Goal: Transaction & Acquisition: Purchase product/service

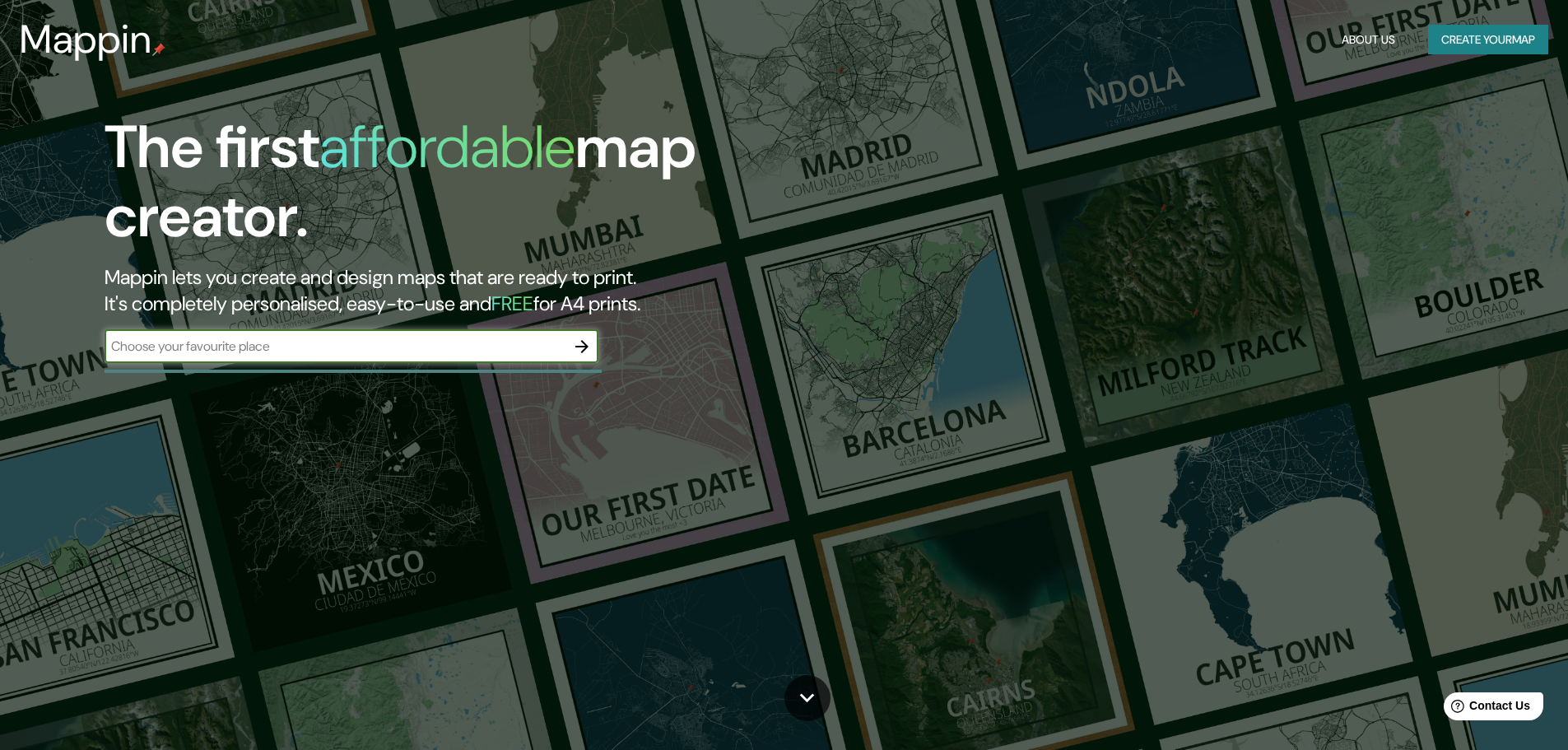
click at [442, 353] on input "text" at bounding box center [335, 346] width 461 height 19
type input "Carmel by the sea"
click at [584, 342] on icon "button" at bounding box center [582, 346] width 13 height 13
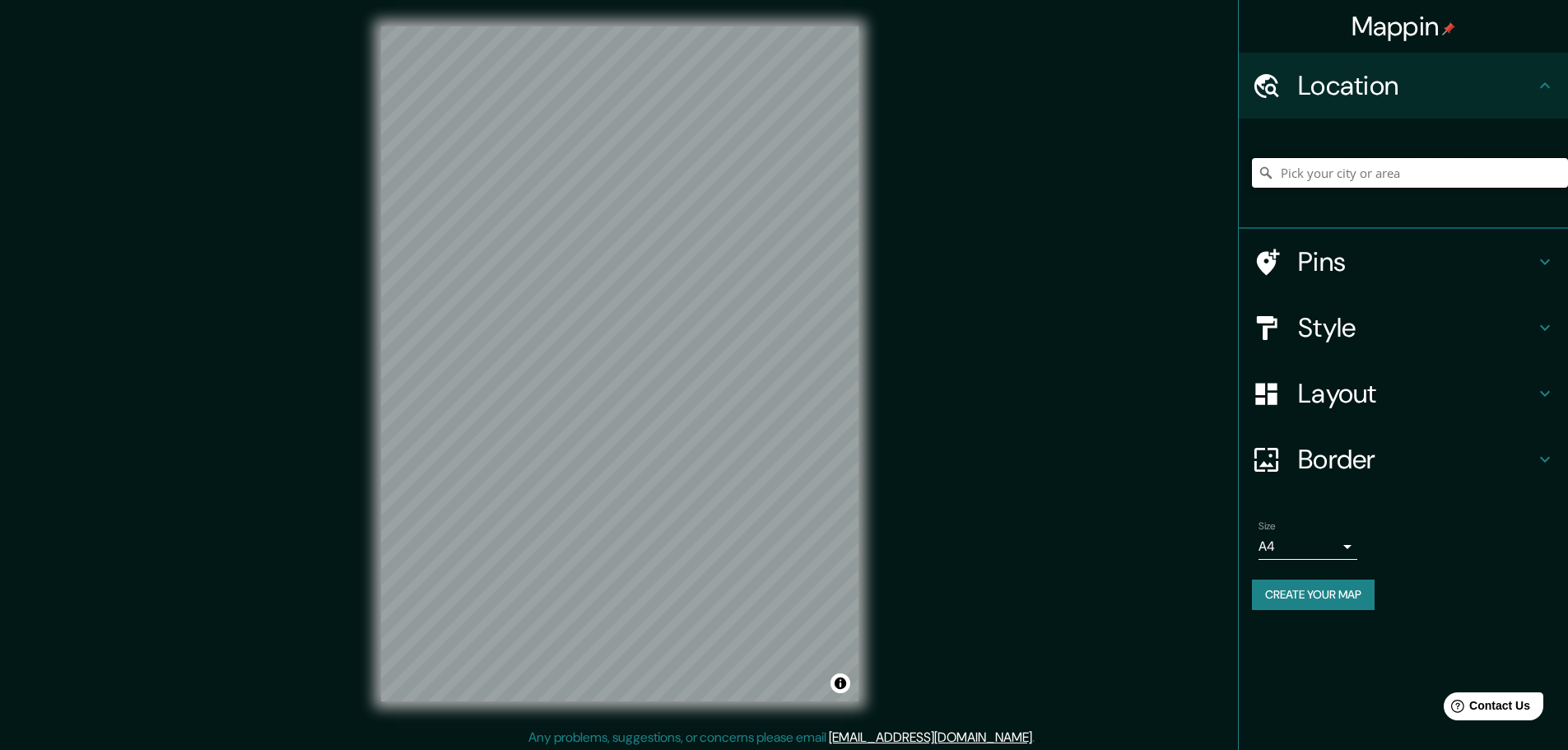
click at [1421, 179] on input "Pick your city or area" at bounding box center [1411, 173] width 317 height 30
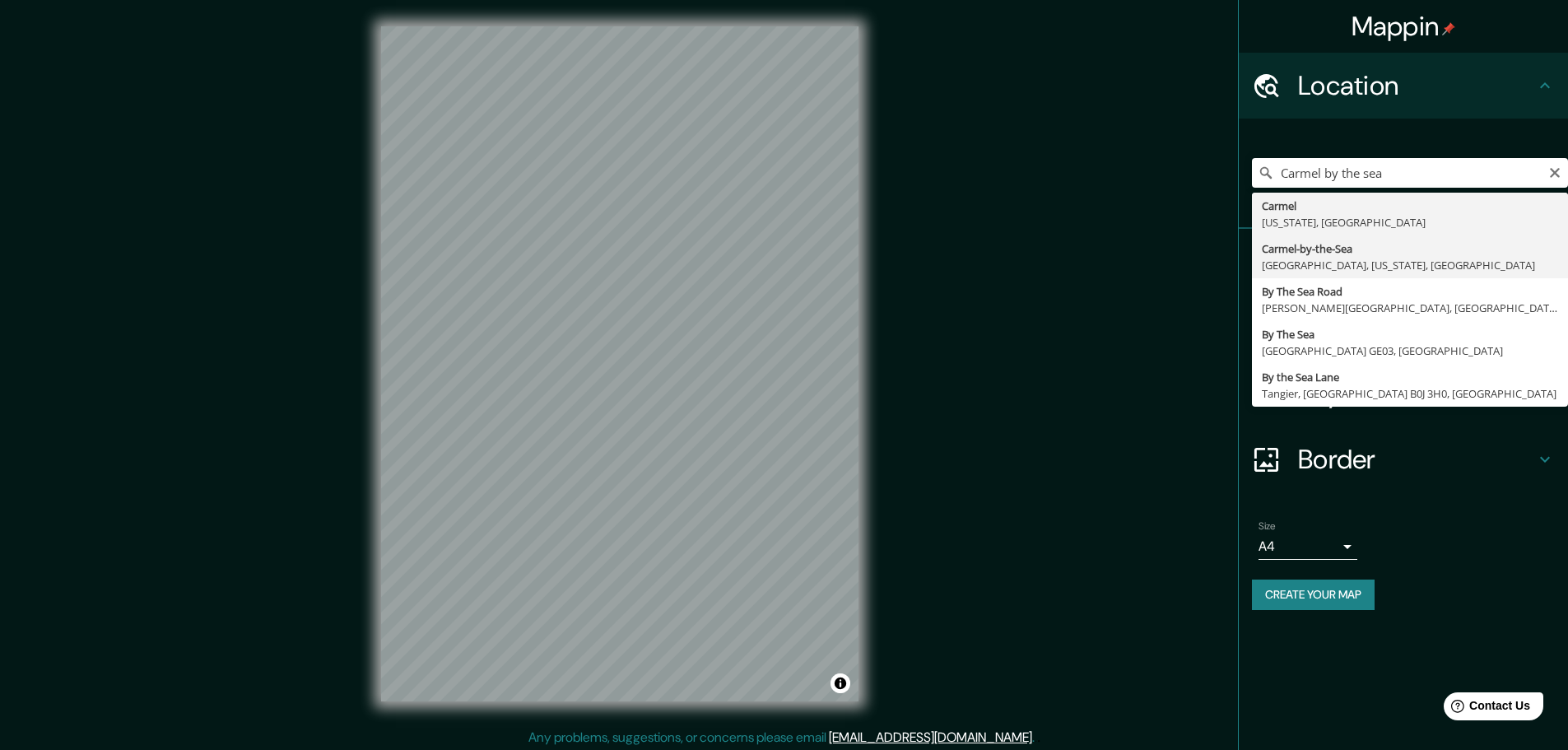
type input "Carmel-by-the-Sea, Carmel, California, United States"
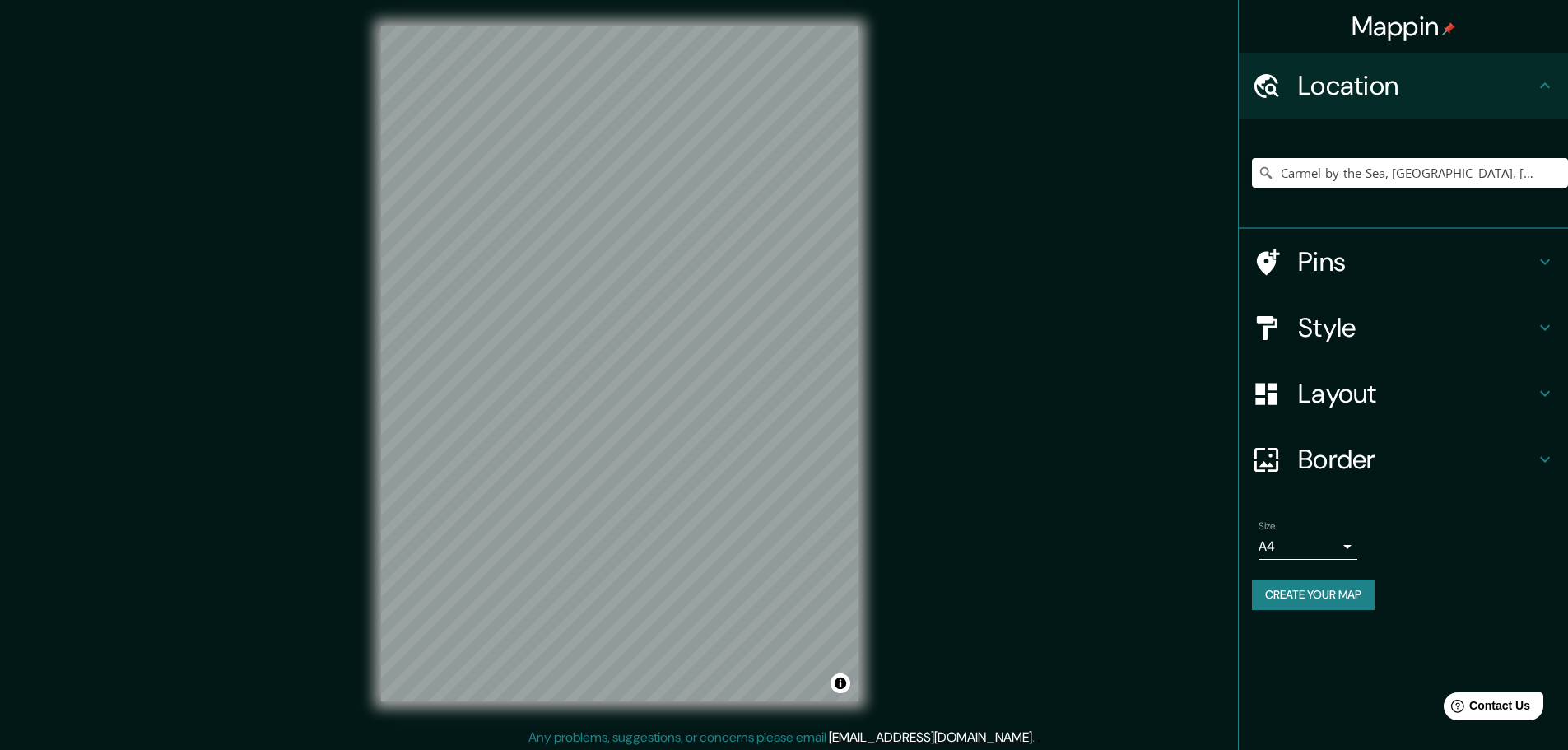
click at [1315, 315] on h4 "Style" at bounding box center [1416, 327] width 237 height 33
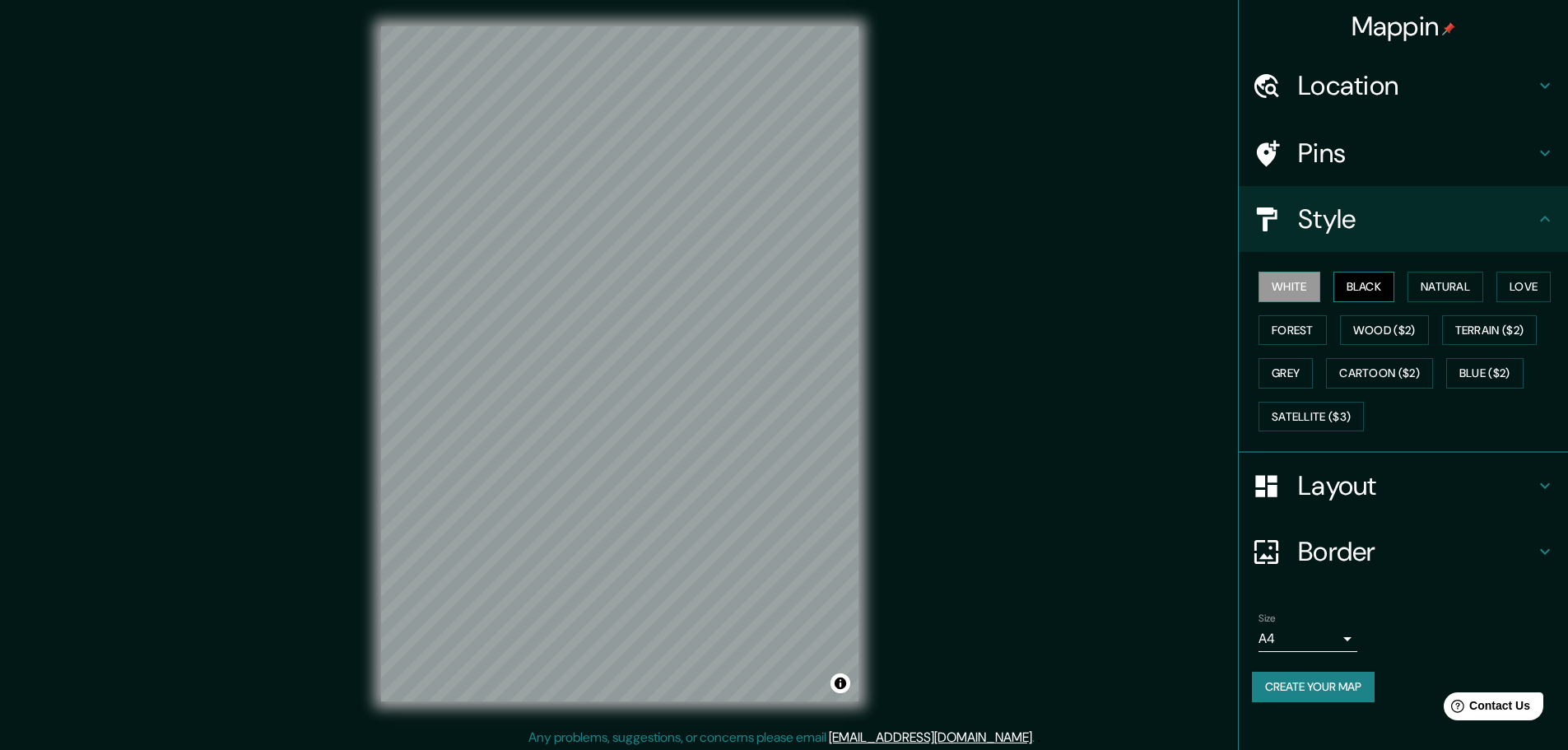
click at [1371, 291] on button "Black" at bounding box center [1365, 287] width 62 height 31
click at [1296, 287] on button "White" at bounding box center [1290, 287] width 62 height 31
click at [1413, 282] on button "Natural" at bounding box center [1445, 287] width 76 height 31
click at [1436, 285] on button "Natural" at bounding box center [1445, 287] width 76 height 31
click at [1546, 283] on button "Love" at bounding box center [1524, 287] width 54 height 31
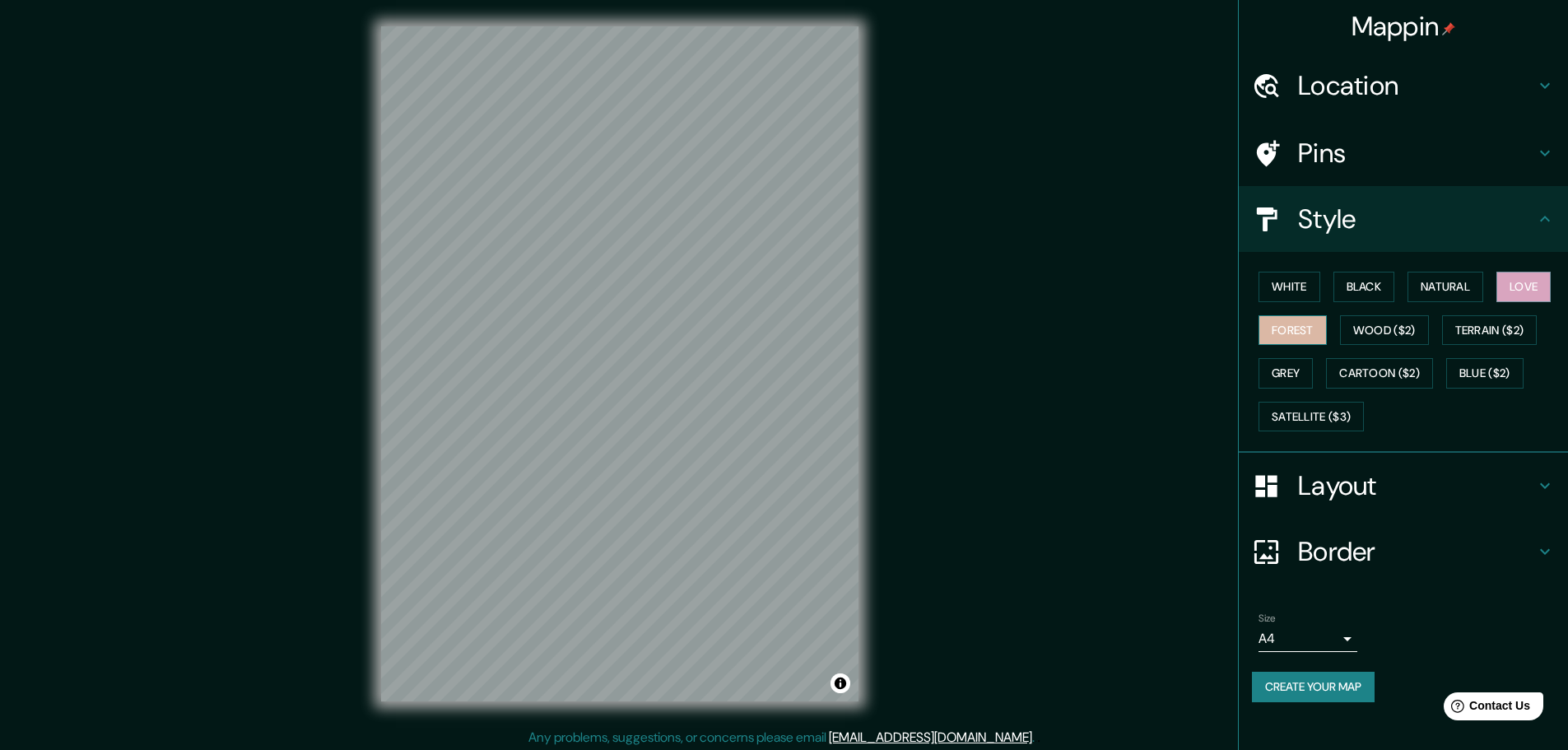
click at [1309, 329] on button "Forest" at bounding box center [1293, 331] width 68 height 31
click at [1375, 330] on button "Wood ($2)" at bounding box center [1384, 331] width 89 height 31
click at [1310, 332] on button "Forest" at bounding box center [1293, 331] width 68 height 31
click at [1299, 363] on button "Grey" at bounding box center [1286, 373] width 54 height 31
click at [1301, 417] on button "Satellite ($3)" at bounding box center [1311, 417] width 106 height 31
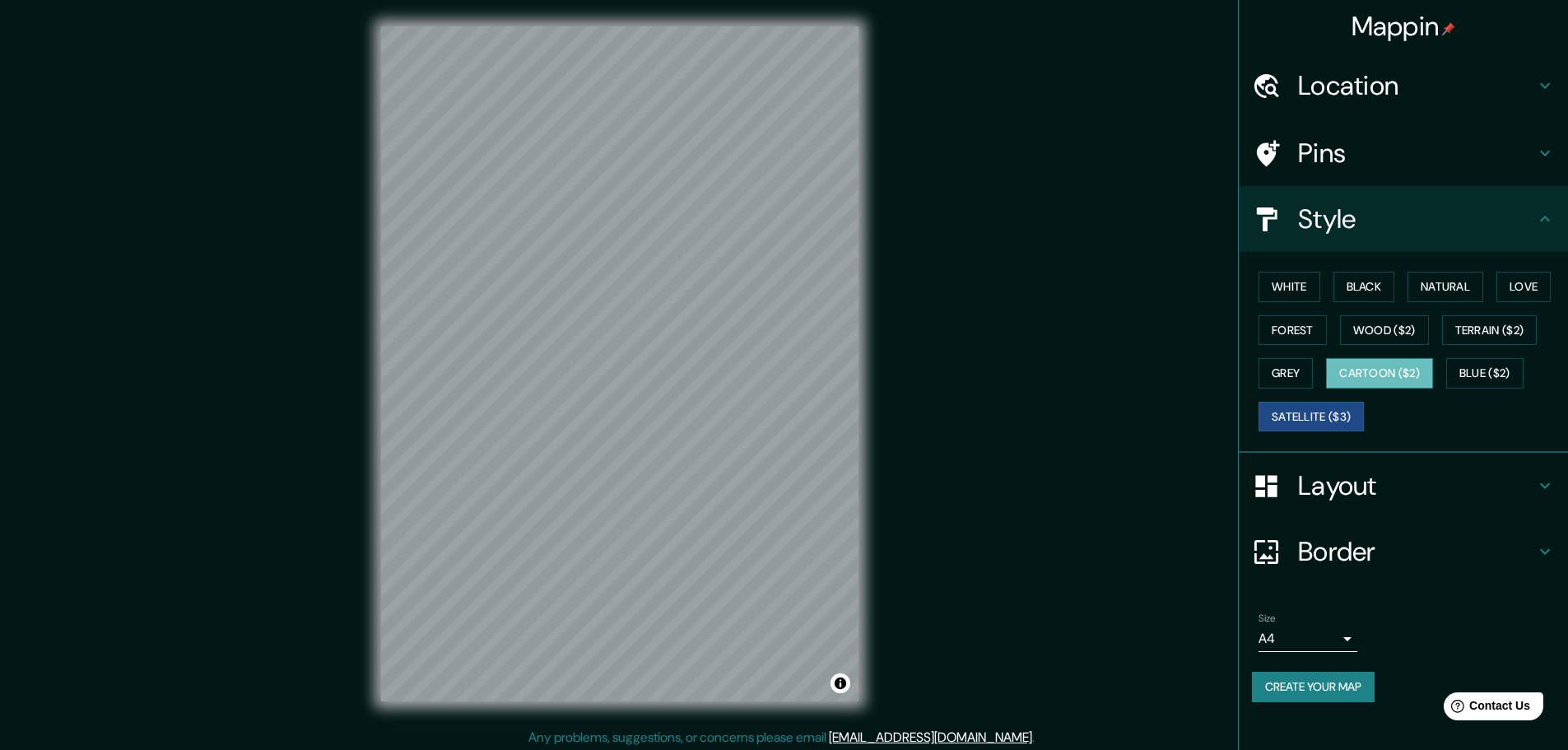
click at [1387, 372] on button "Cartoon ($2)" at bounding box center [1380, 373] width 107 height 31
click at [1474, 369] on button "Blue ($2)" at bounding box center [1485, 373] width 78 height 31
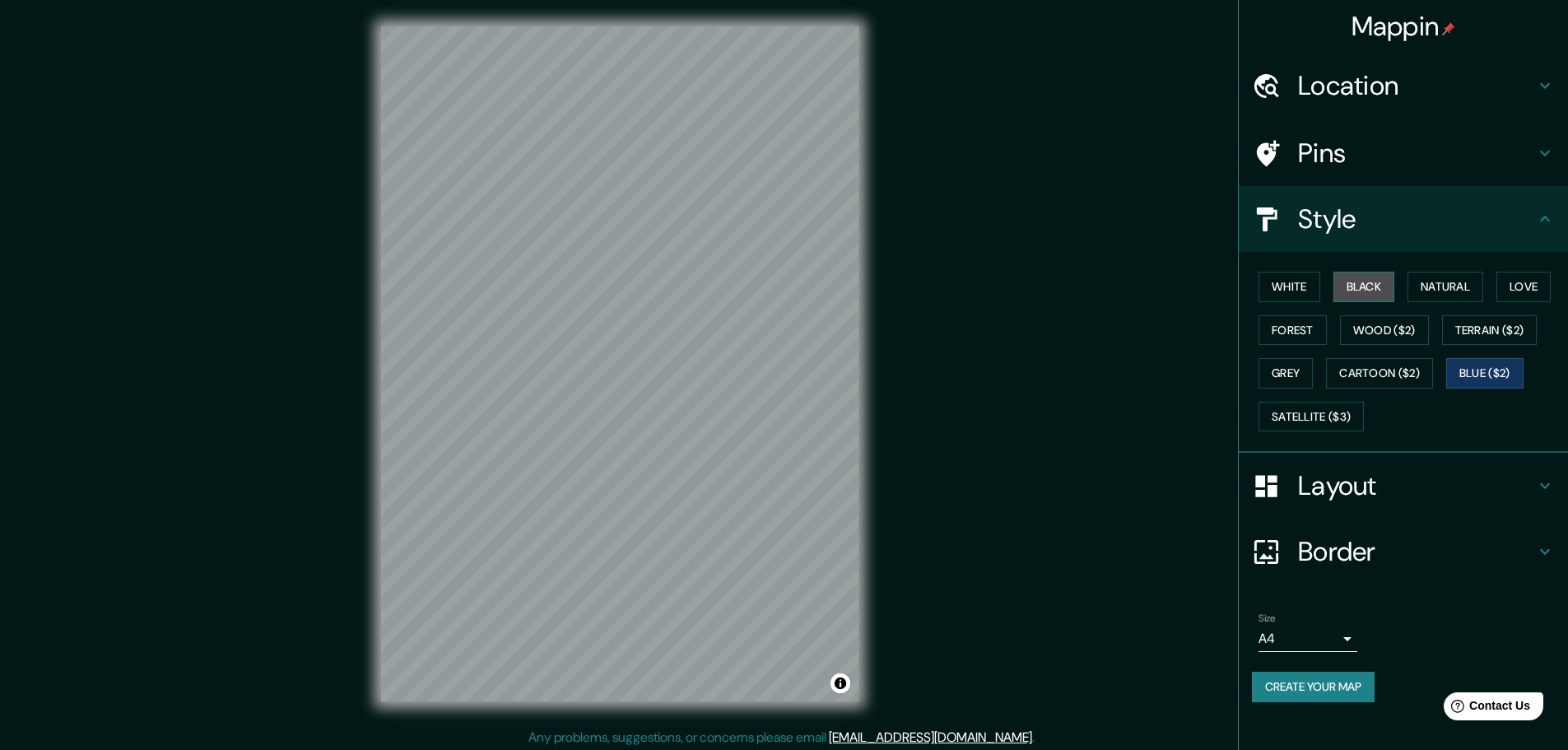
click at [1365, 283] on button "Black" at bounding box center [1365, 287] width 62 height 31
click at [1293, 282] on button "White" at bounding box center [1290, 287] width 62 height 31
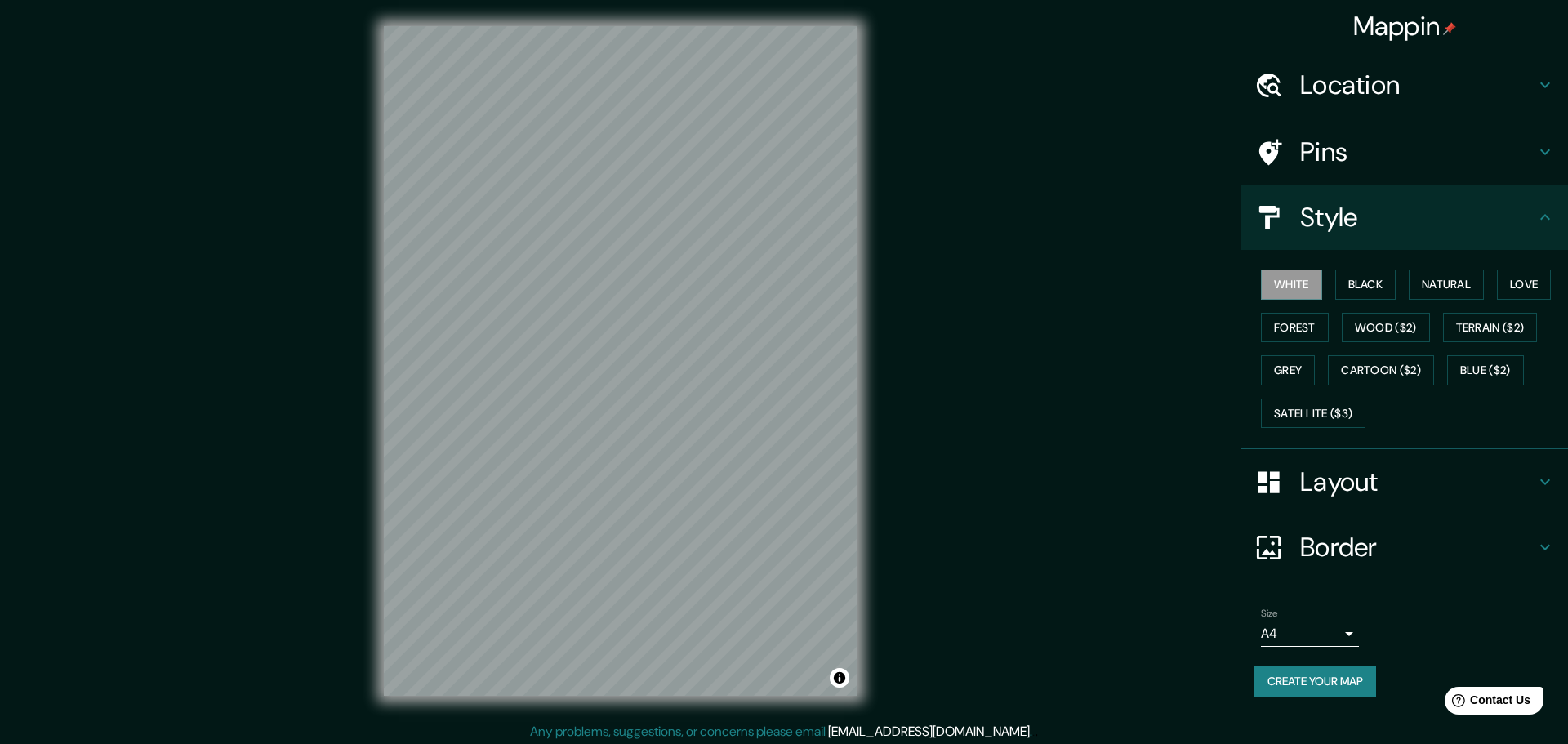
click at [1305, 635] on body "Mappin Location Carmel-by-the-Sea, Carmel, California, United States Pins Style…" at bounding box center [784, 372] width 1568 height 744
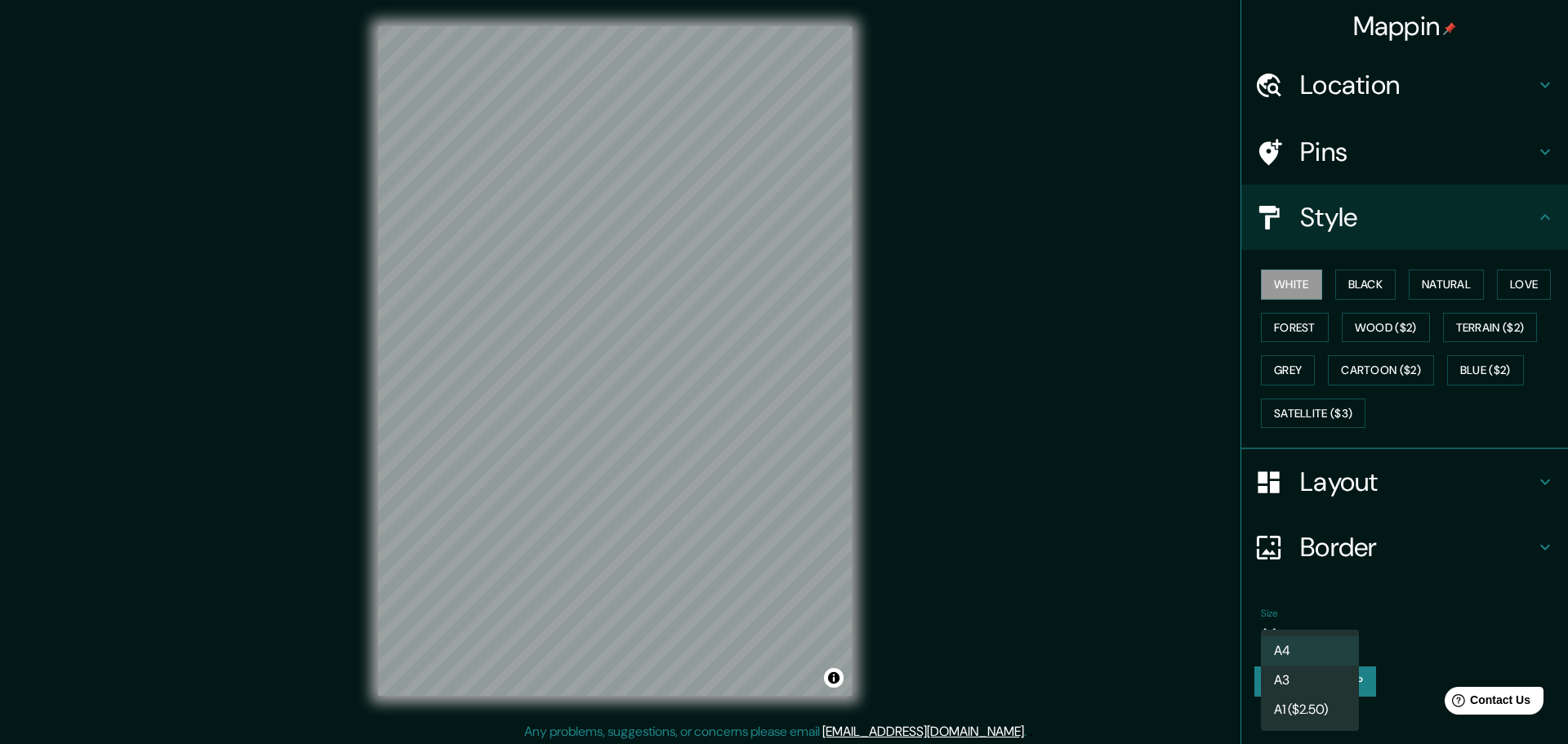
click at [1467, 624] on div at bounding box center [784, 372] width 1568 height 744
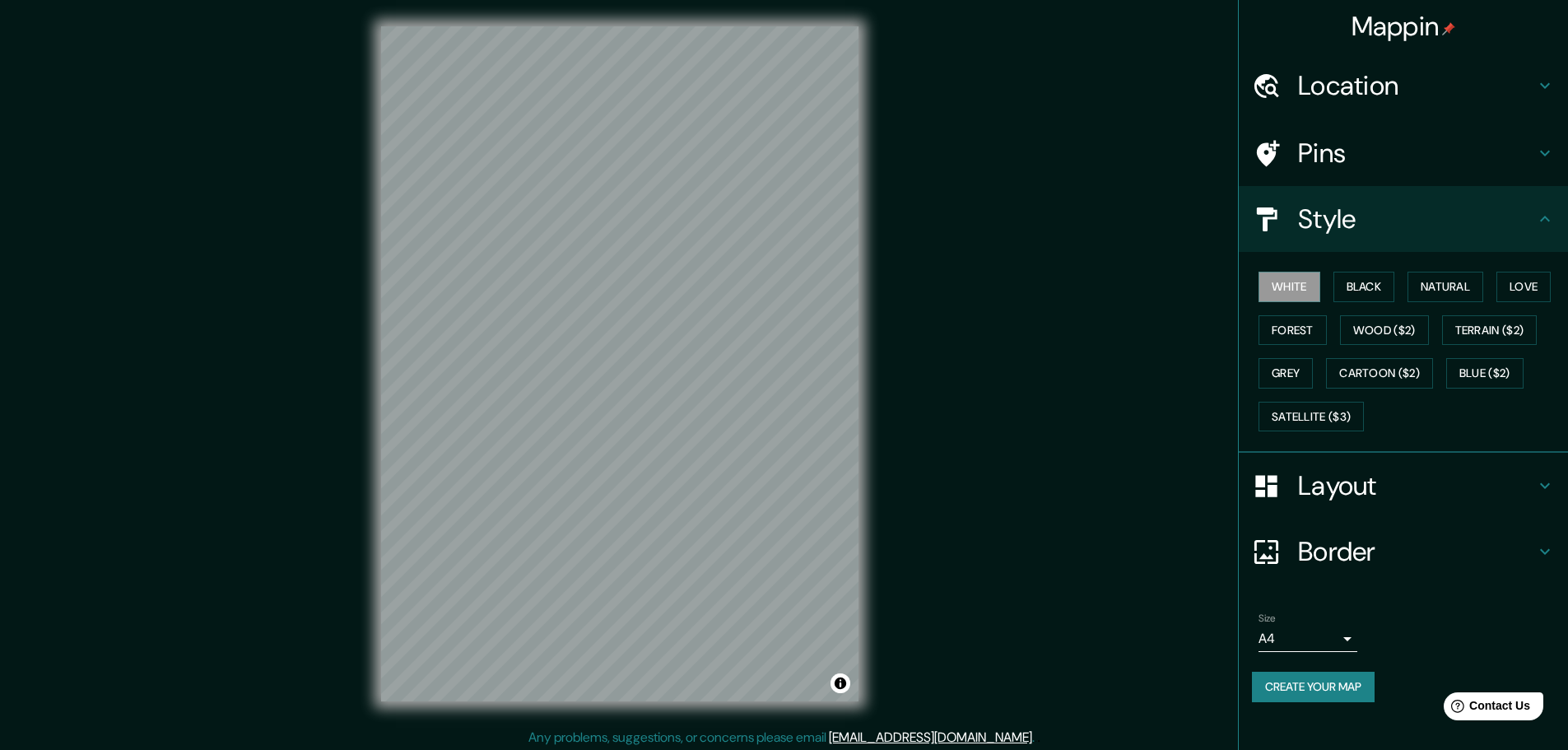
click at [1355, 555] on h4 "Border" at bounding box center [1416, 551] width 237 height 33
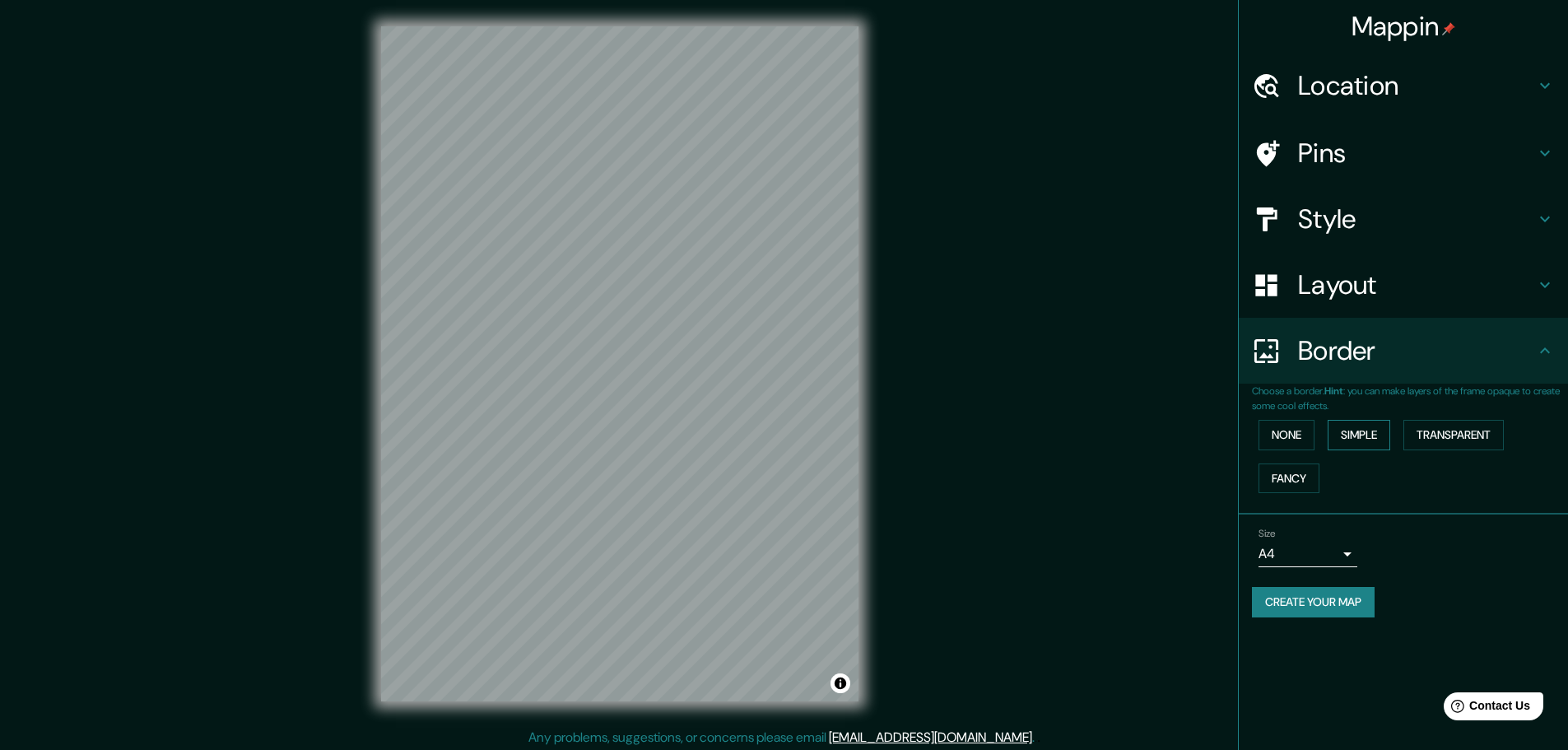
click at [1387, 430] on button "Simple" at bounding box center [1359, 434] width 63 height 31
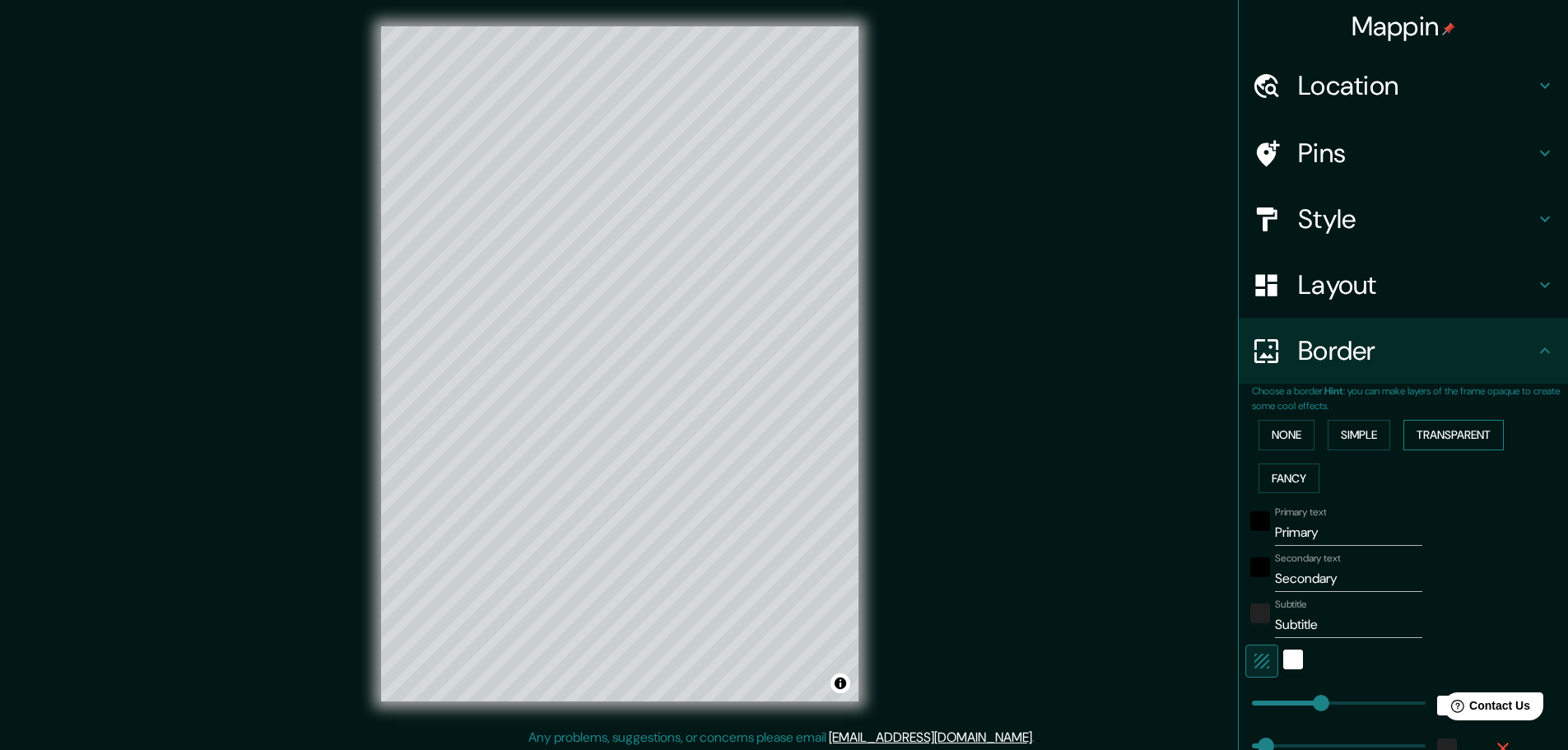
click at [1454, 433] on button "Transparent" at bounding box center [1454, 434] width 100 height 31
click at [1280, 478] on button "Fancy" at bounding box center [1289, 478] width 61 height 31
click at [1279, 433] on button "None" at bounding box center [1287, 434] width 56 height 31
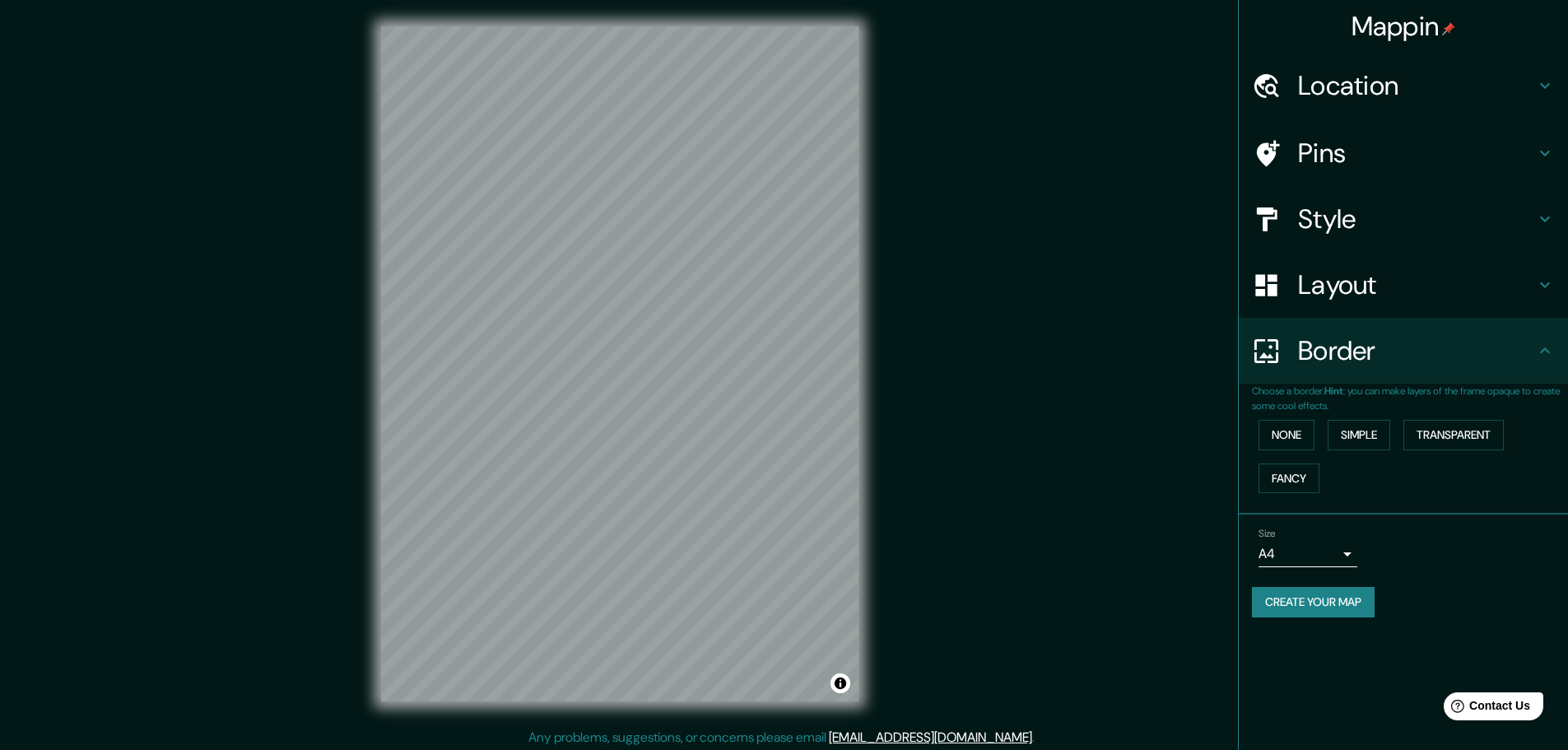
click at [1362, 276] on h4 "Layout" at bounding box center [1416, 285] width 237 height 33
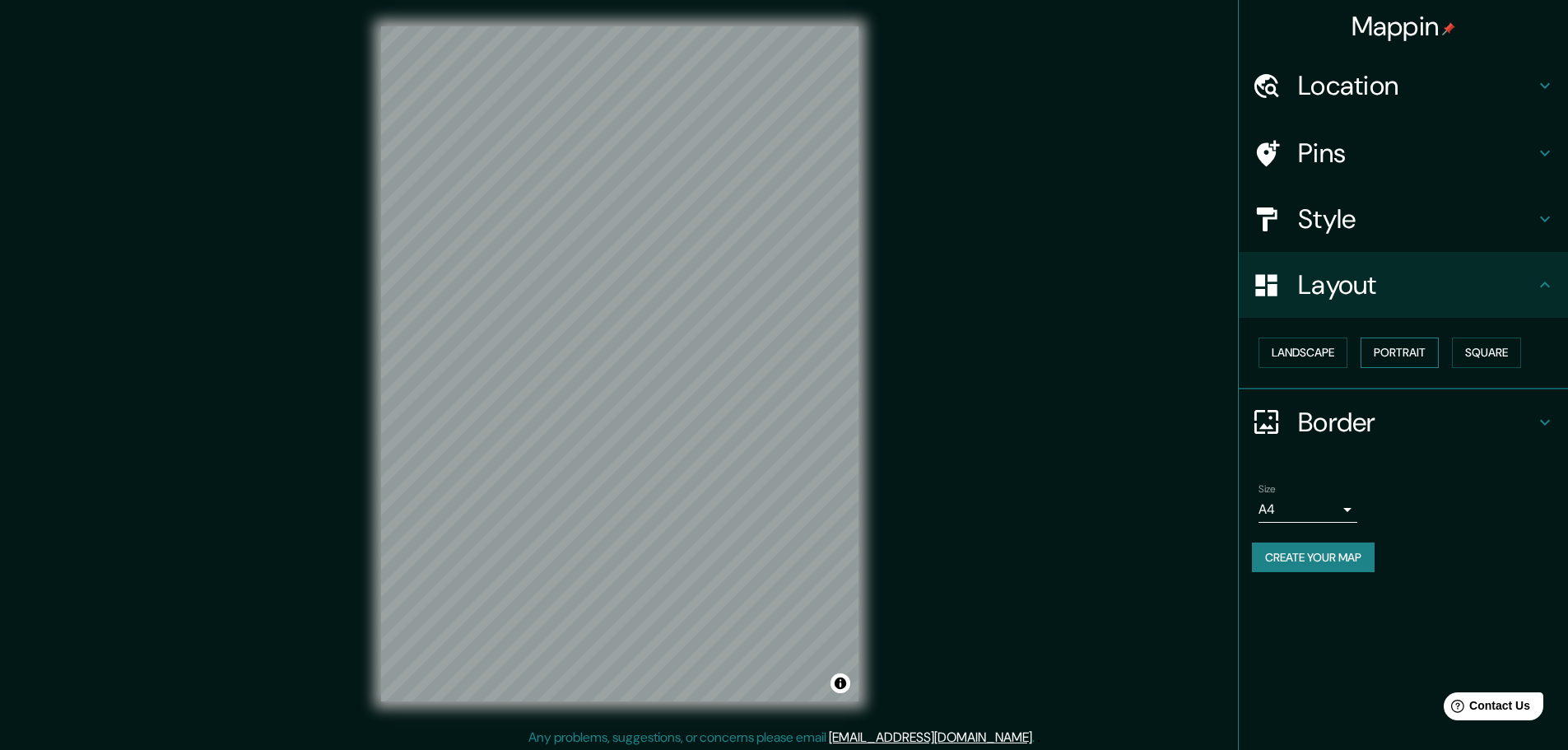
click at [1377, 350] on button "Portrait" at bounding box center [1400, 352] width 79 height 31
click at [1487, 349] on button "Square" at bounding box center [1487, 352] width 69 height 31
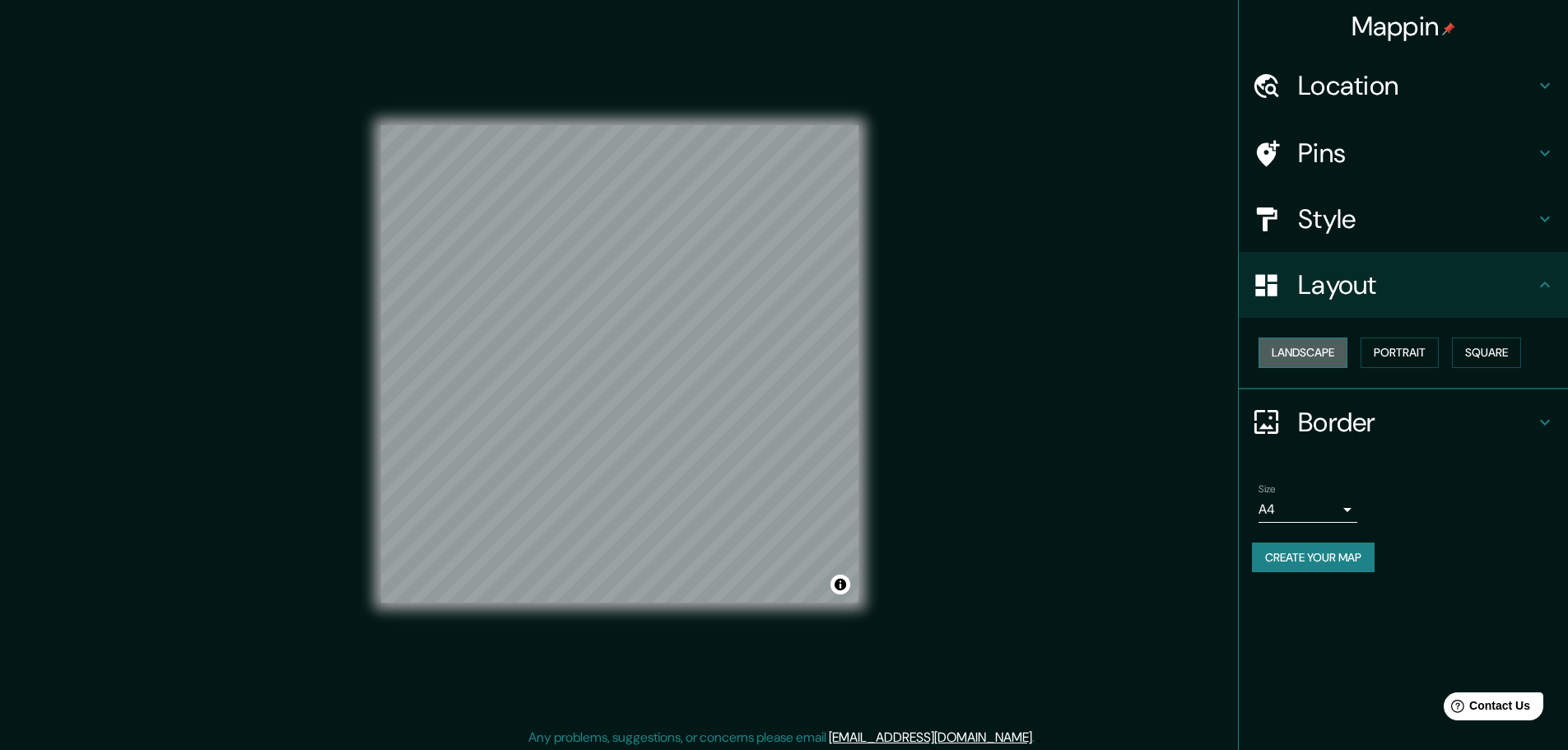
click at [1323, 349] on button "Landscape" at bounding box center [1303, 352] width 89 height 31
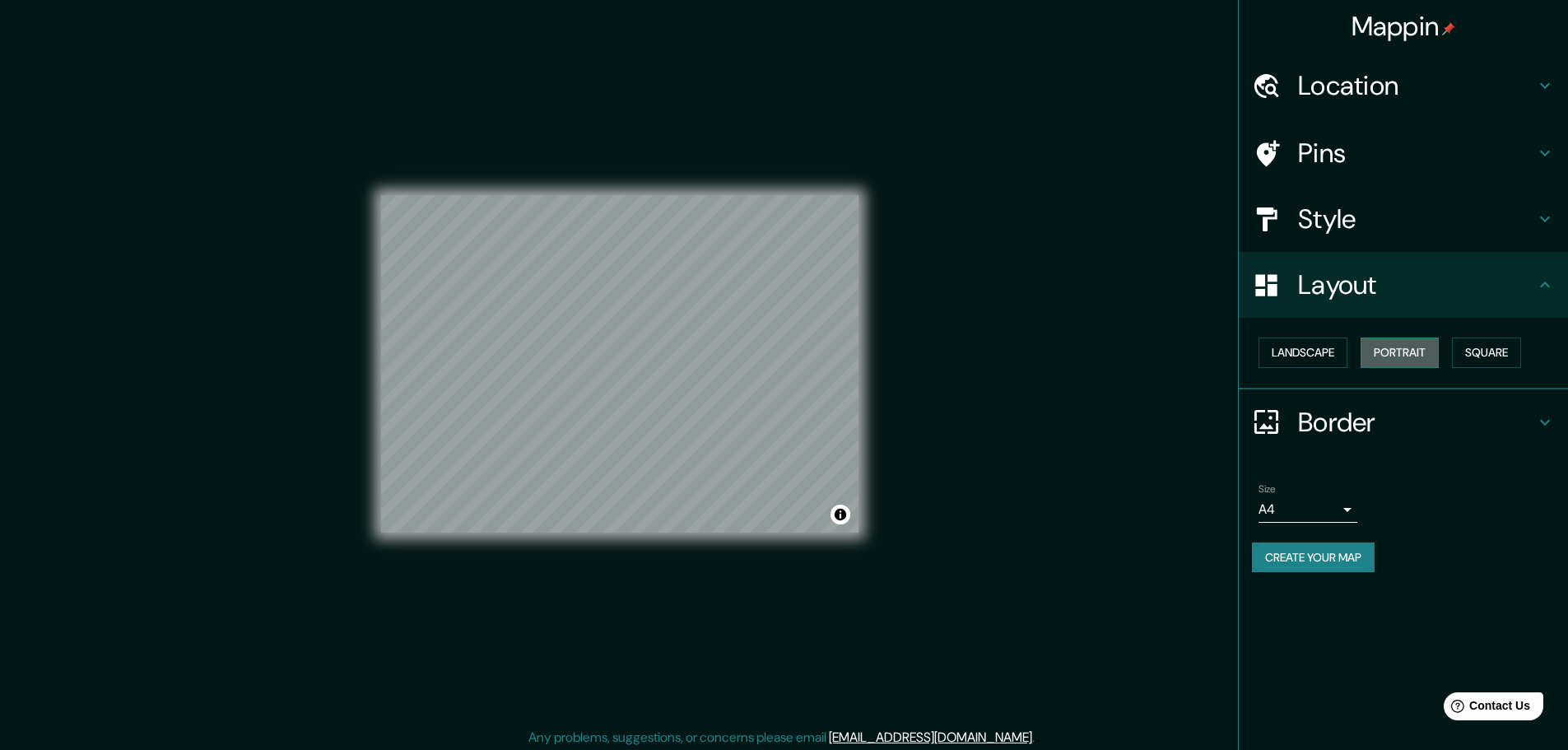
click at [1413, 352] on button "Portrait" at bounding box center [1400, 352] width 79 height 31
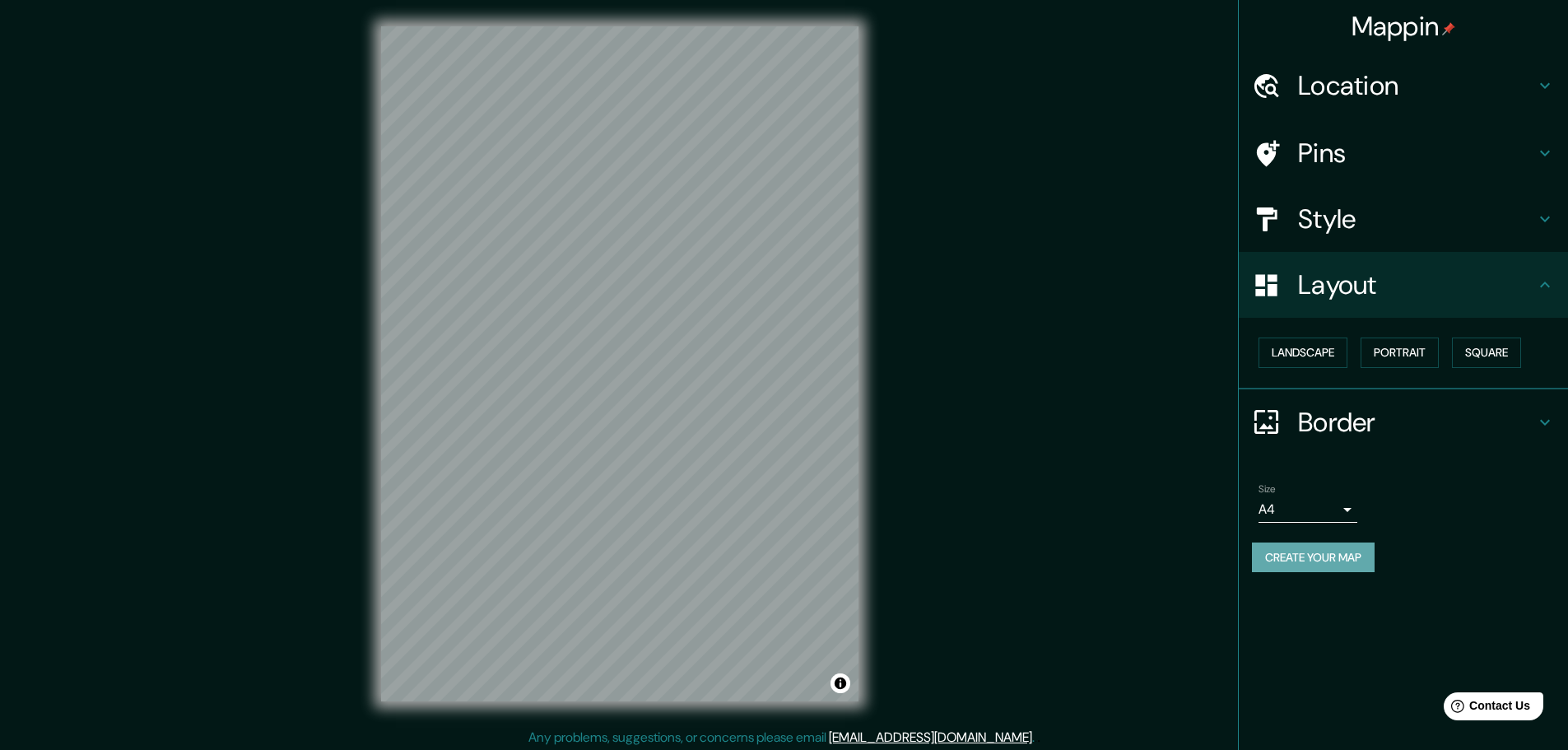
click at [1339, 551] on button "Create your map" at bounding box center [1313, 557] width 123 height 31
click at [1413, 23] on h4 "Mappin" at bounding box center [1404, 26] width 105 height 33
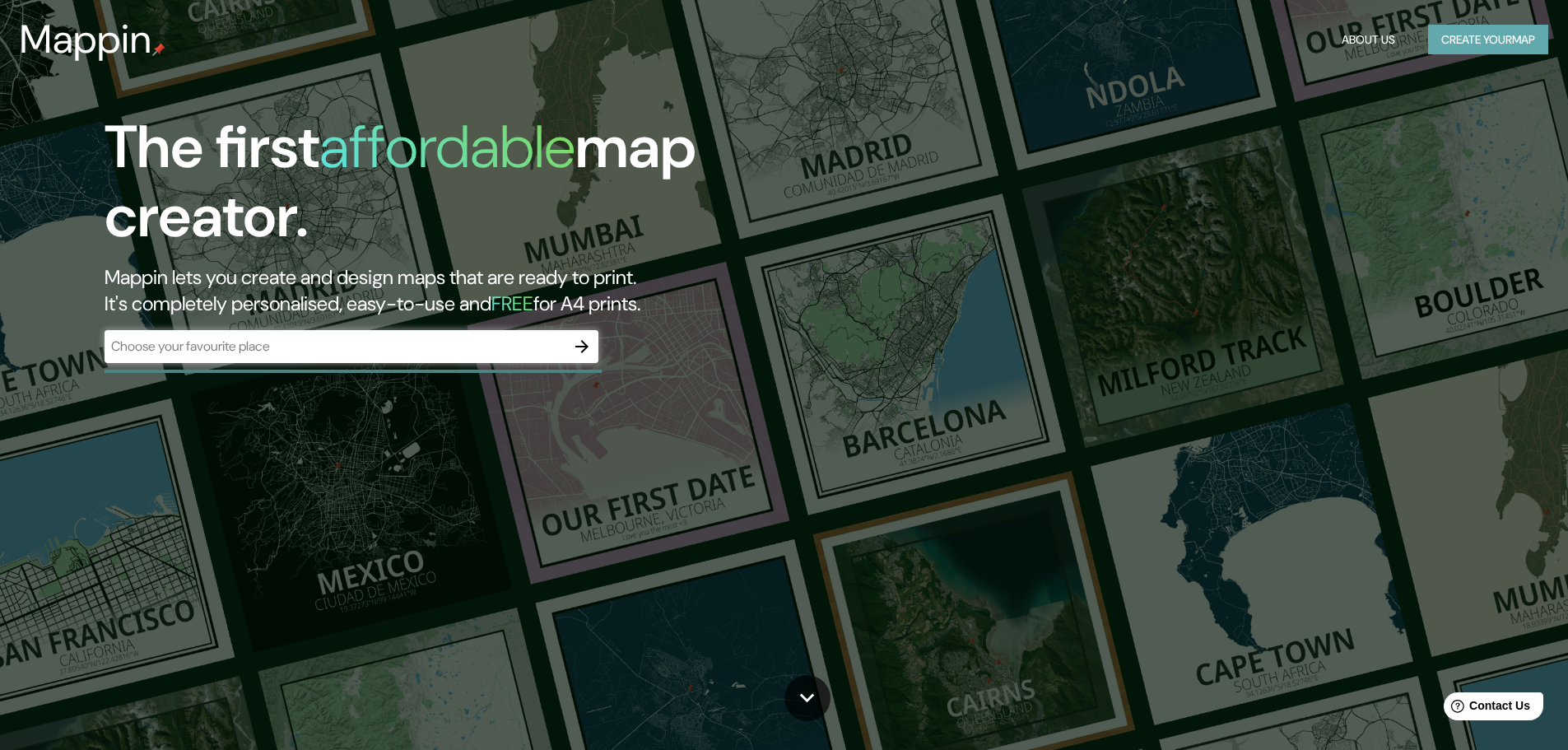
click at [1469, 38] on button "Create your map" at bounding box center [1488, 39] width 120 height 31
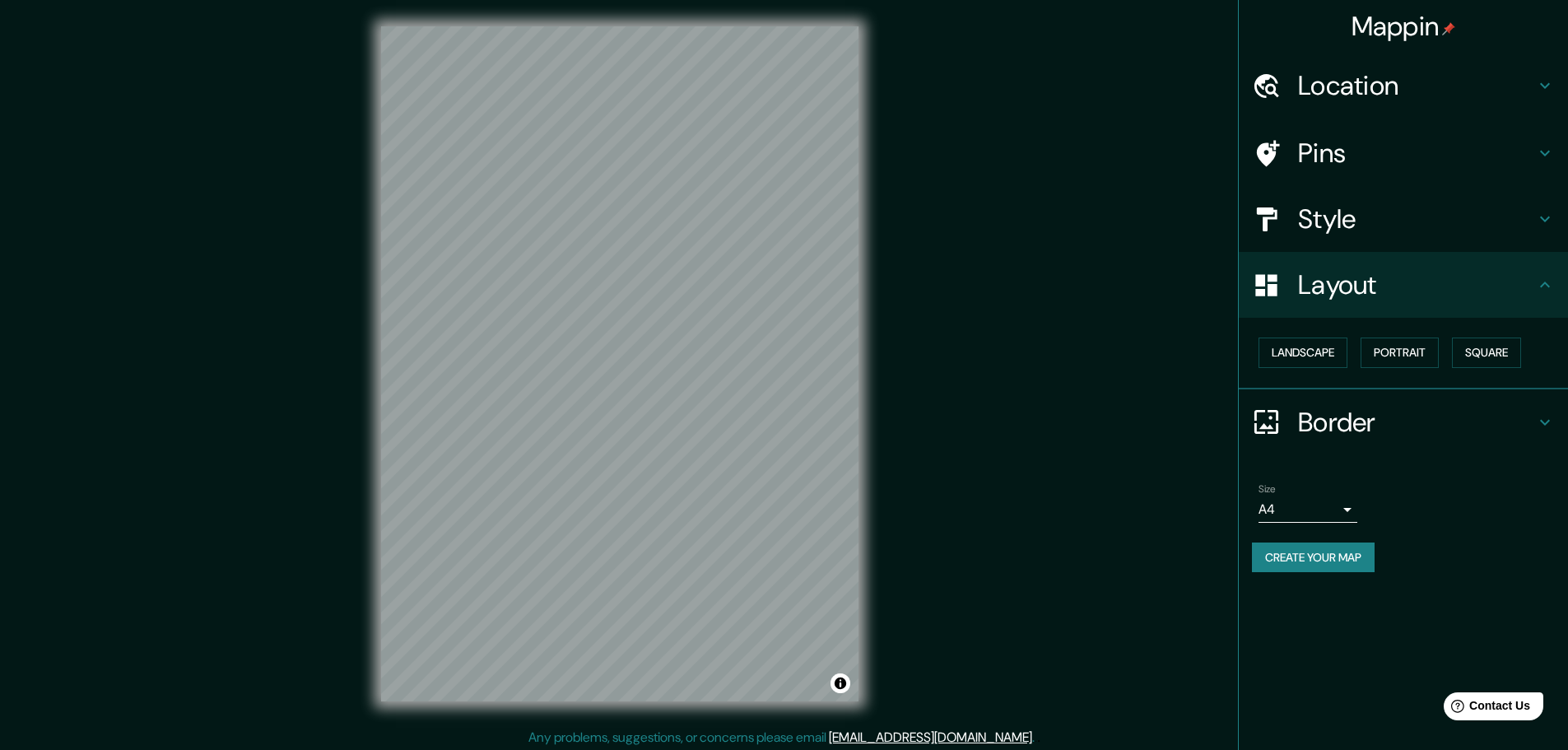
click at [1334, 94] on h4 "Location" at bounding box center [1416, 85] width 237 height 33
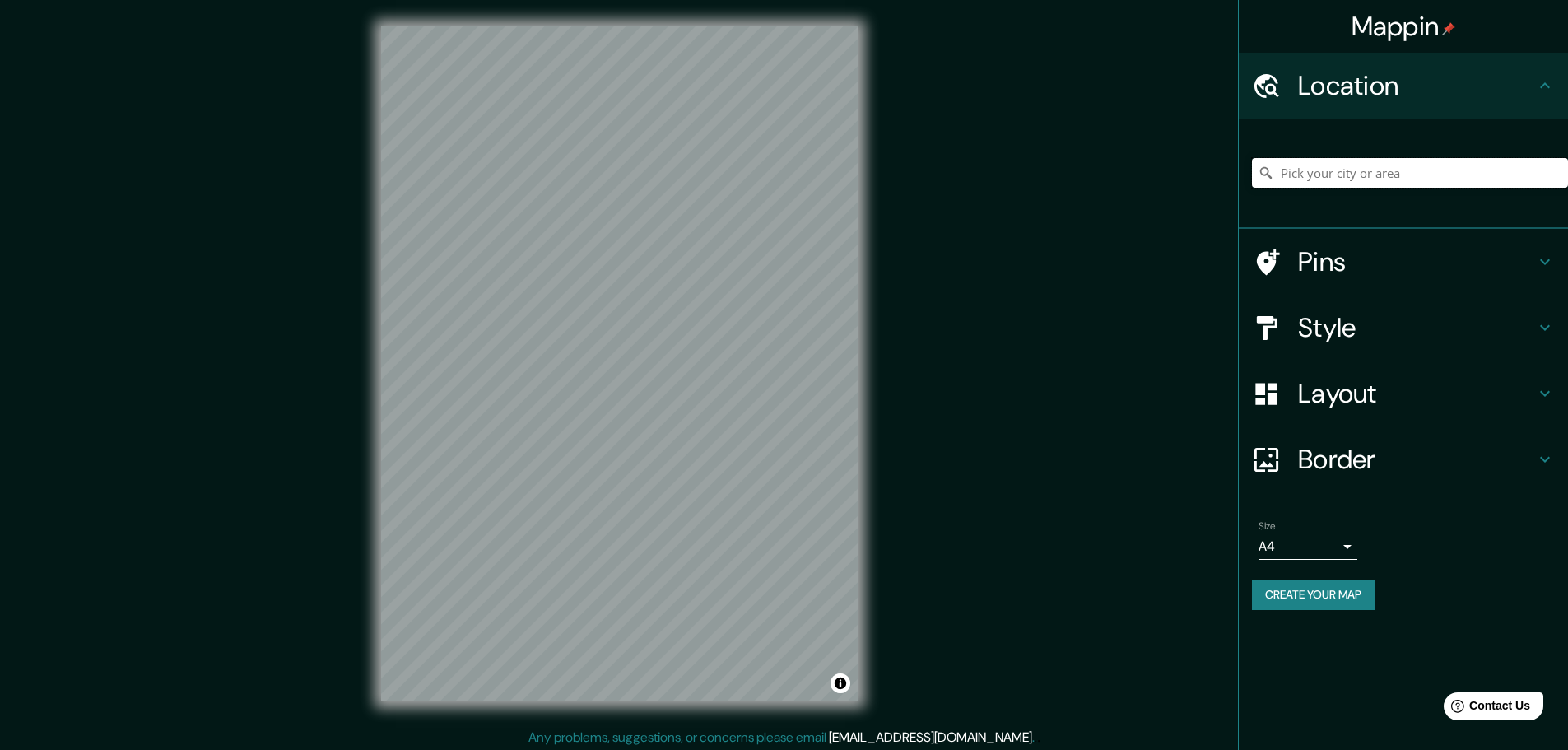
click at [1416, 180] on input "Pick your city or area" at bounding box center [1411, 173] width 317 height 30
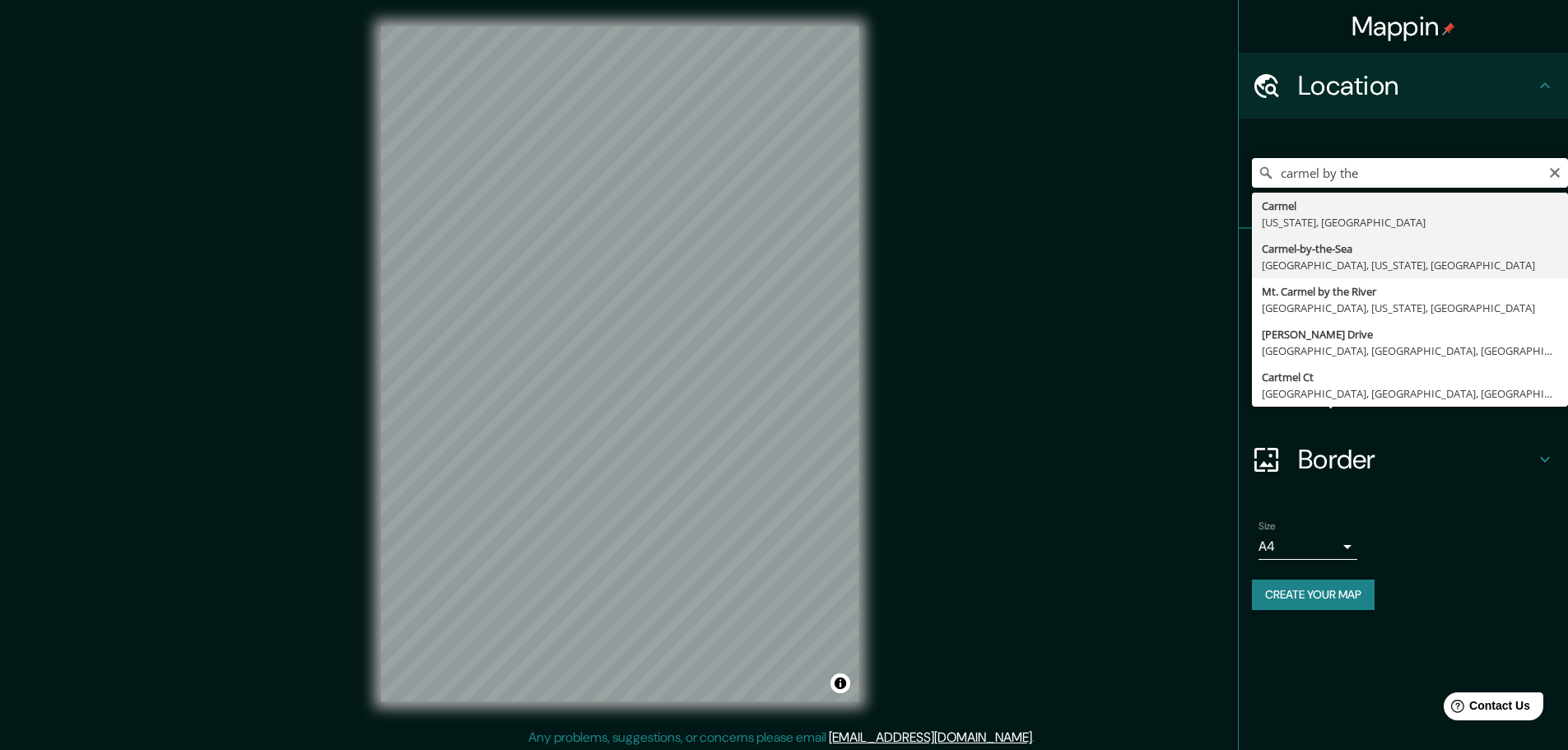
type input "Carmel-by-the-Sea, Carmel, California, United States"
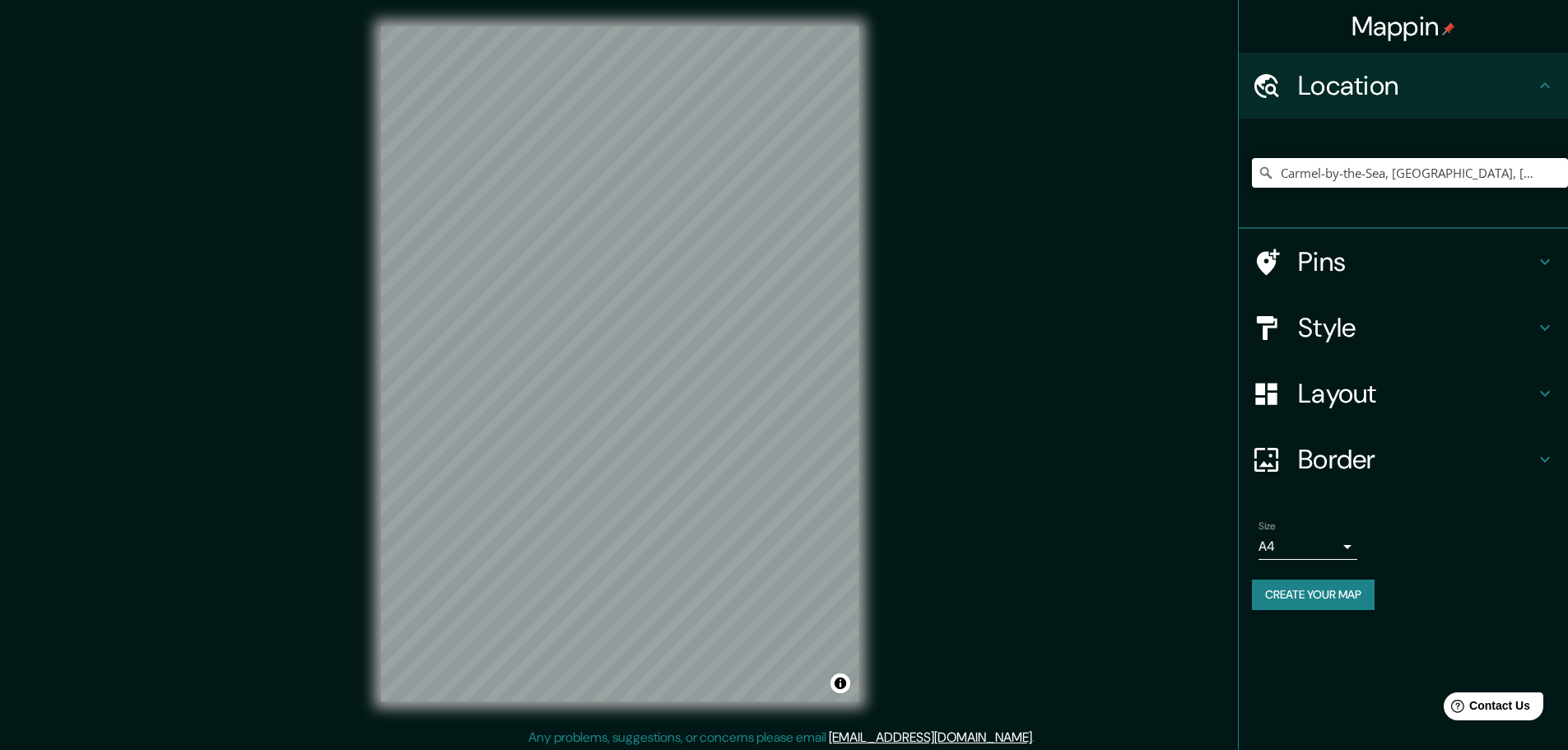
click at [1319, 583] on button "Create your map" at bounding box center [1313, 595] width 123 height 31
click at [1354, 469] on h4 "Border" at bounding box center [1416, 459] width 237 height 33
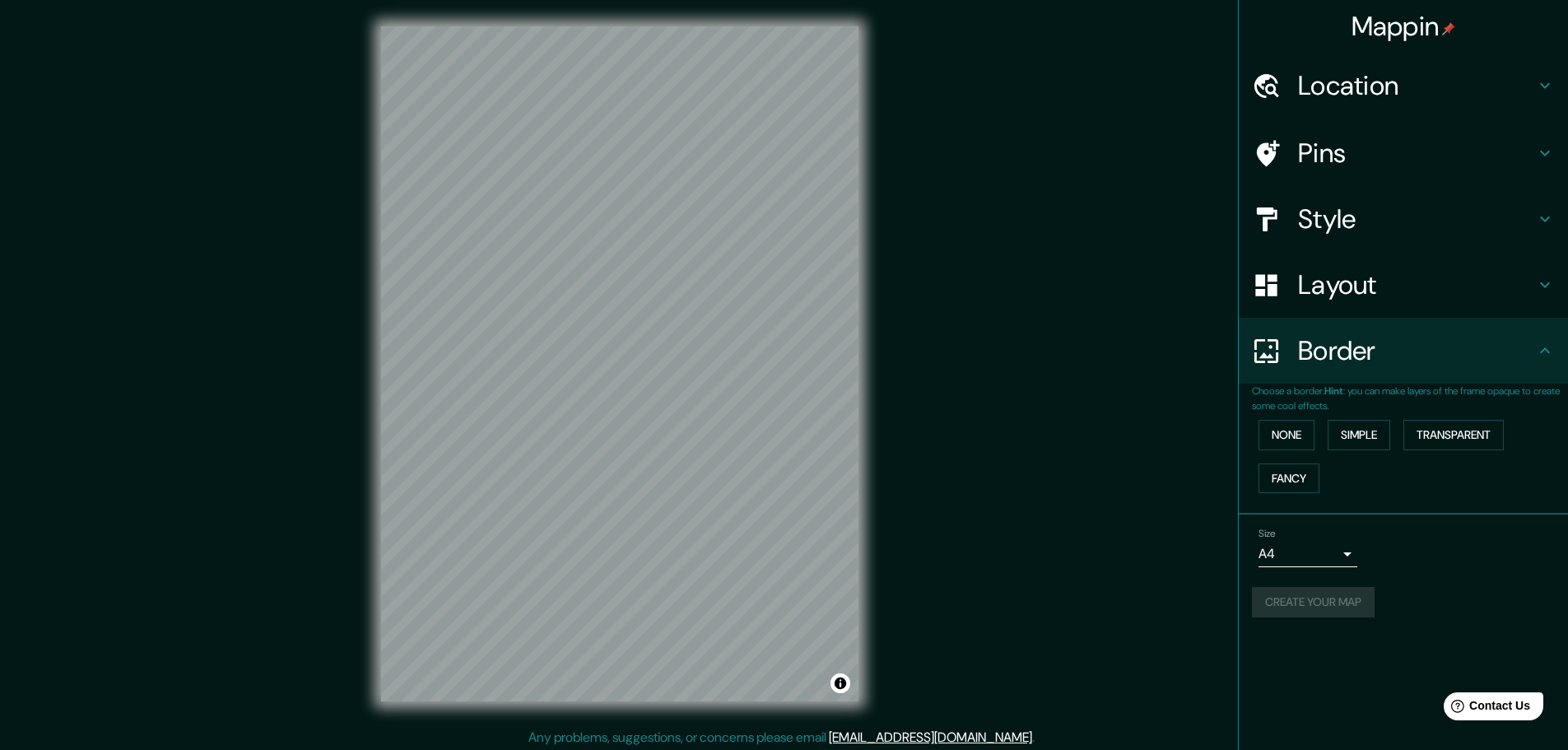
click at [1363, 286] on h4 "Layout" at bounding box center [1416, 285] width 237 height 33
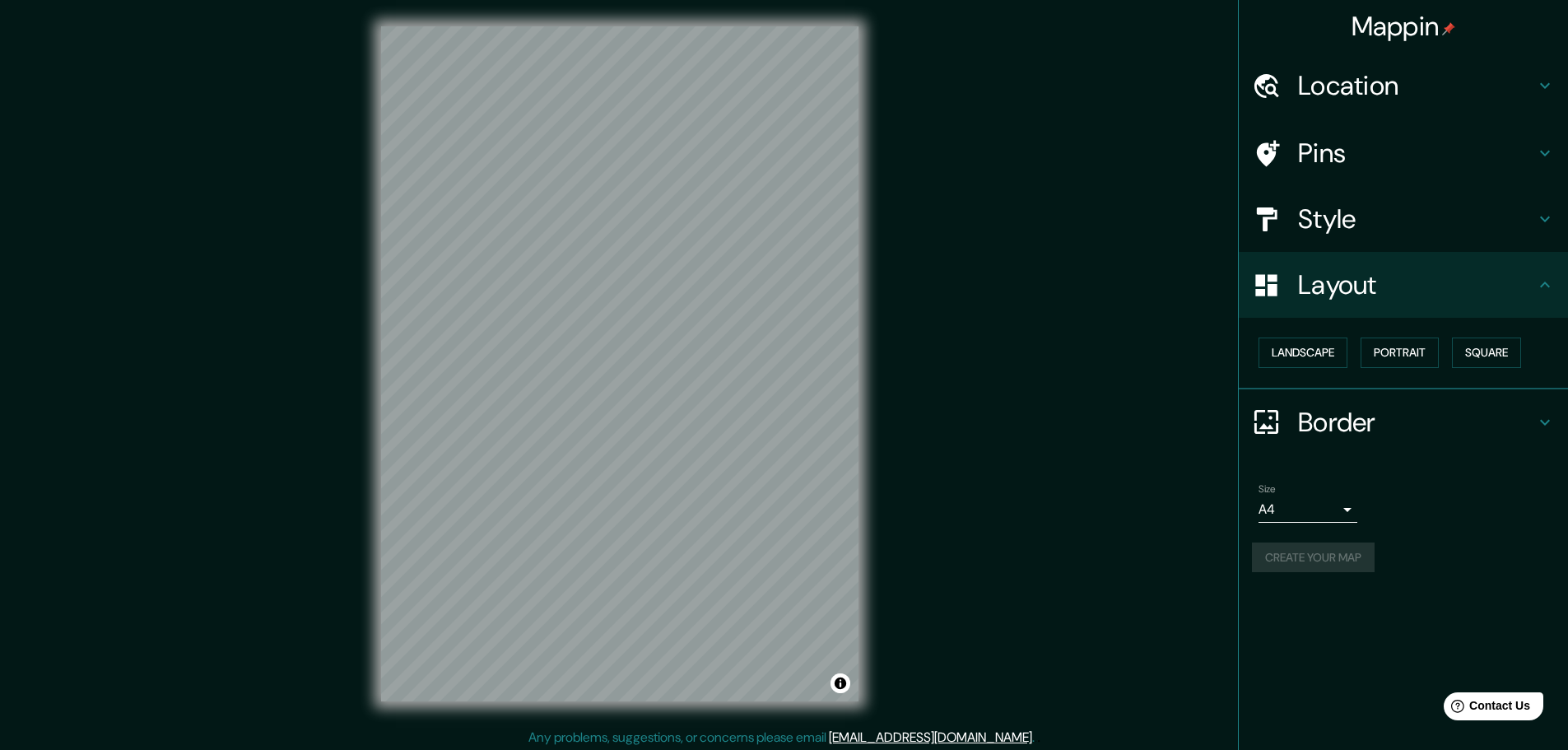
click at [1369, 205] on h4 "Style" at bounding box center [1416, 218] width 237 height 33
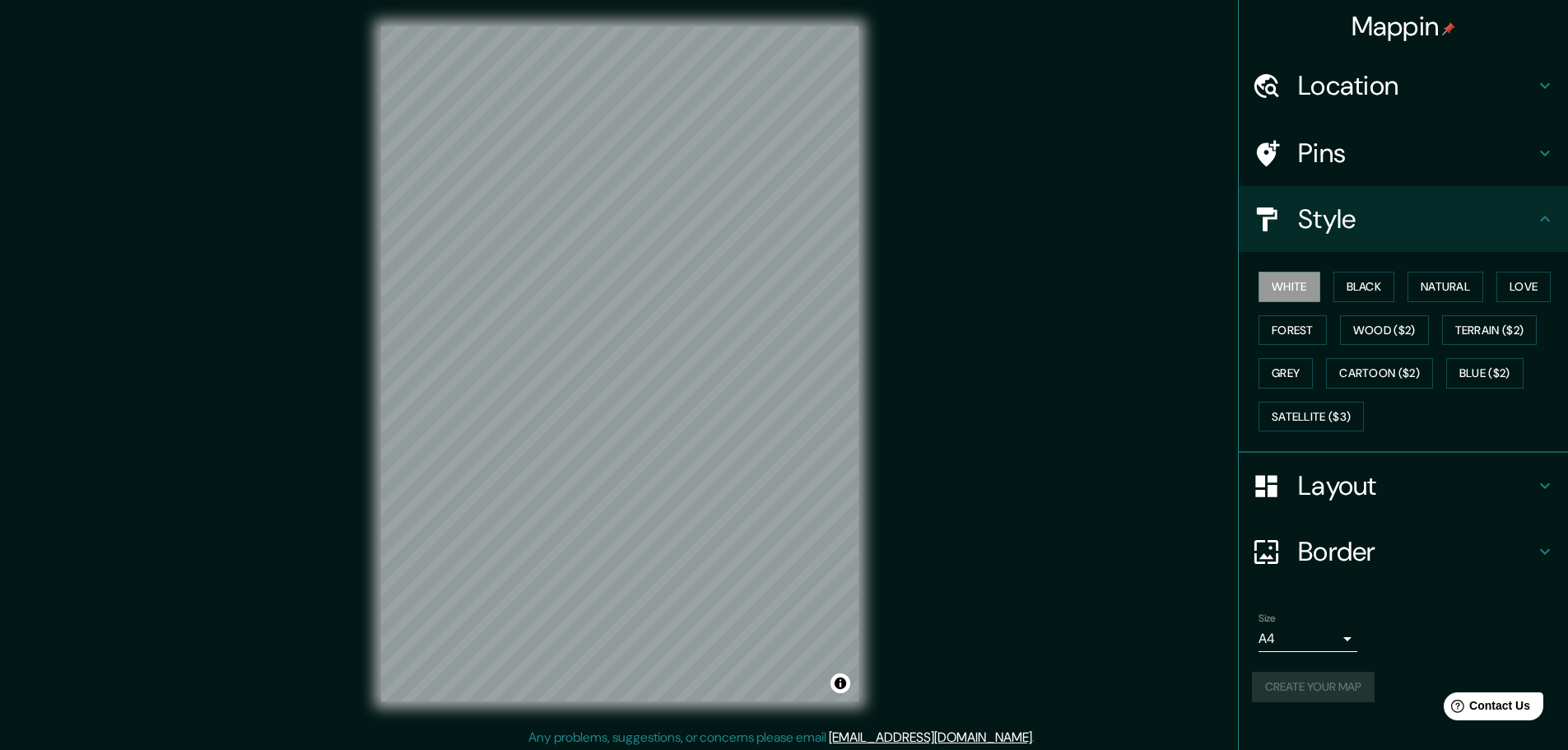
click at [1368, 169] on div "Pins" at bounding box center [1404, 153] width 330 height 66
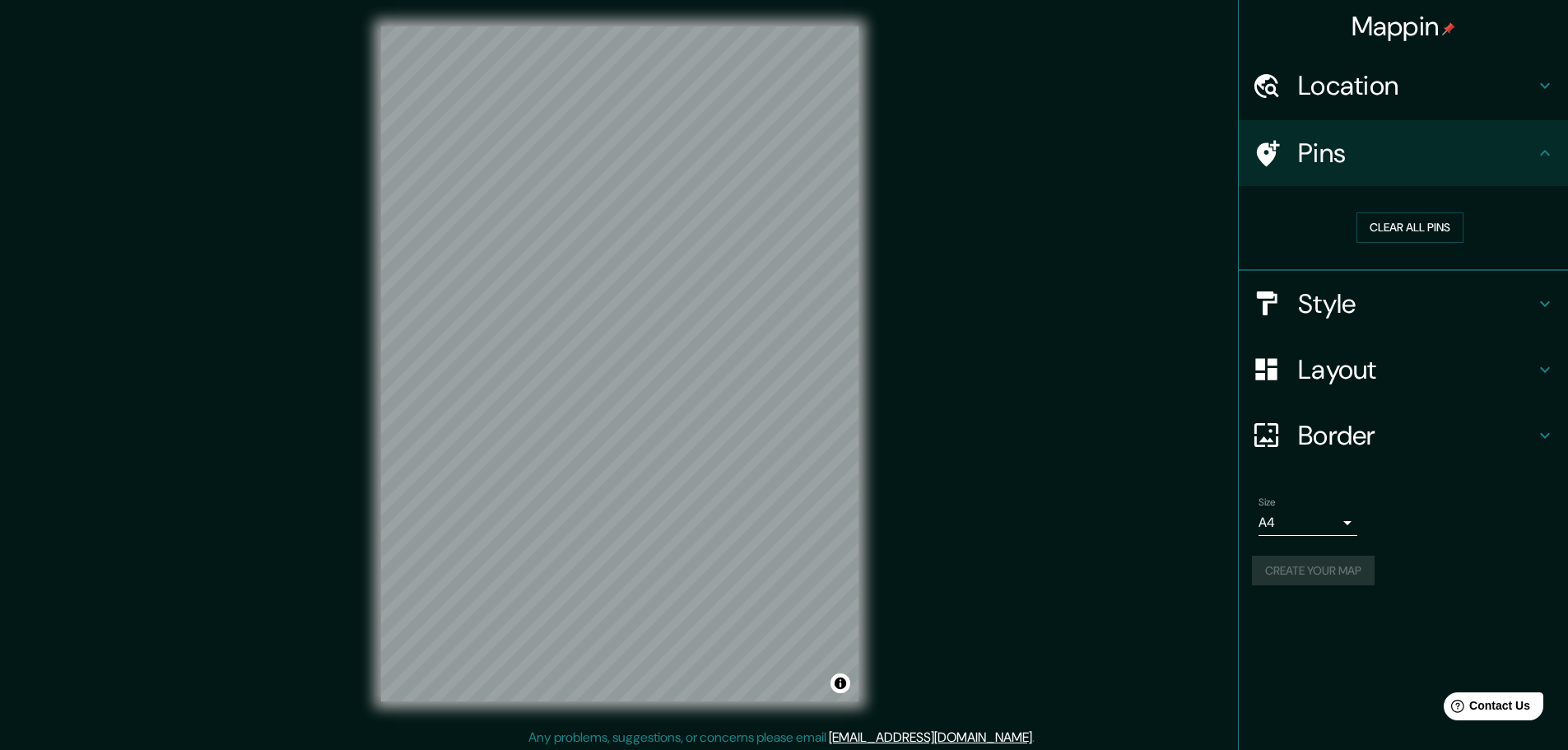
click at [1371, 102] on h4 "Location" at bounding box center [1416, 85] width 237 height 33
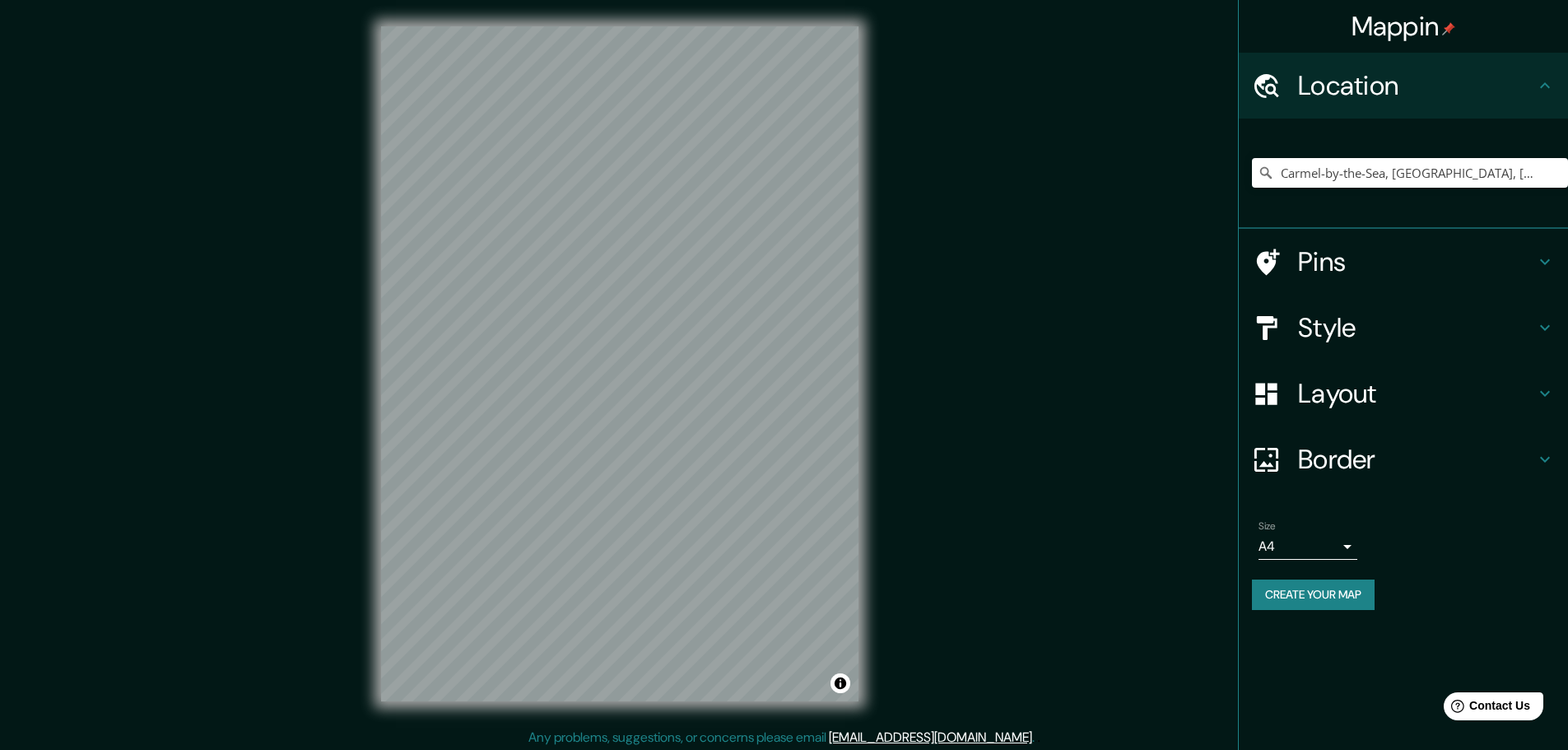
click at [1371, 92] on h4 "Location" at bounding box center [1416, 85] width 237 height 33
click at [1339, 602] on button "Create your map" at bounding box center [1313, 595] width 123 height 31
click at [1341, 271] on h4 "Pins" at bounding box center [1416, 261] width 237 height 33
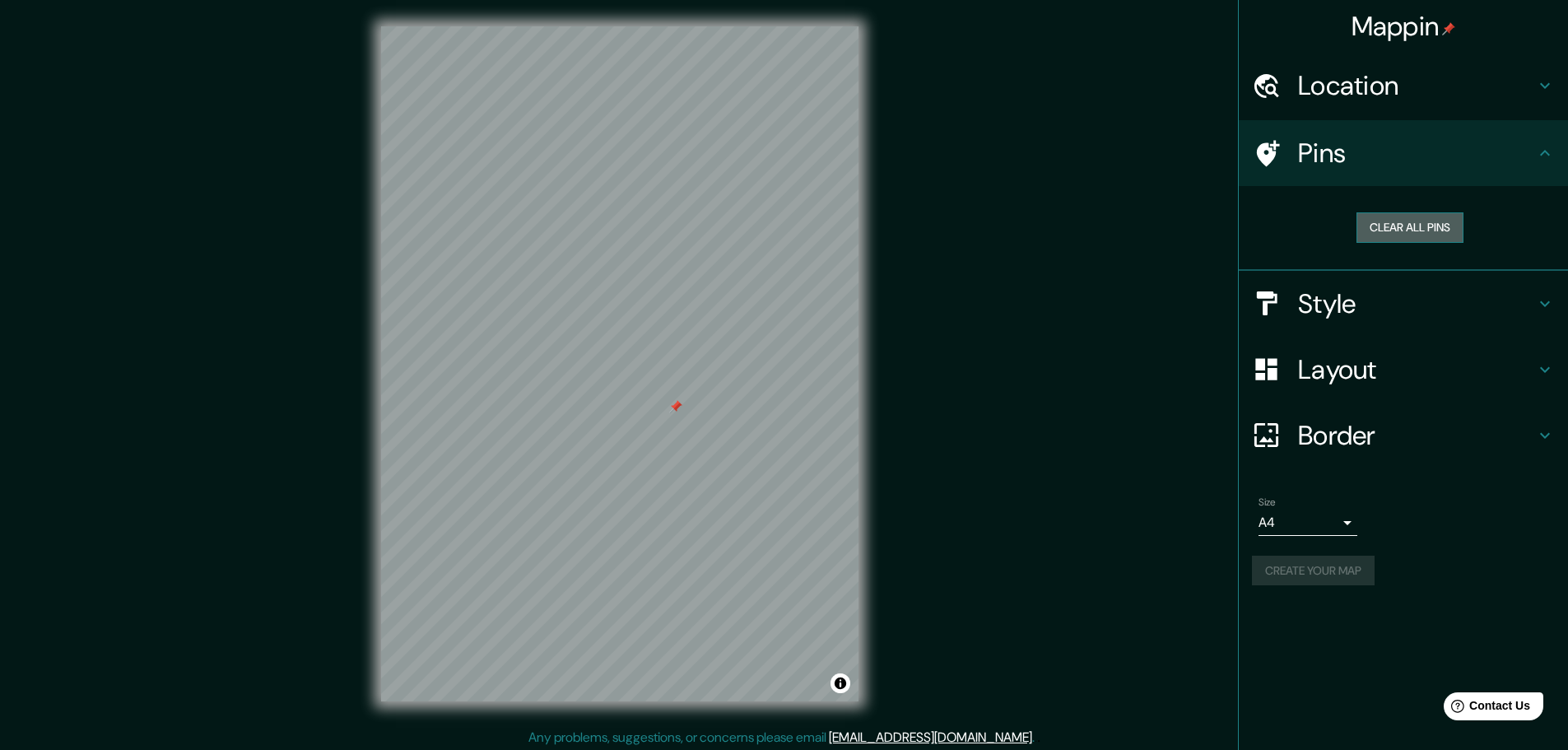
click at [1390, 227] on button "Clear all pins" at bounding box center [1411, 228] width 107 height 31
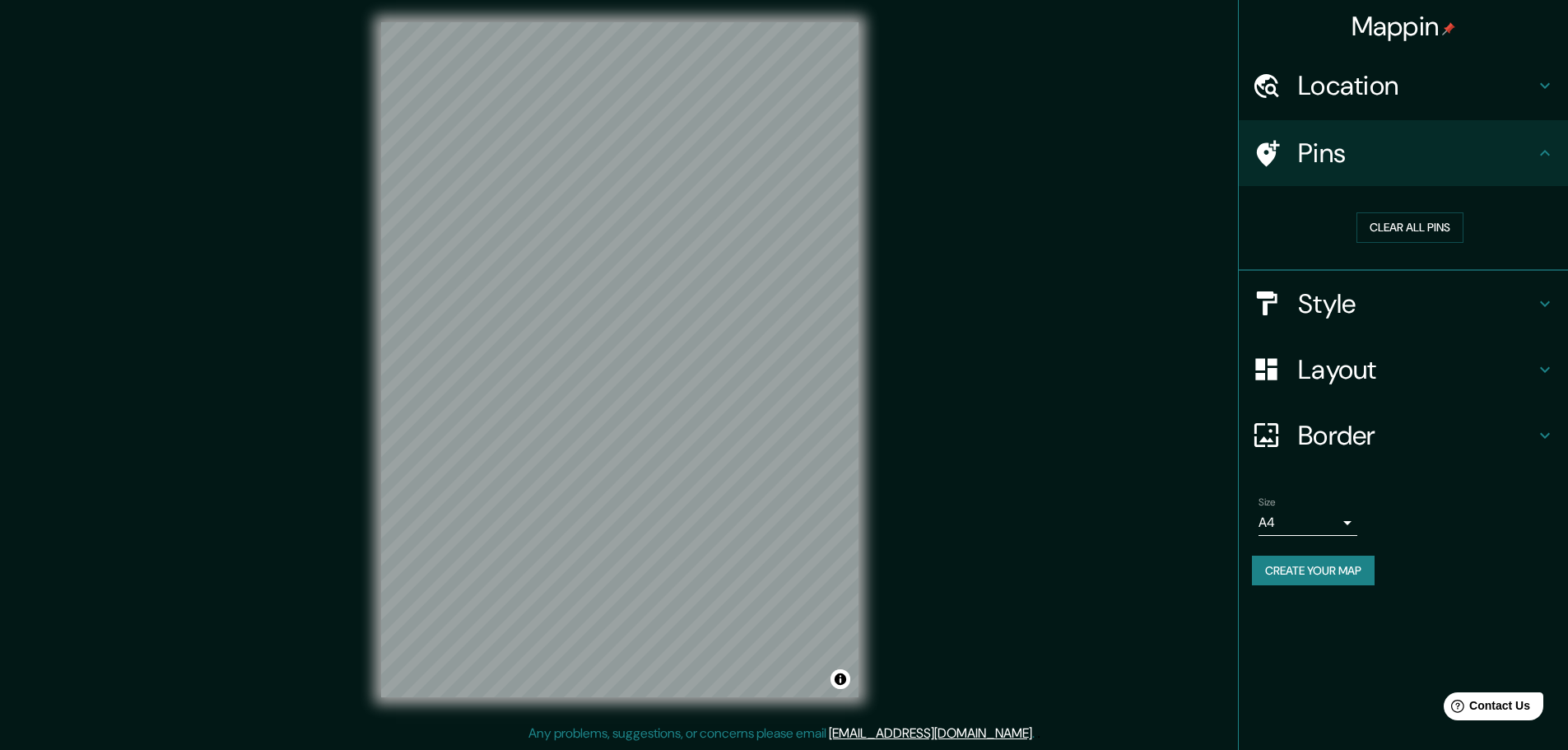
drag, startPoint x: 861, startPoint y: 425, endPoint x: 1178, endPoint y: 256, distance: 359.2
click at [1178, 256] on div "Mappin Location Carmel-by-the-Sea, Carmel, California, United States Pins Clear…" at bounding box center [784, 373] width 1568 height 754
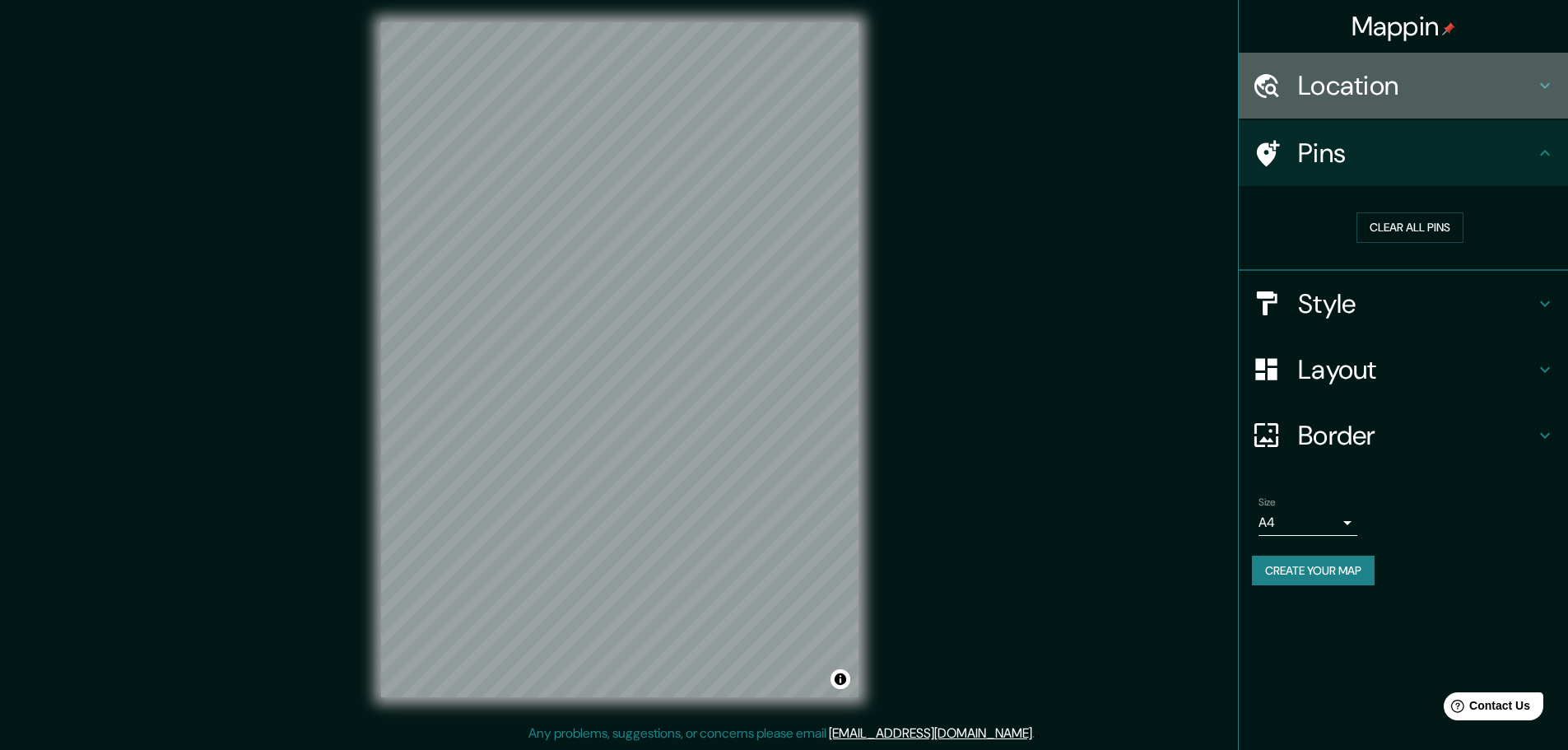
click at [1418, 93] on h4 "Location" at bounding box center [1416, 85] width 237 height 33
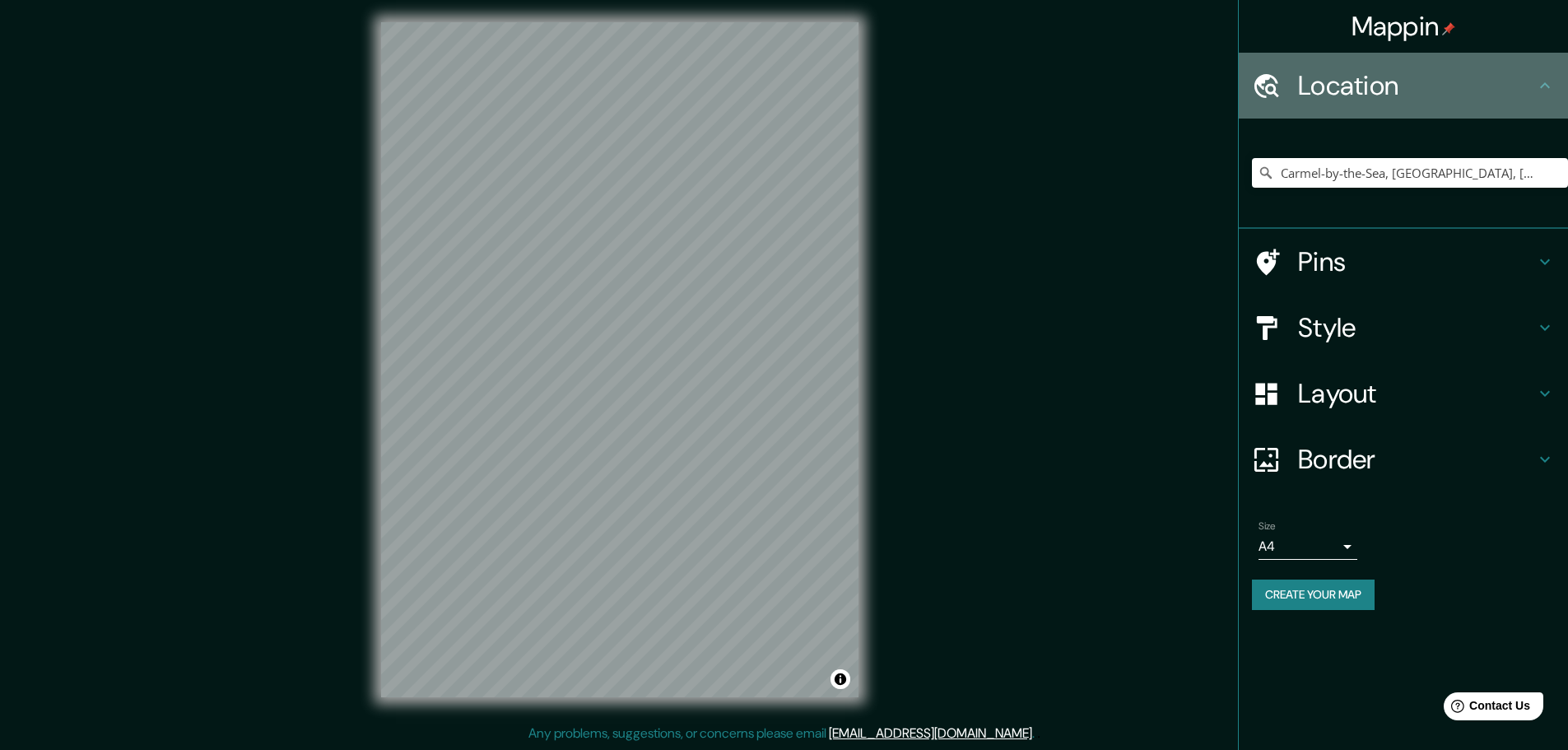
click at [1418, 93] on h4 "Location" at bounding box center [1416, 85] width 237 height 33
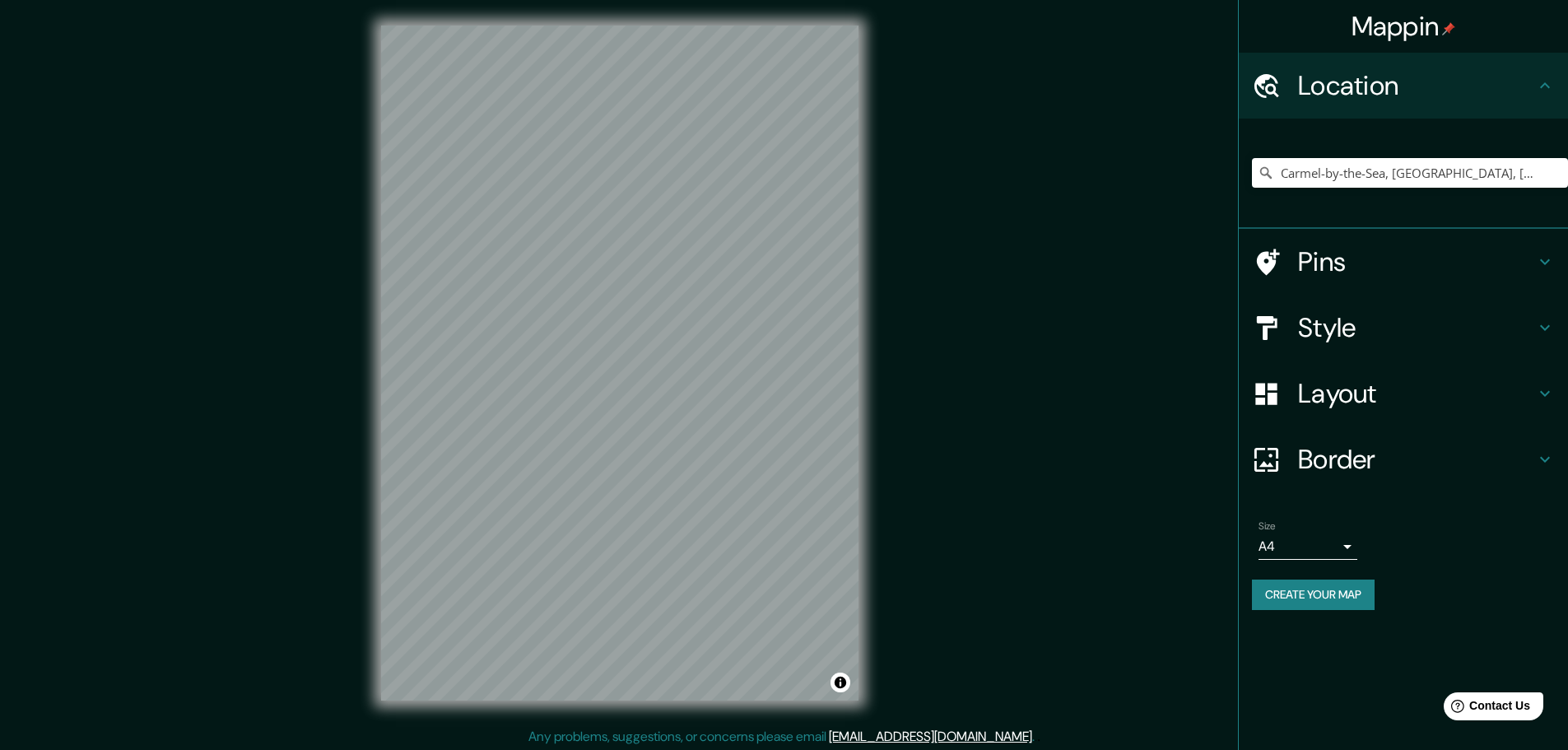
scroll to position [0, 0]
click at [1325, 546] on body "Mappin Location Carmel-by-the-Sea, Carmel, California, United States Pins Style…" at bounding box center [784, 375] width 1568 height 750
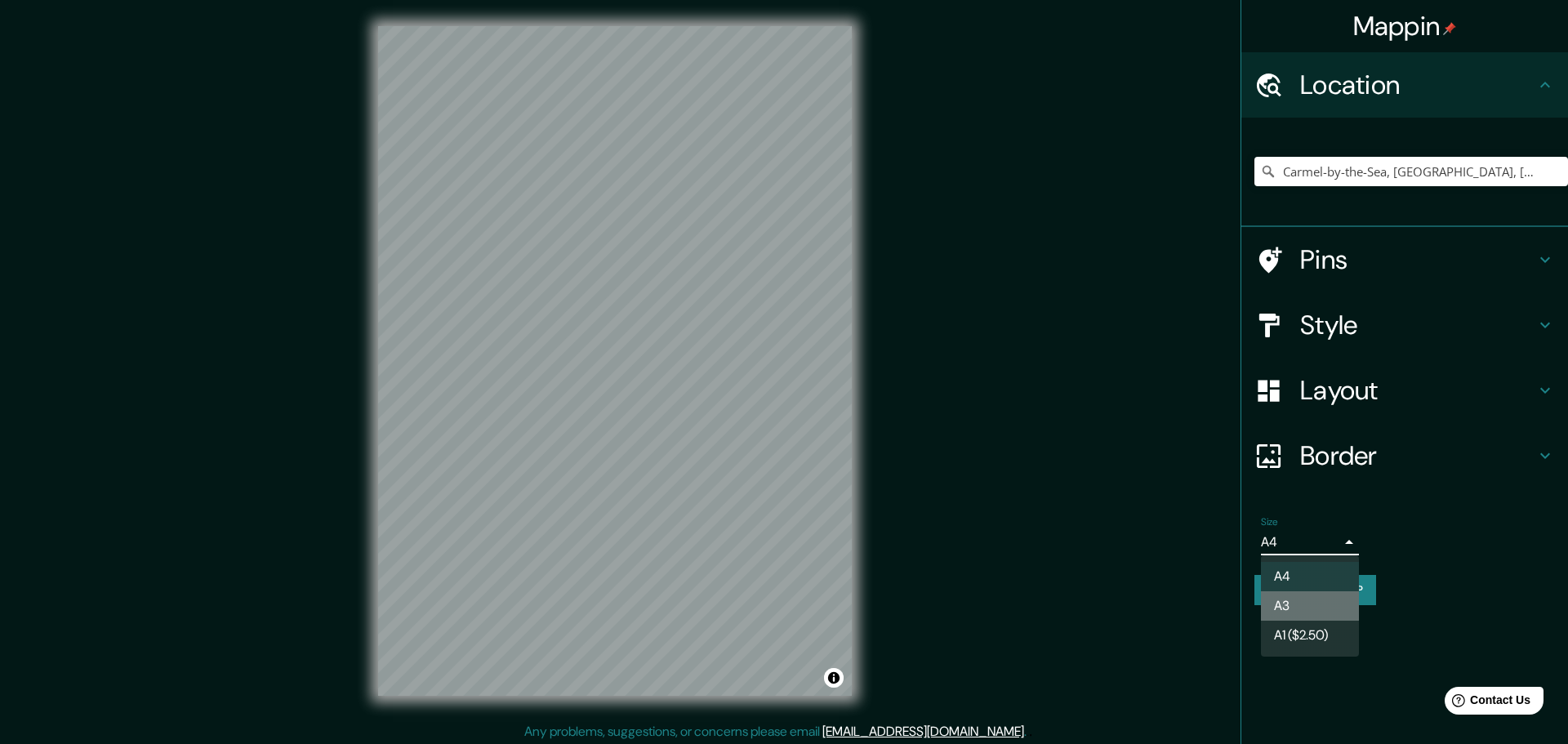
click at [1307, 601] on li "A3" at bounding box center [1309, 606] width 98 height 30
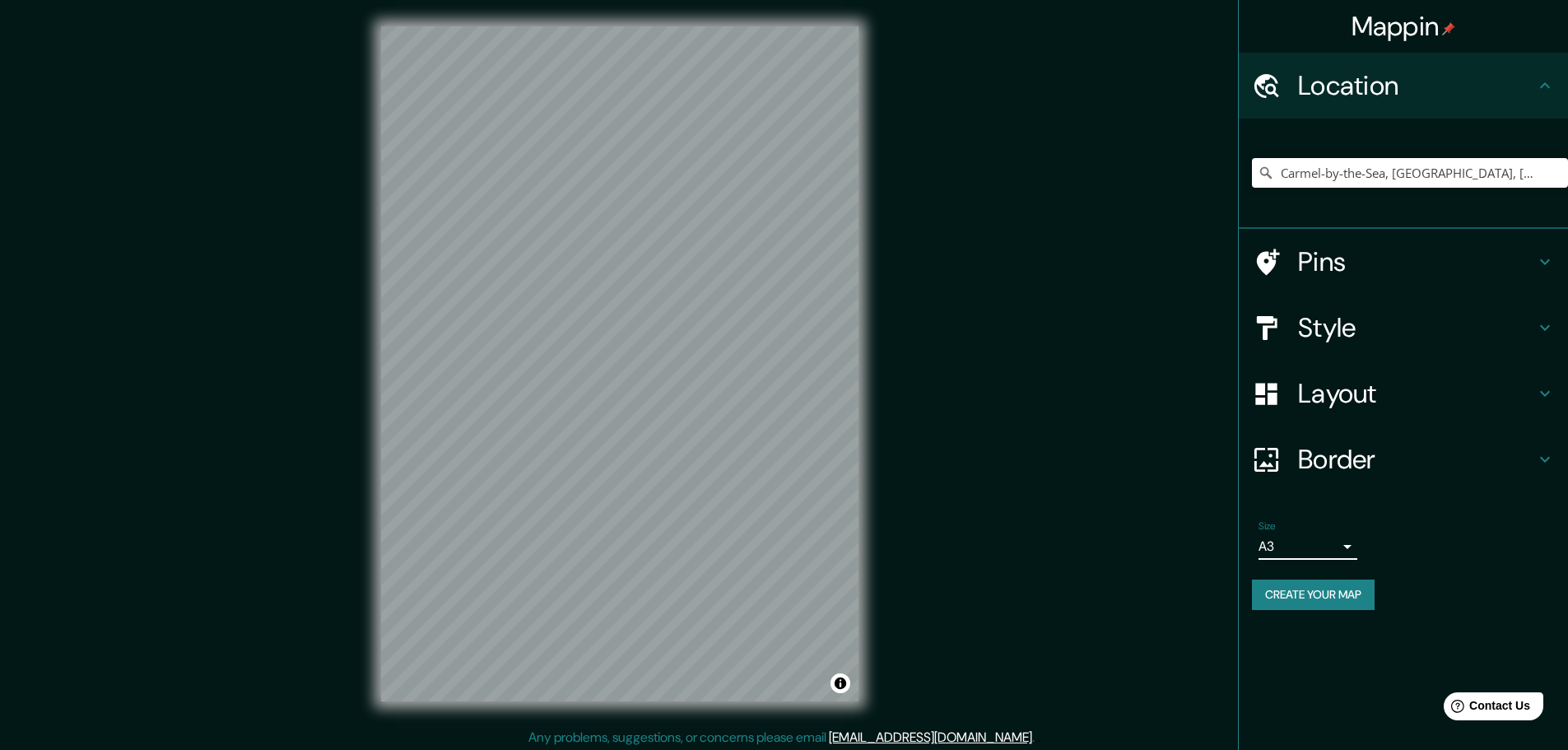
click at [1319, 590] on button "Create your map" at bounding box center [1313, 595] width 123 height 31
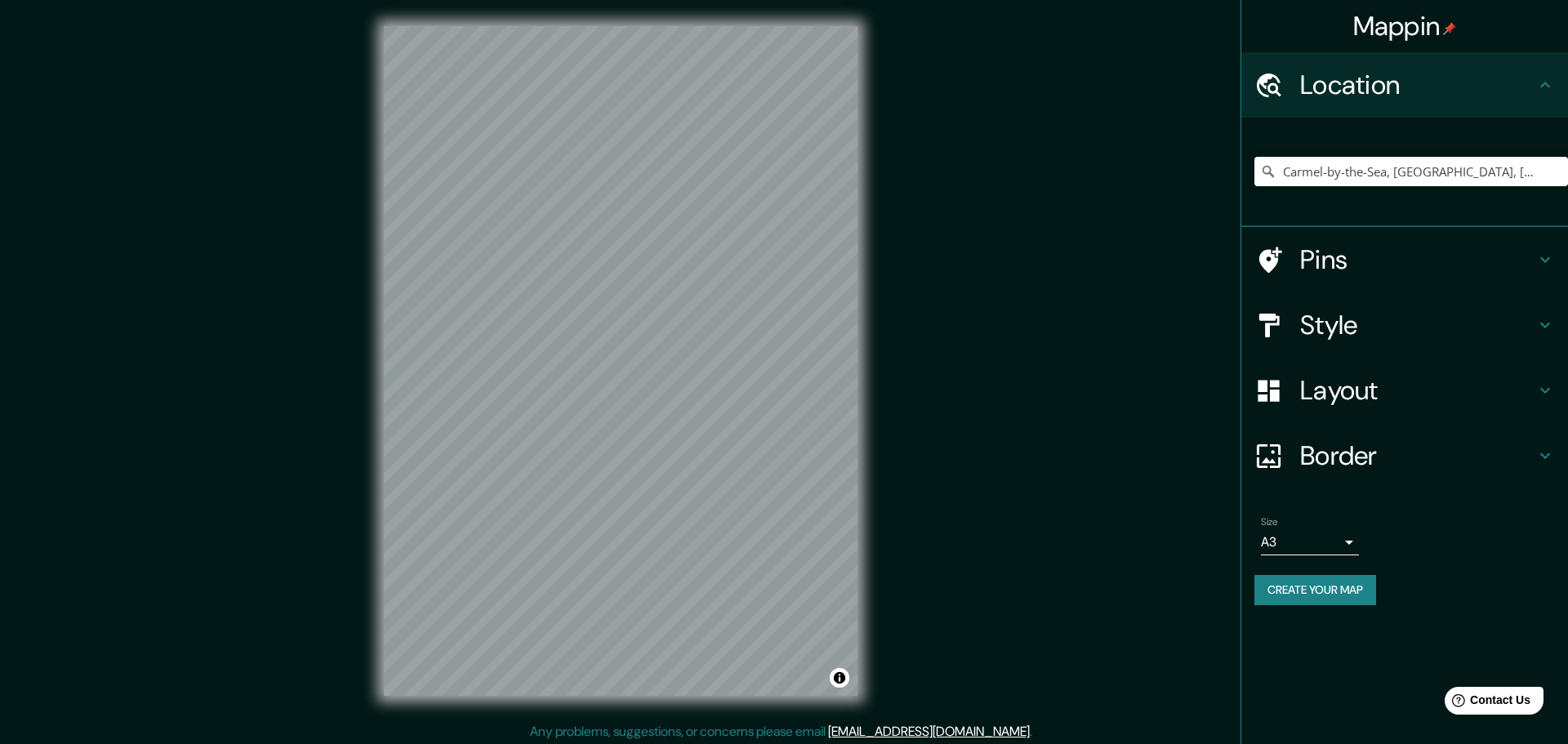
click at [1326, 542] on body "Mappin Location Carmel-by-the-Sea, Carmel, California, United States Pins Style…" at bounding box center [784, 372] width 1568 height 744
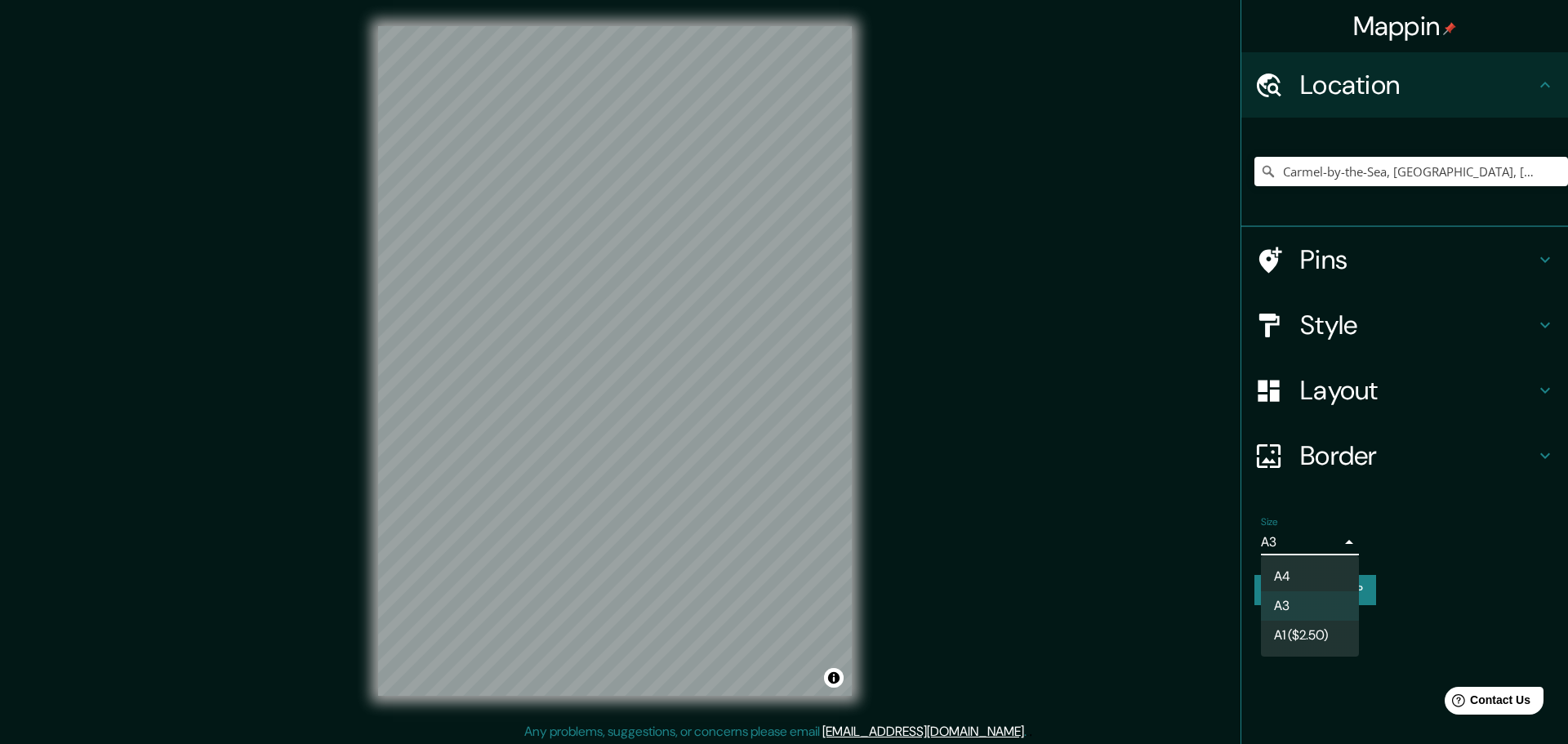
click at [1315, 573] on li "A4" at bounding box center [1309, 577] width 98 height 30
type input "single"
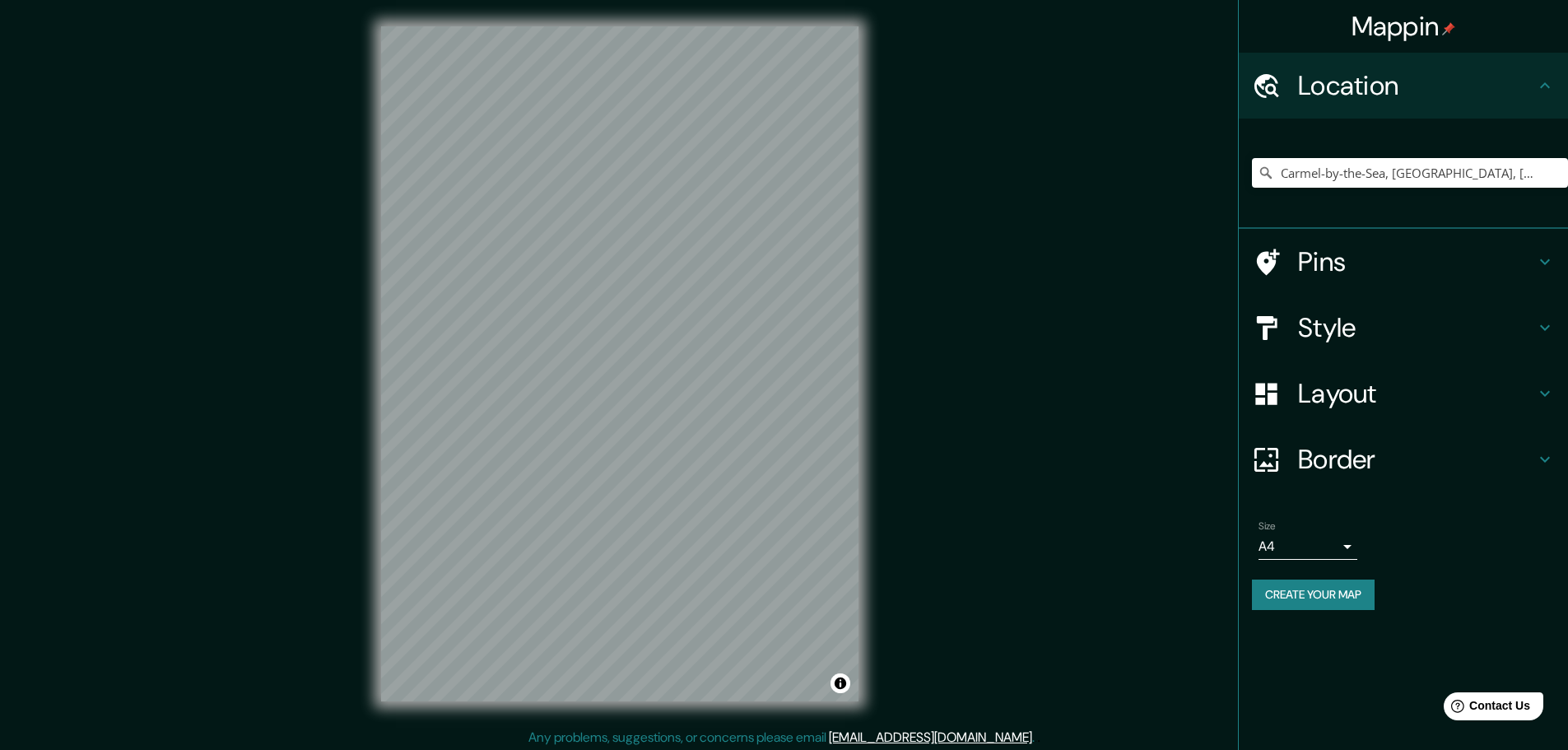
drag, startPoint x: 1324, startPoint y: 596, endPoint x: 1467, endPoint y: 604, distance: 143.2
click at [1467, 604] on div "Create your map" at bounding box center [1403, 595] width 303 height 31
click at [1350, 594] on button "Create your map" at bounding box center [1313, 595] width 123 height 31
click at [1524, 71] on h4 "Location" at bounding box center [1416, 85] width 237 height 33
click at [1545, 85] on icon at bounding box center [1545, 85] width 20 height 20
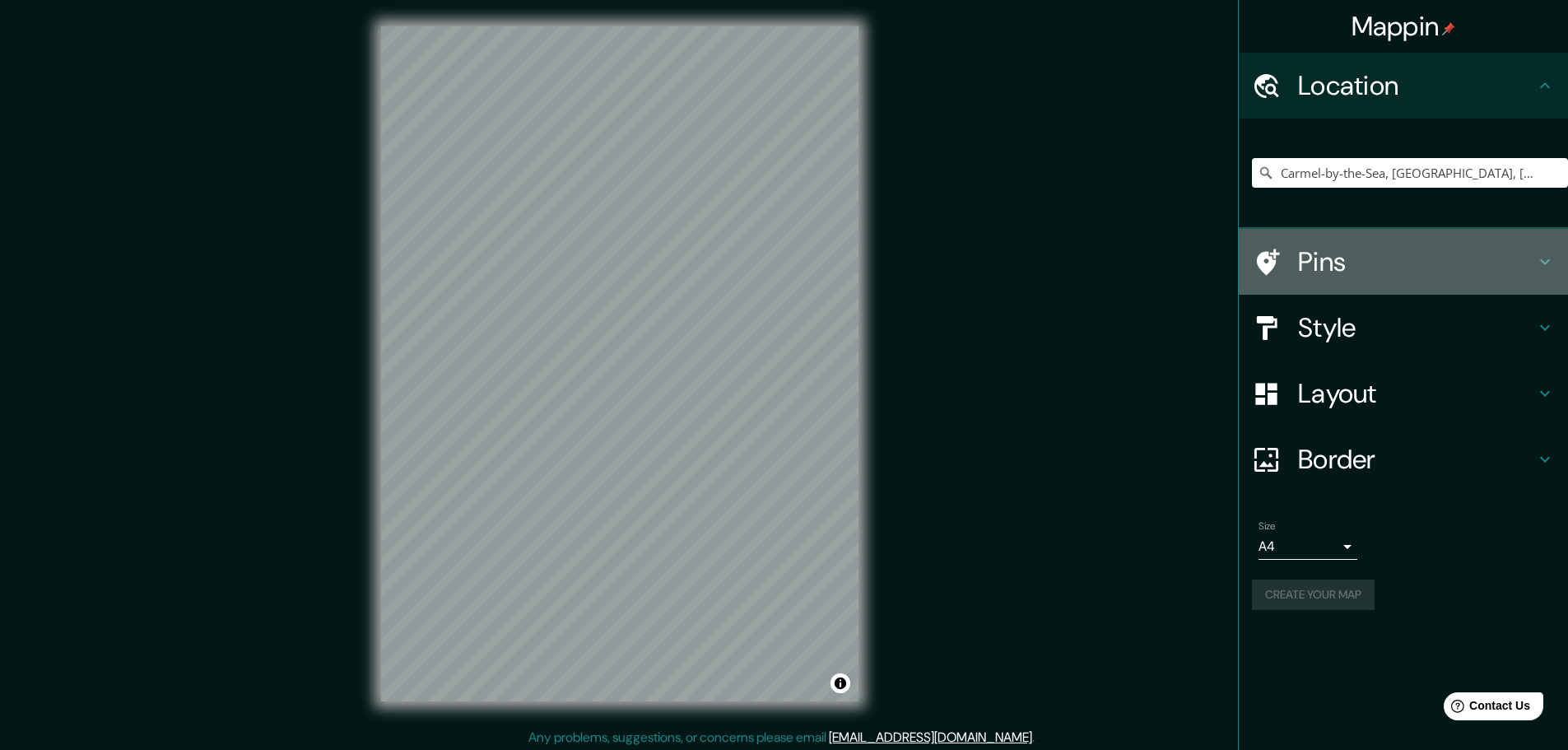
click at [1457, 283] on div "Pins" at bounding box center [1404, 261] width 330 height 66
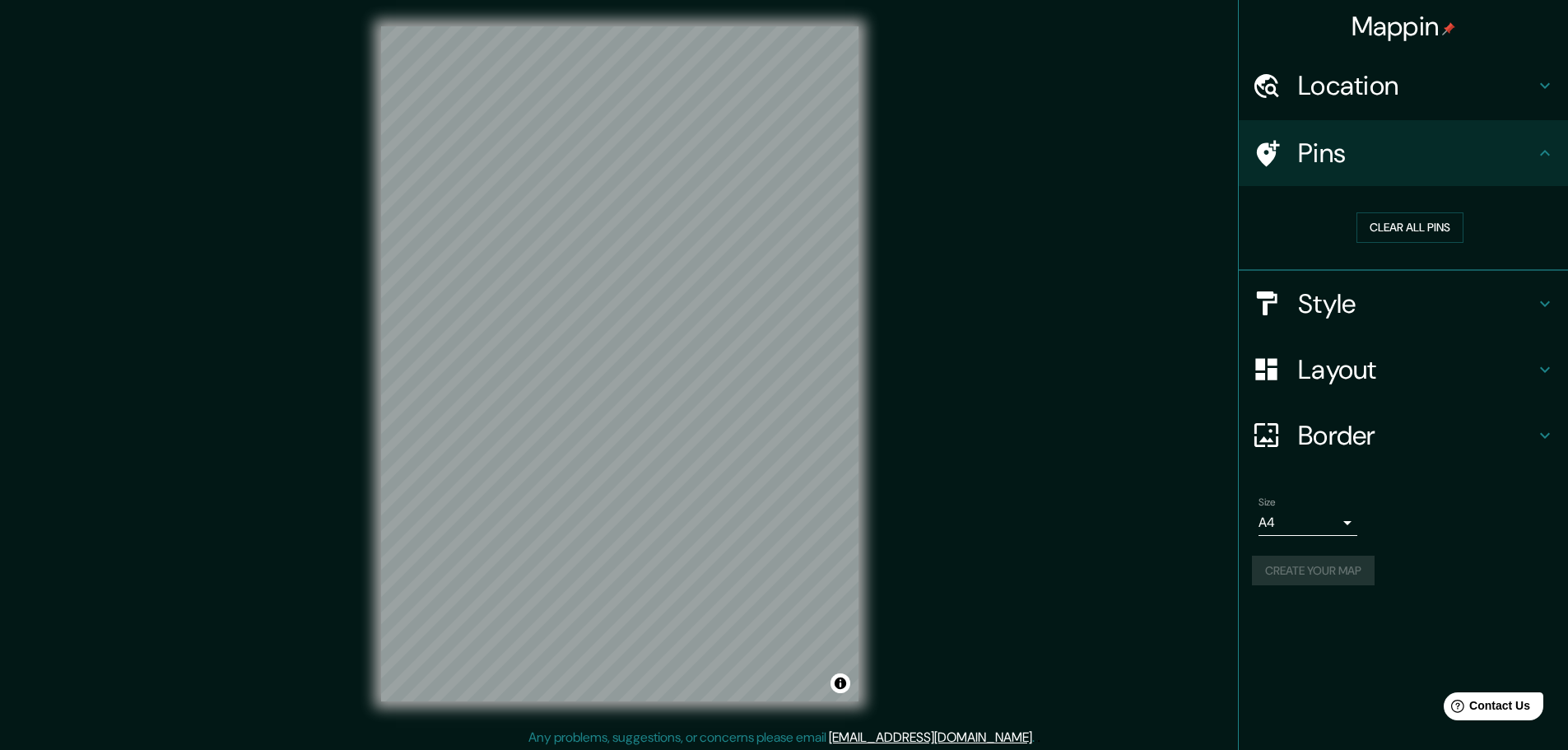
click at [1547, 160] on icon at bounding box center [1545, 153] width 20 height 20
click at [1533, 426] on h4 "Border" at bounding box center [1416, 434] width 237 height 33
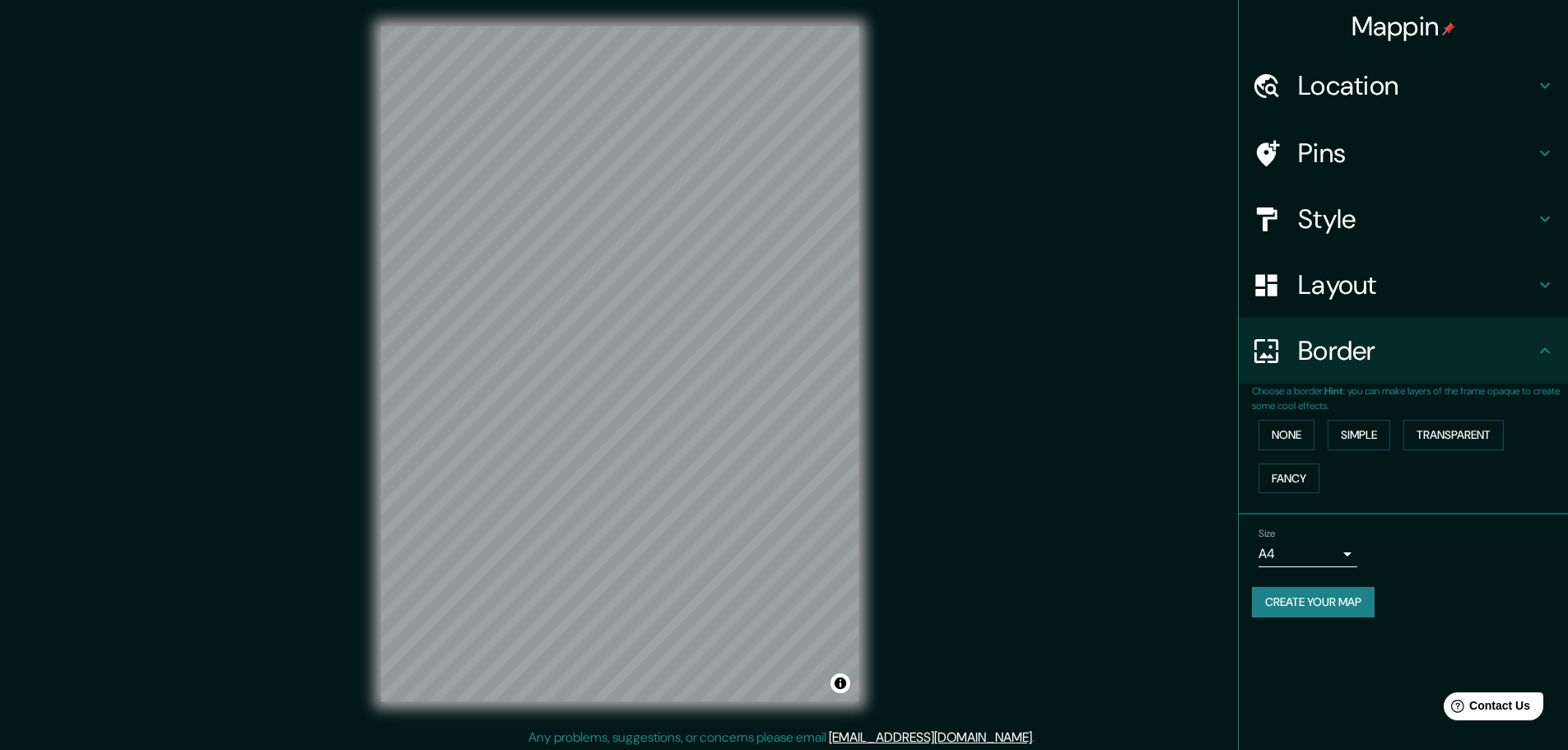
click at [1322, 598] on button "Create your map" at bounding box center [1313, 602] width 123 height 31
click at [844, 685] on button "Toggle attribution" at bounding box center [840, 683] width 20 height 20
click at [844, 681] on button "Toggle attribution" at bounding box center [840, 683] width 20 height 20
drag, startPoint x: 1166, startPoint y: 85, endPoint x: 1112, endPoint y: 65, distance: 57.6
click at [1073, 65] on div "Mappin Location Carmel-by-the-Sea, Carmel, California, United States Pins Style…" at bounding box center [784, 376] width 1568 height 754
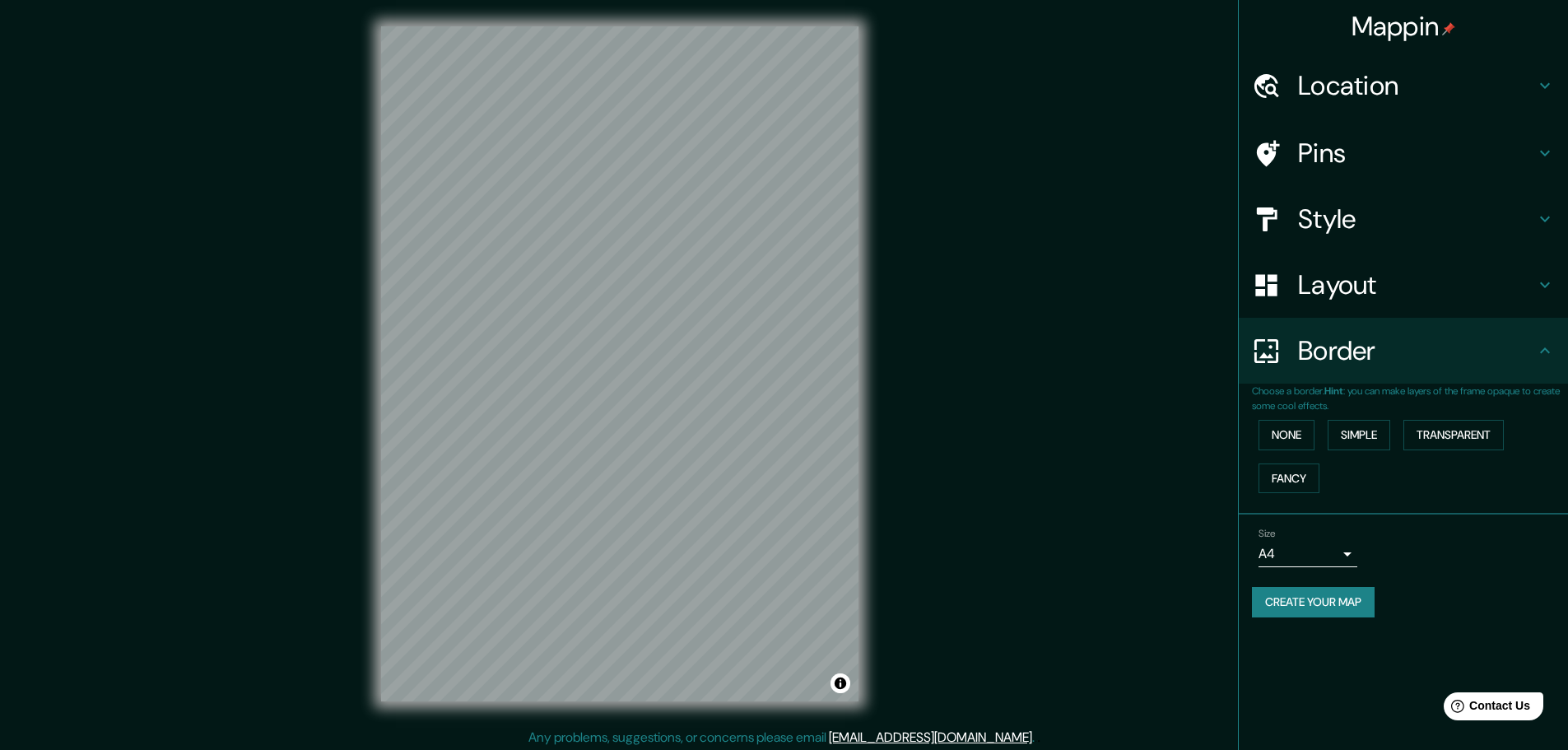
click at [1358, 17] on h4 "Mappin" at bounding box center [1404, 26] width 105 height 33
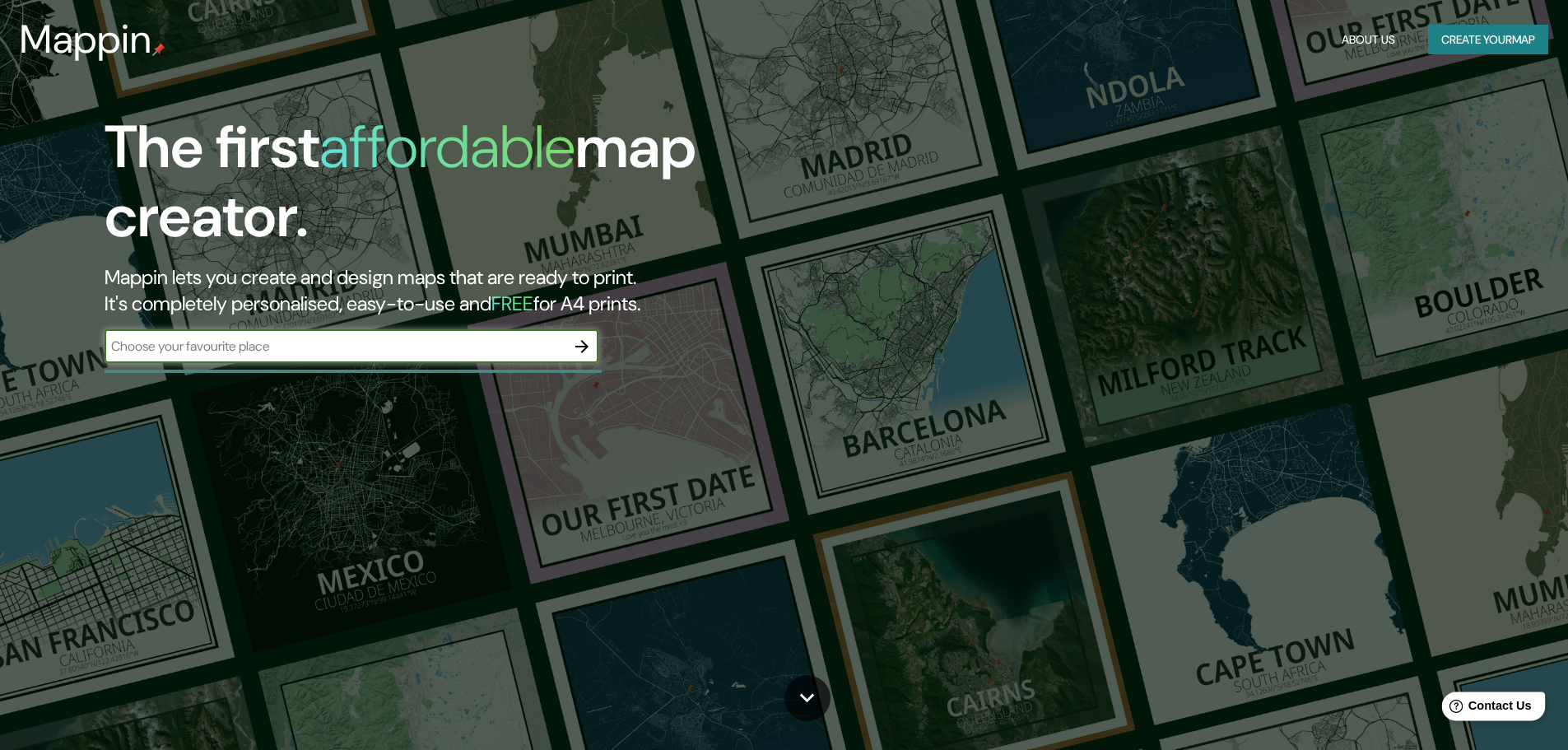
click at [1471, 699] on div "Help Contact Us" at bounding box center [1494, 705] width 104 height 29
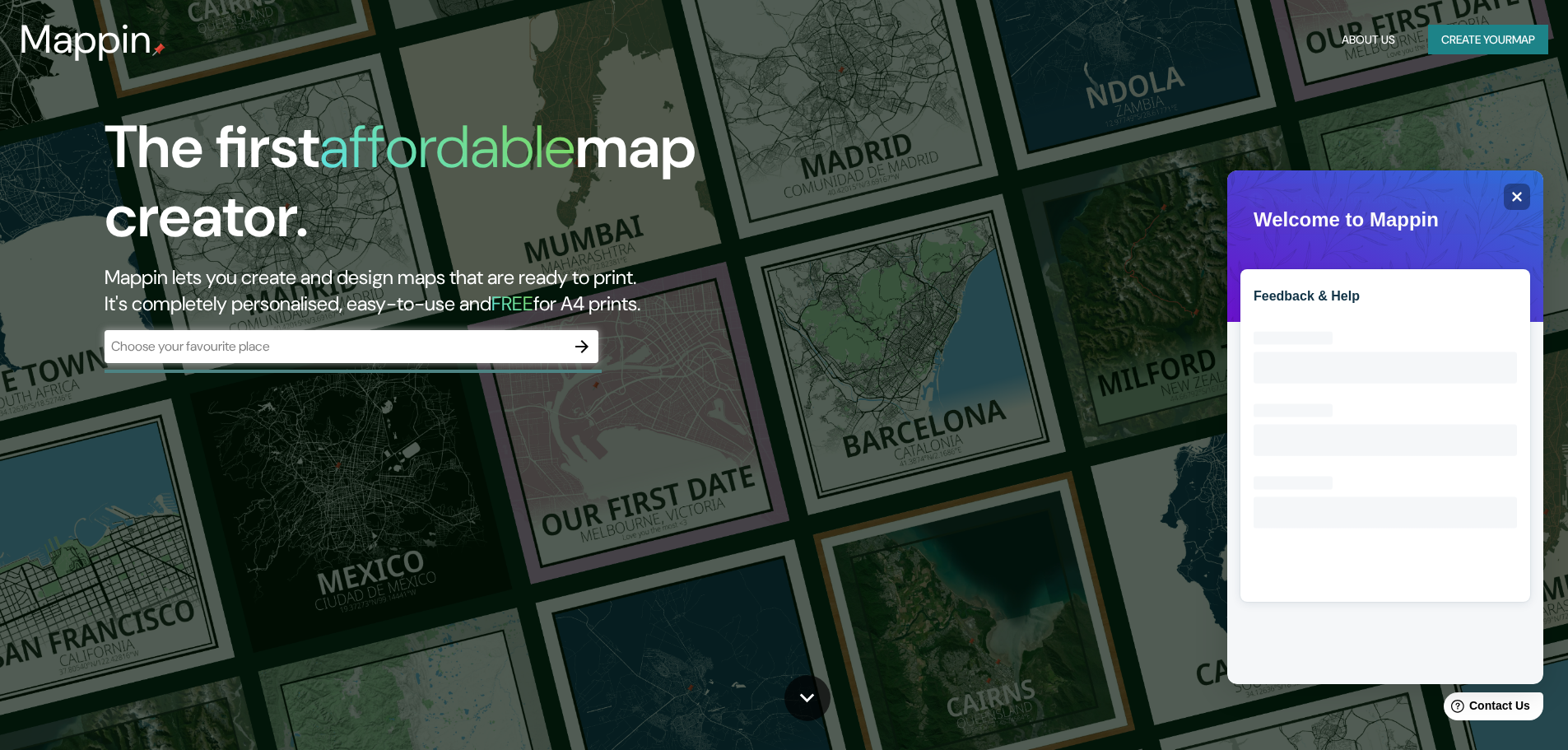
click at [1403, 242] on div "Feedback & Help Loading interface..." at bounding box center [1386, 427] width 317 height 513
click at [1516, 196] on icon "Close" at bounding box center [1517, 197] width 10 height 10
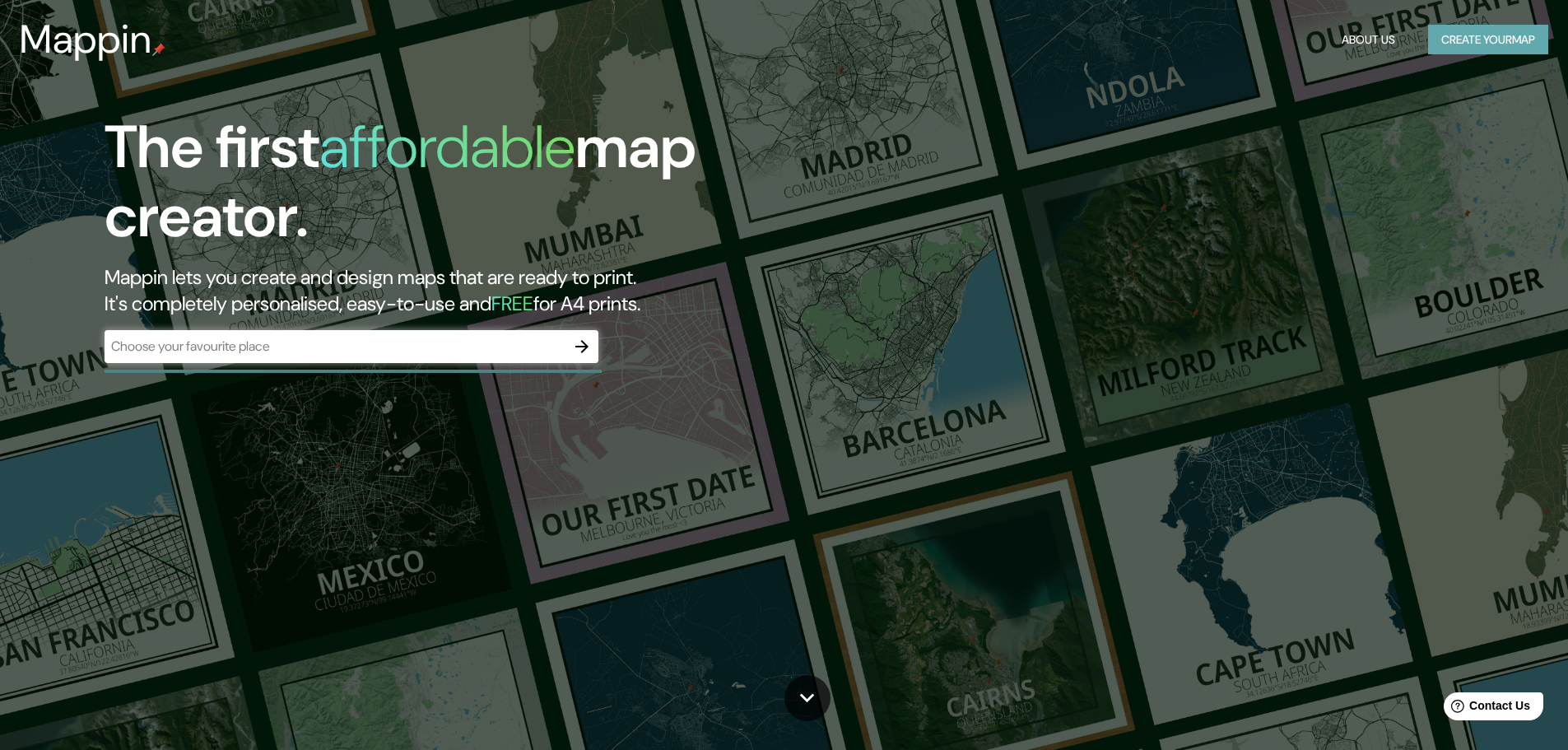
click at [1445, 49] on button "Create your map" at bounding box center [1488, 39] width 120 height 31
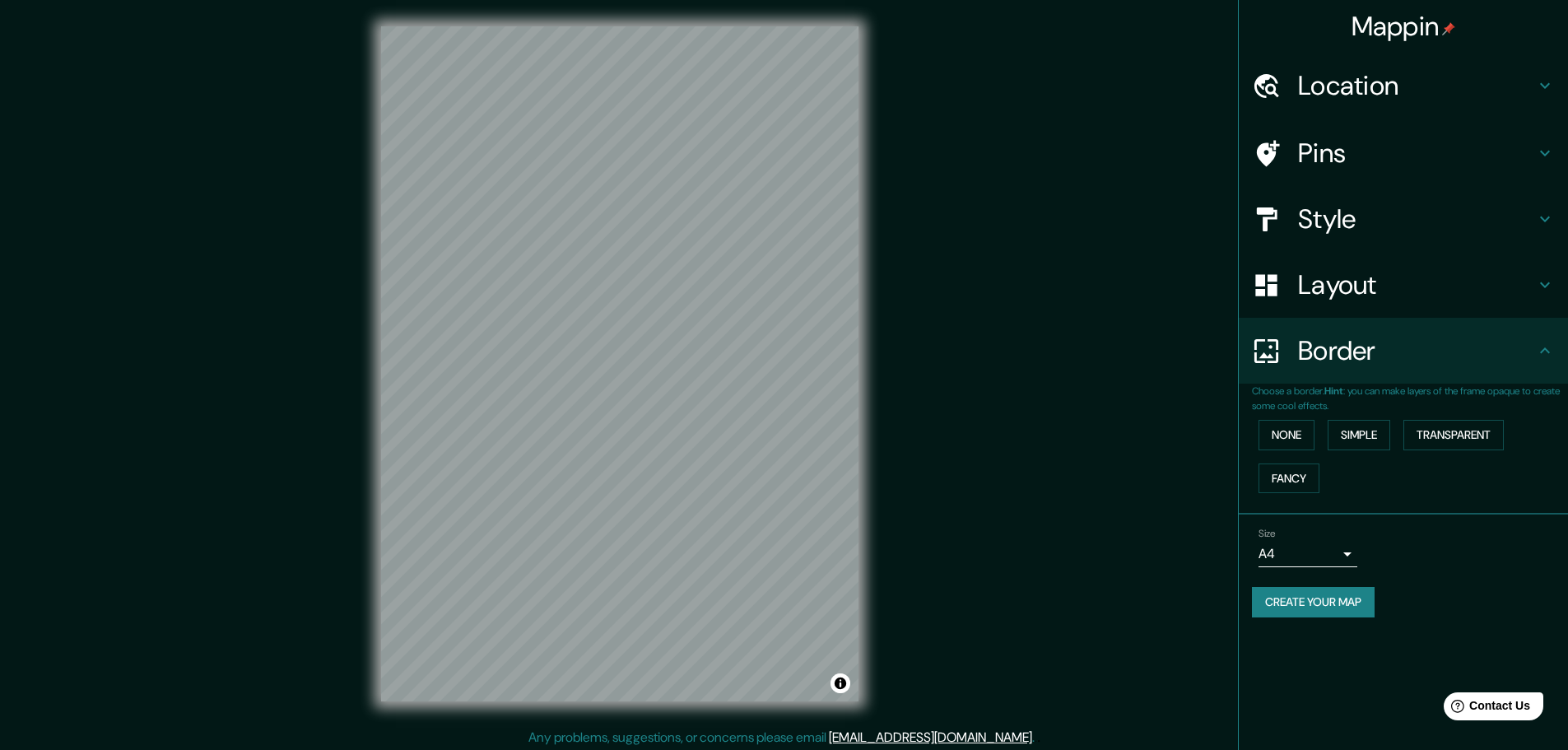
click at [1300, 596] on button "Create your map" at bounding box center [1313, 602] width 123 height 31
click at [1409, 154] on h4 "Pins" at bounding box center [1416, 153] width 237 height 33
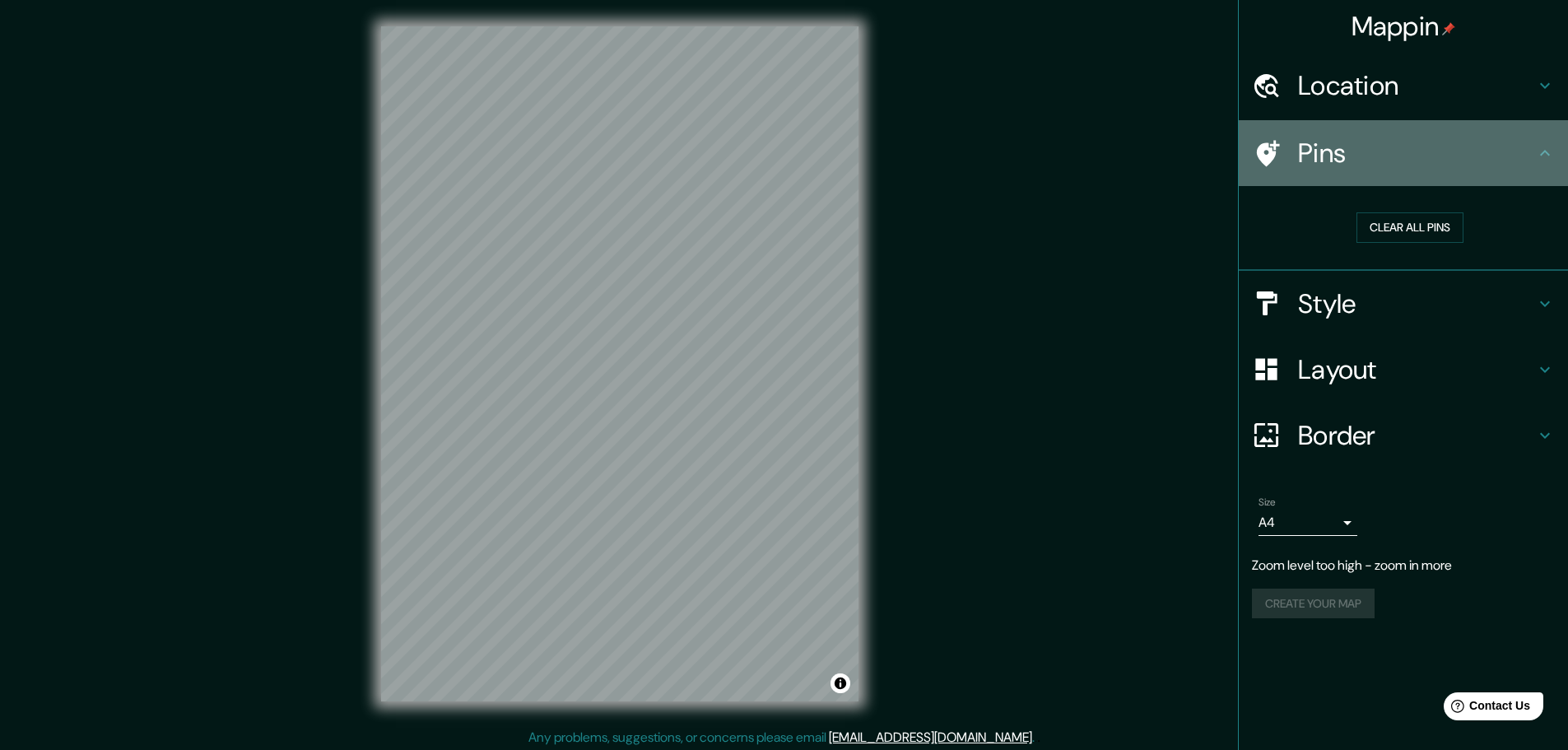
click at [1534, 150] on h4 "Pins" at bounding box center [1416, 153] width 237 height 33
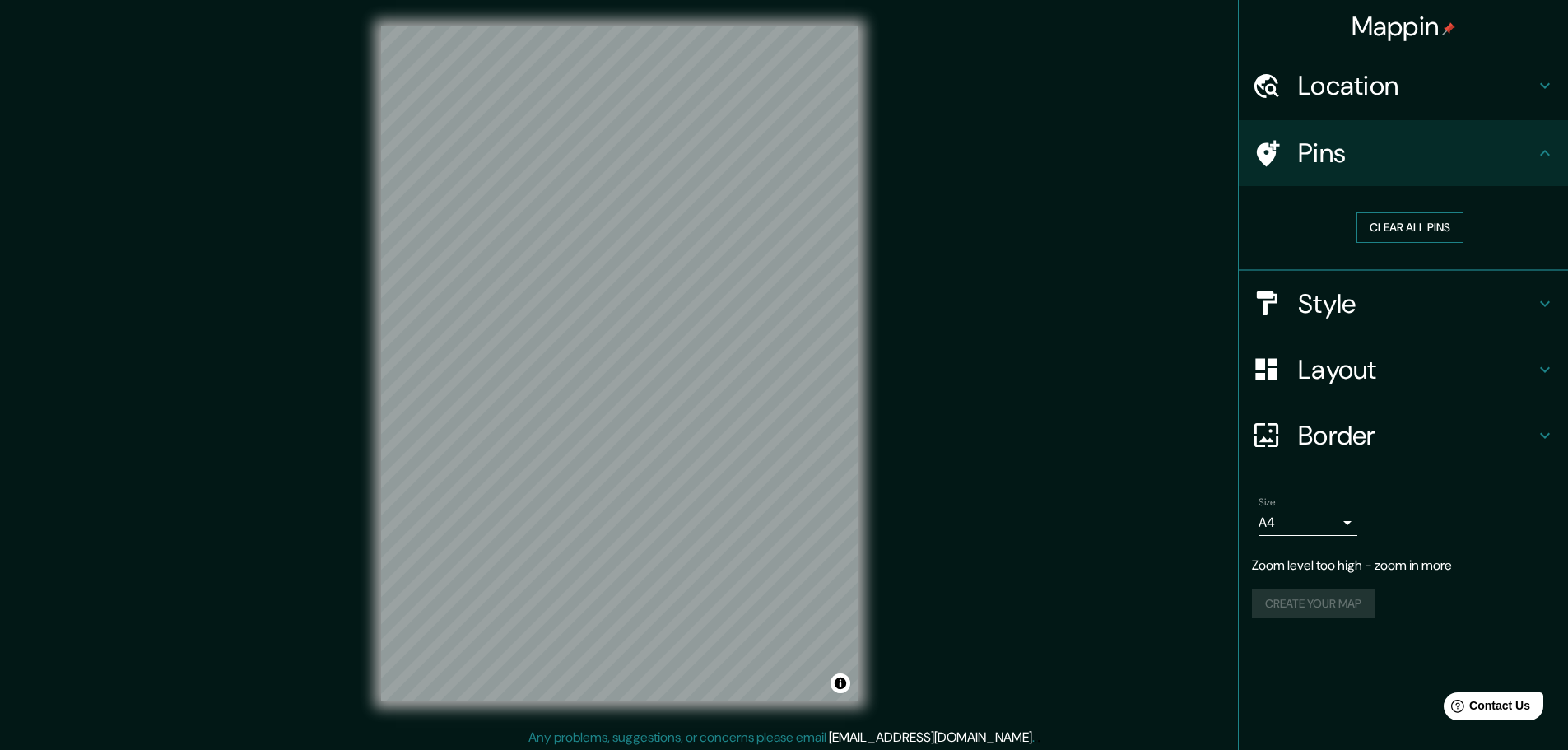
click at [1443, 220] on button "Clear all pins" at bounding box center [1411, 228] width 107 height 31
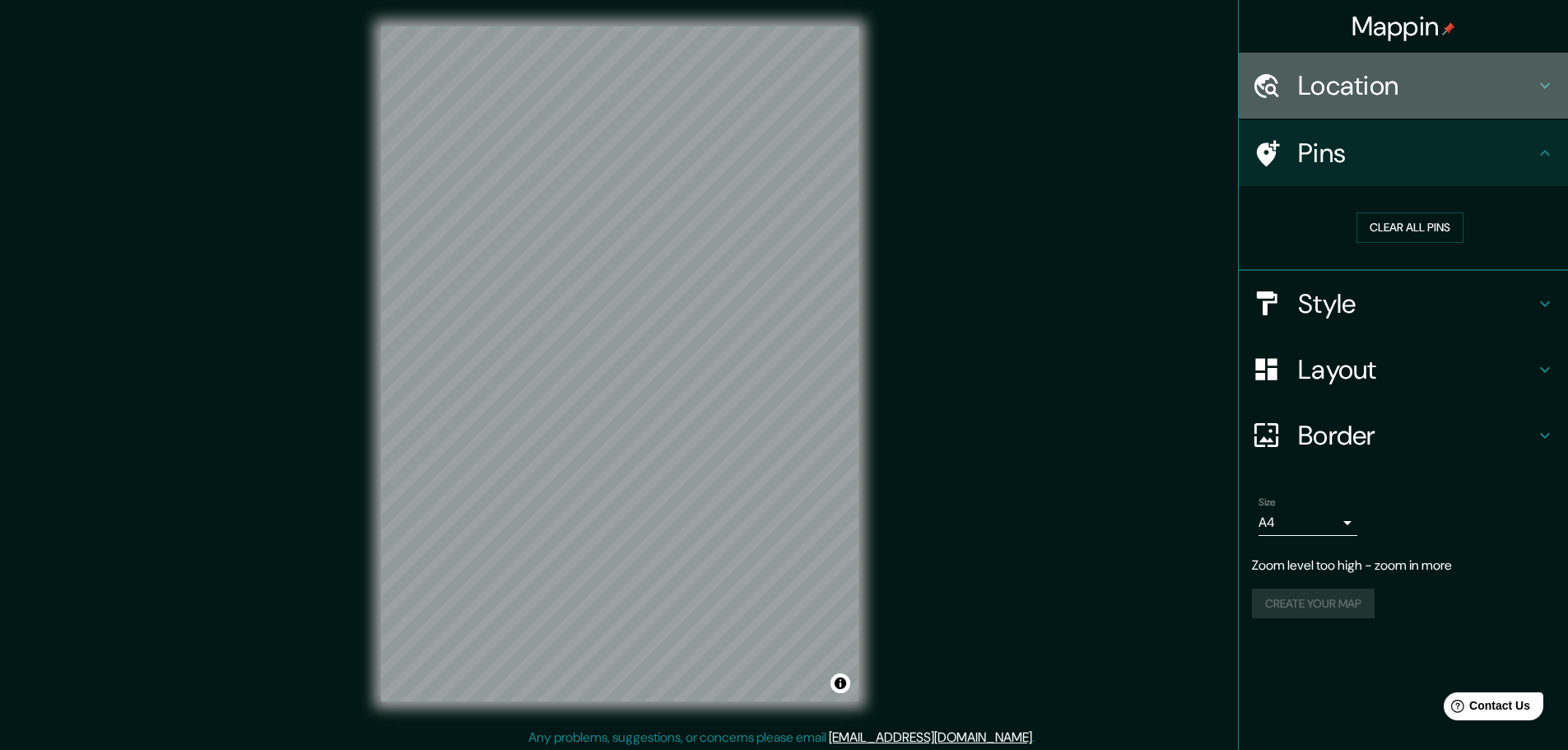
click at [1490, 93] on h4 "Location" at bounding box center [1416, 85] width 237 height 33
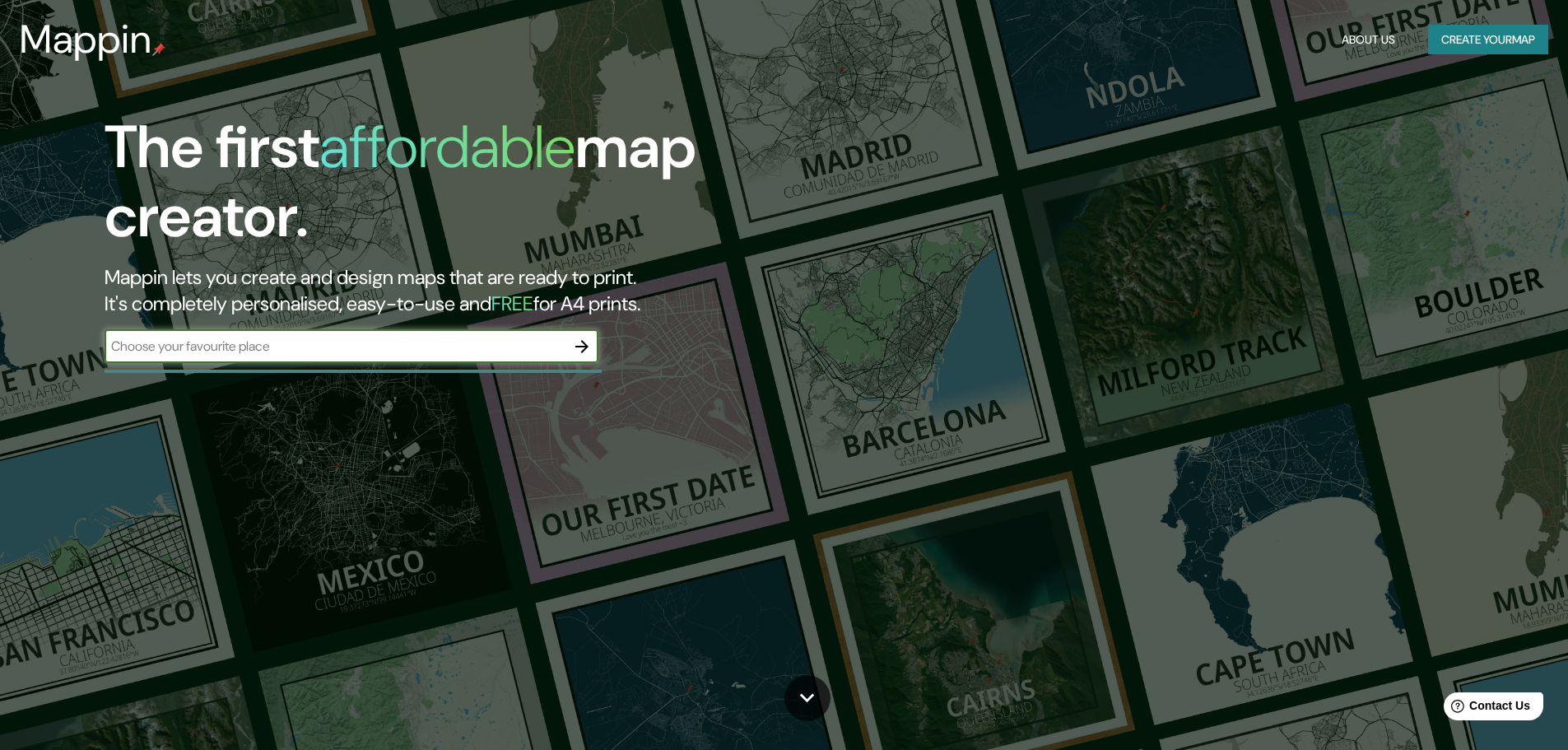
click at [1348, 39] on button "About Us" at bounding box center [1368, 39] width 67 height 31
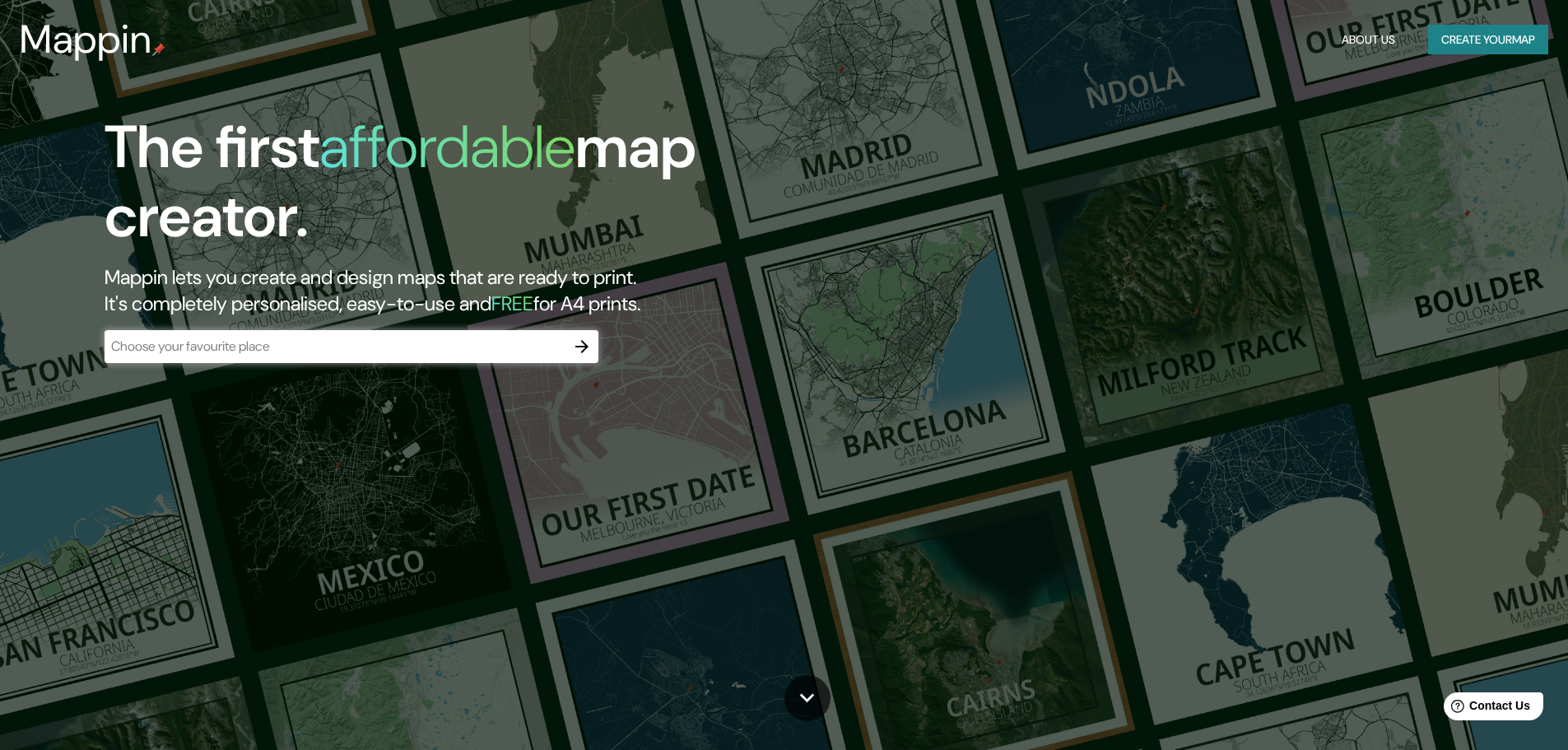
click at [1351, 45] on button "About Us" at bounding box center [1368, 39] width 67 height 31
click at [1361, 36] on button "About Us" at bounding box center [1368, 39] width 67 height 31
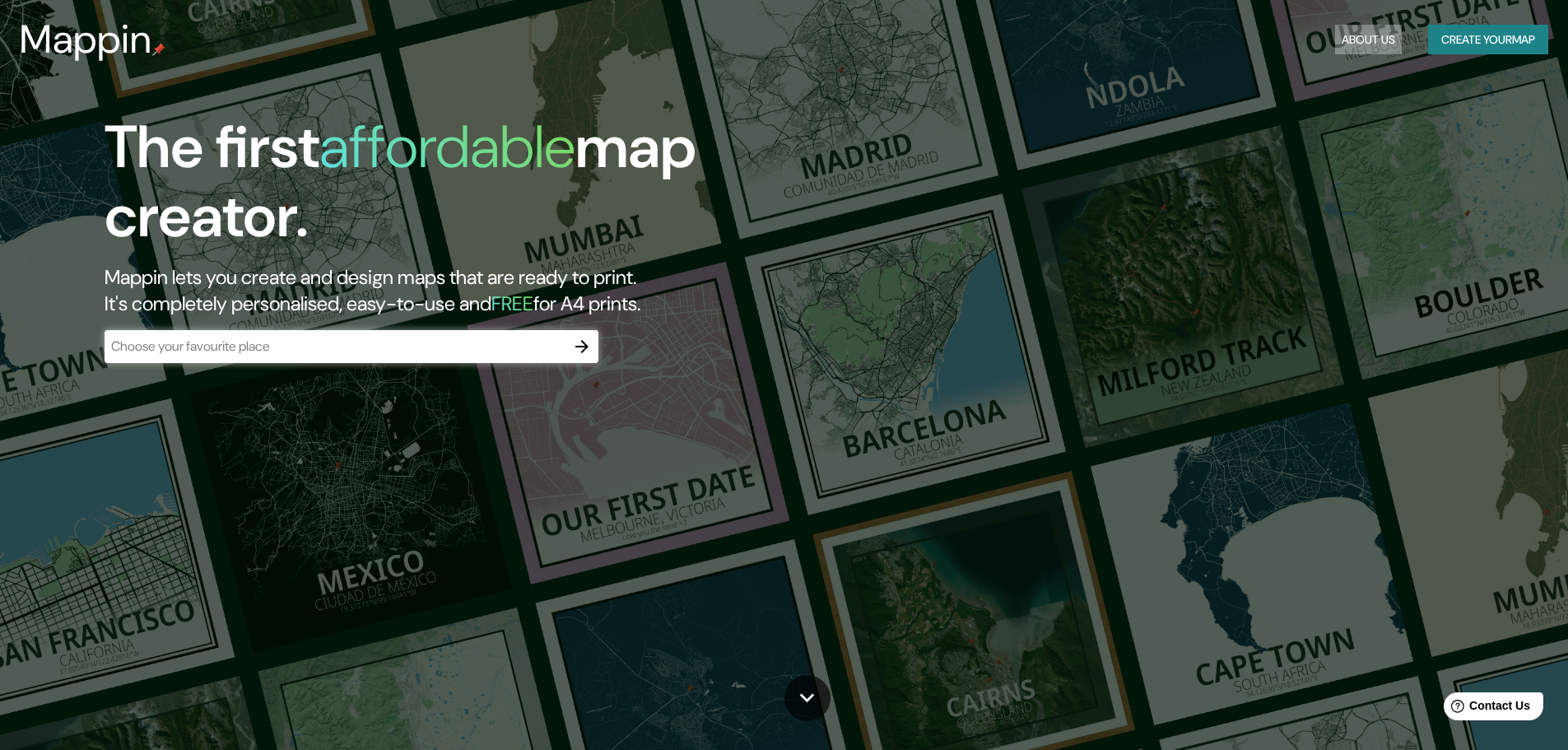
click at [1361, 36] on button "About Us" at bounding box center [1368, 39] width 67 height 31
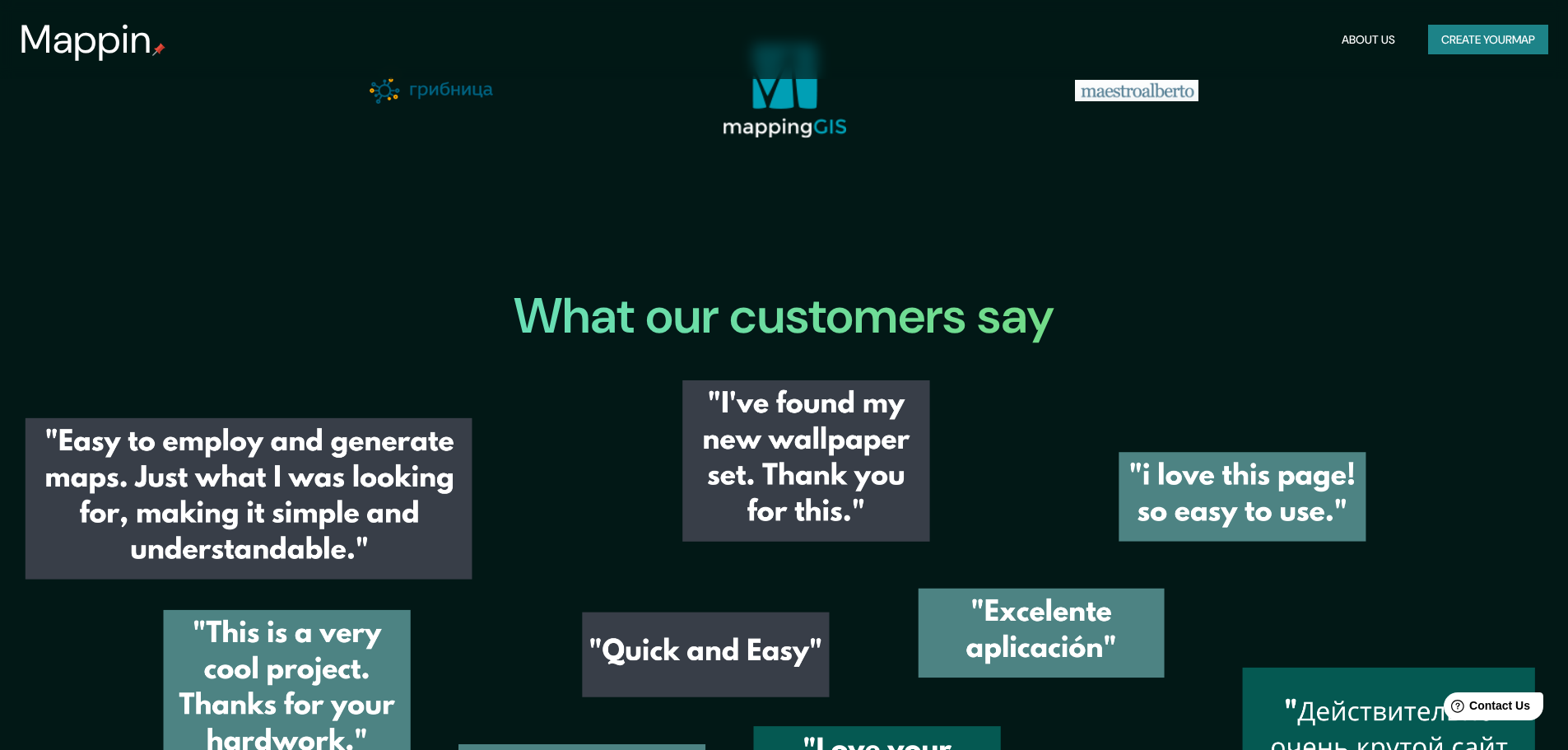
scroll to position [2108, 0]
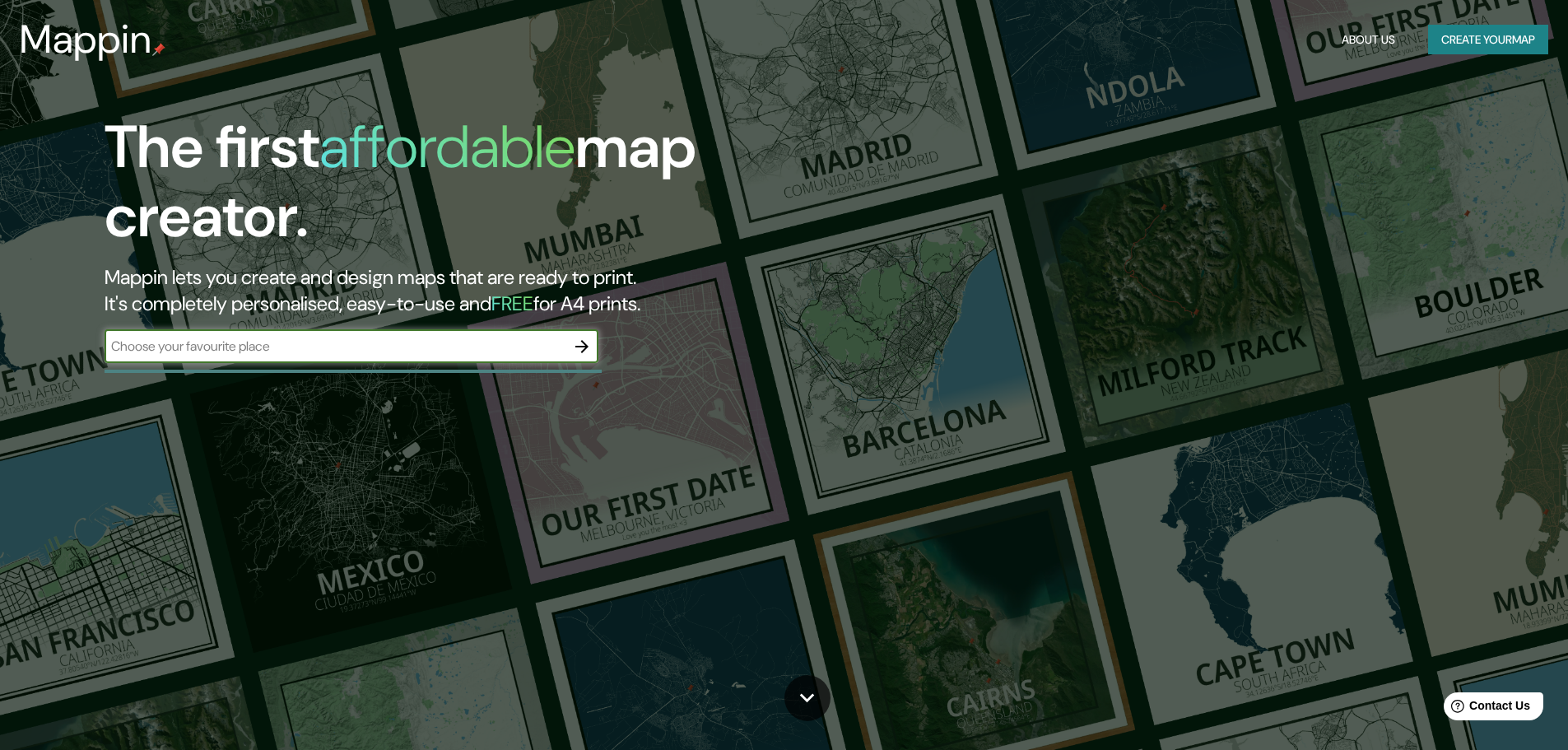
click at [414, 341] on input "text" at bounding box center [335, 346] width 461 height 19
type input "Carmel by the sea"
click at [577, 346] on icon "button" at bounding box center [582, 346] width 13 height 13
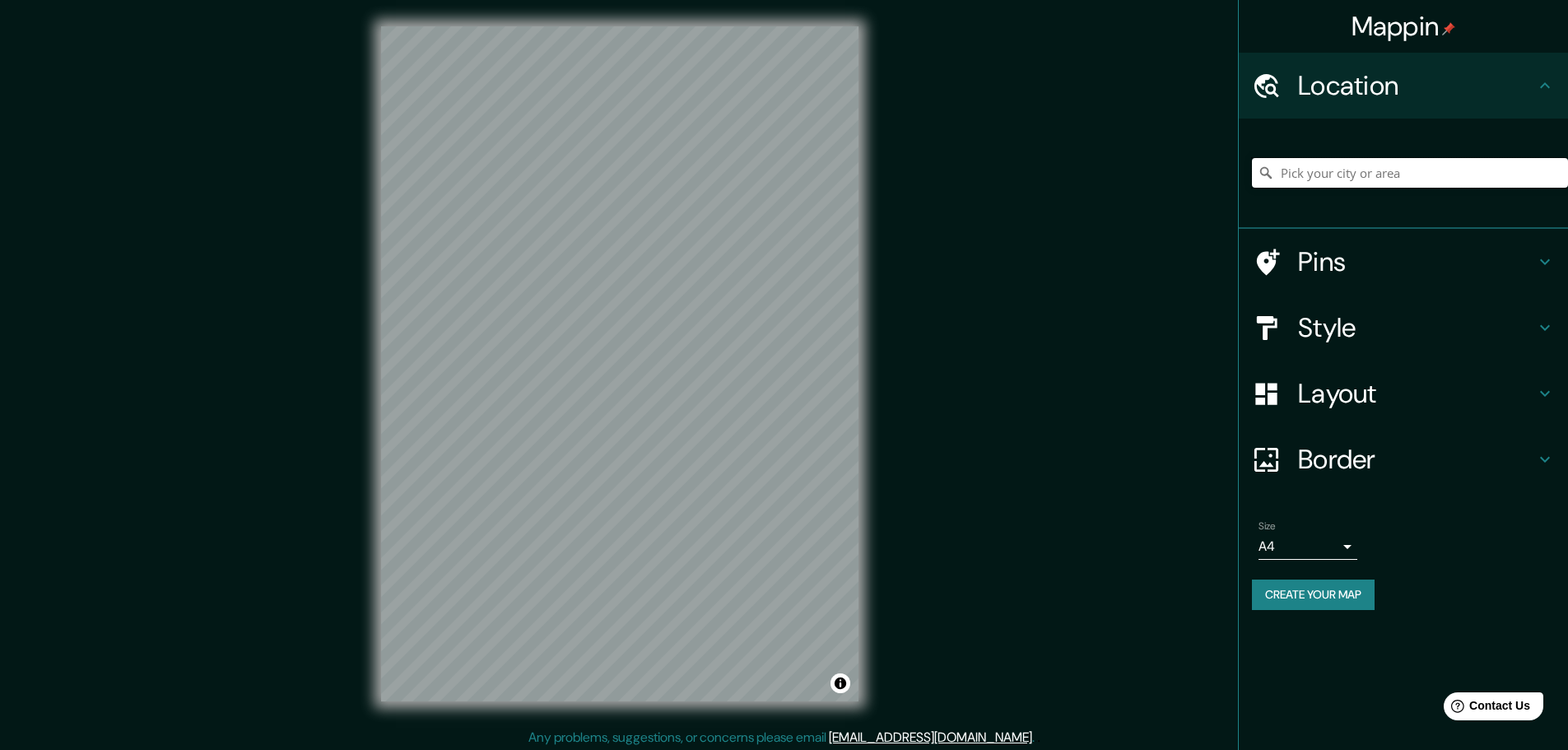
click at [1354, 166] on input "Pick your city or area" at bounding box center [1411, 173] width 317 height 30
type input "[GEOGRAPHIC_DATA], [US_STATE], [GEOGRAPHIC_DATA]"
click at [1335, 598] on button "Create your map" at bounding box center [1313, 595] width 123 height 31
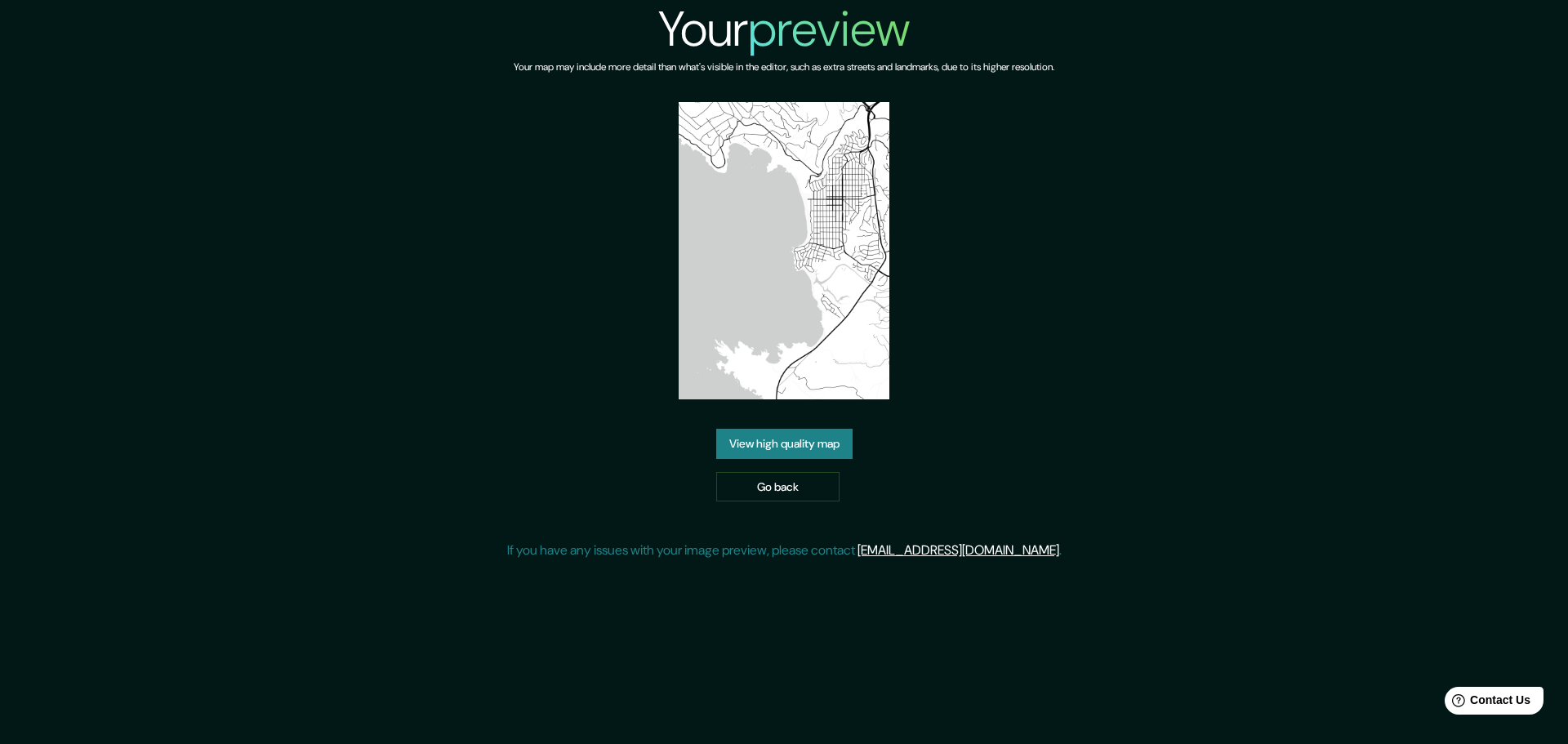
click at [839, 442] on link "View high quality map" at bounding box center [784, 443] width 137 height 31
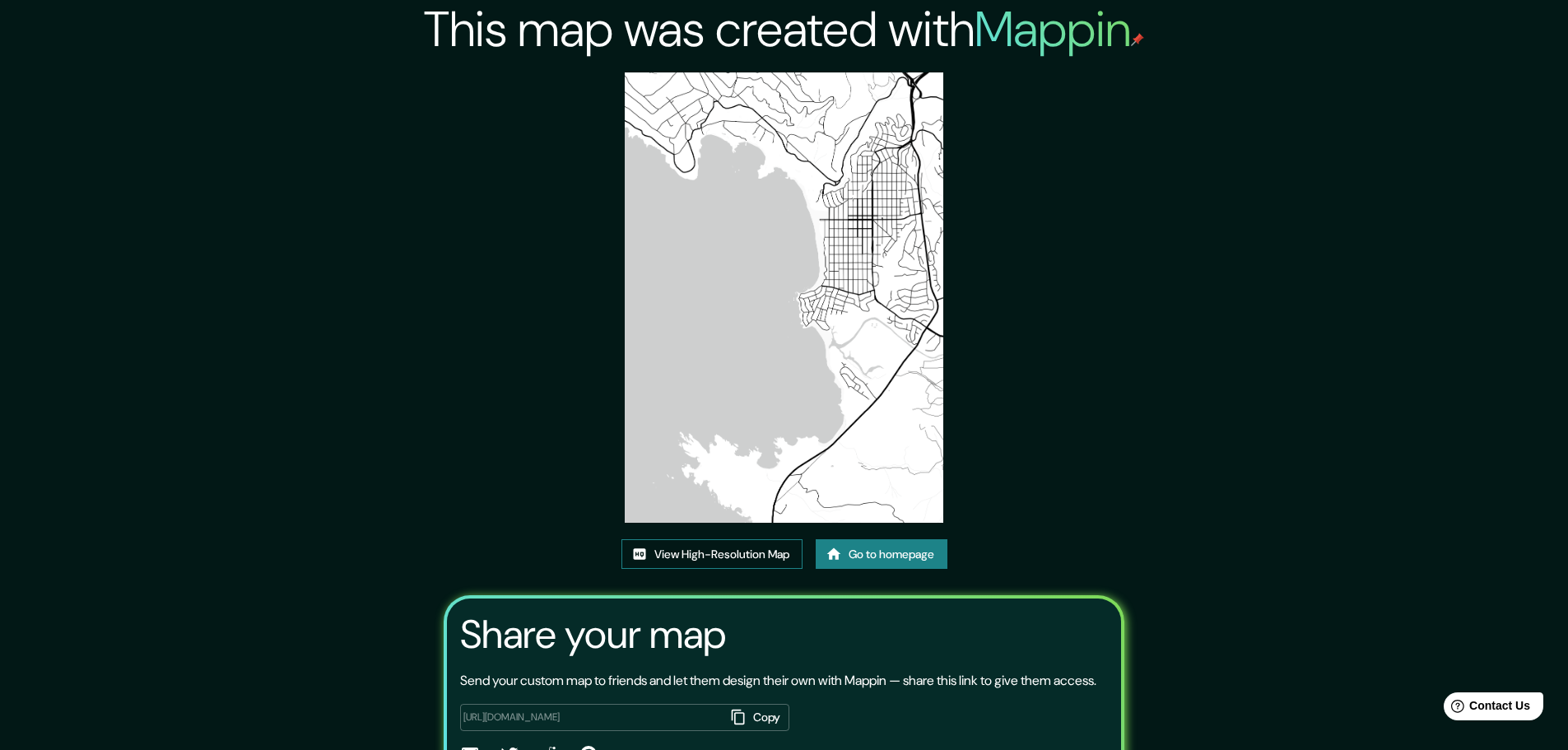
click at [747, 553] on link "View High-Resolution Map" at bounding box center [712, 554] width 181 height 31
click at [848, 372] on img at bounding box center [783, 297] width 318 height 450
click at [847, 369] on img at bounding box center [783, 297] width 318 height 450
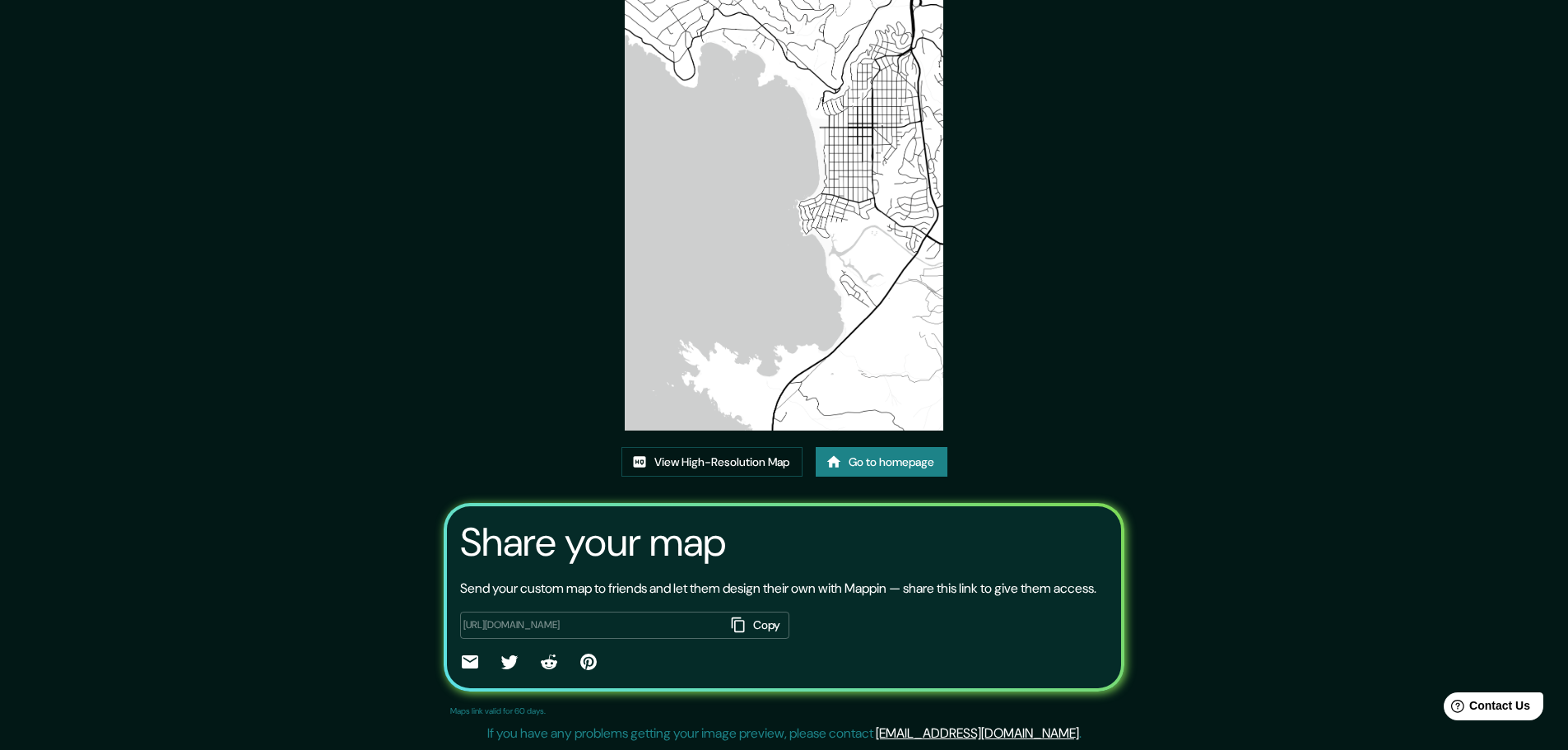
scroll to position [112, 0]
click at [468, 657] on icon at bounding box center [470, 662] width 17 height 13
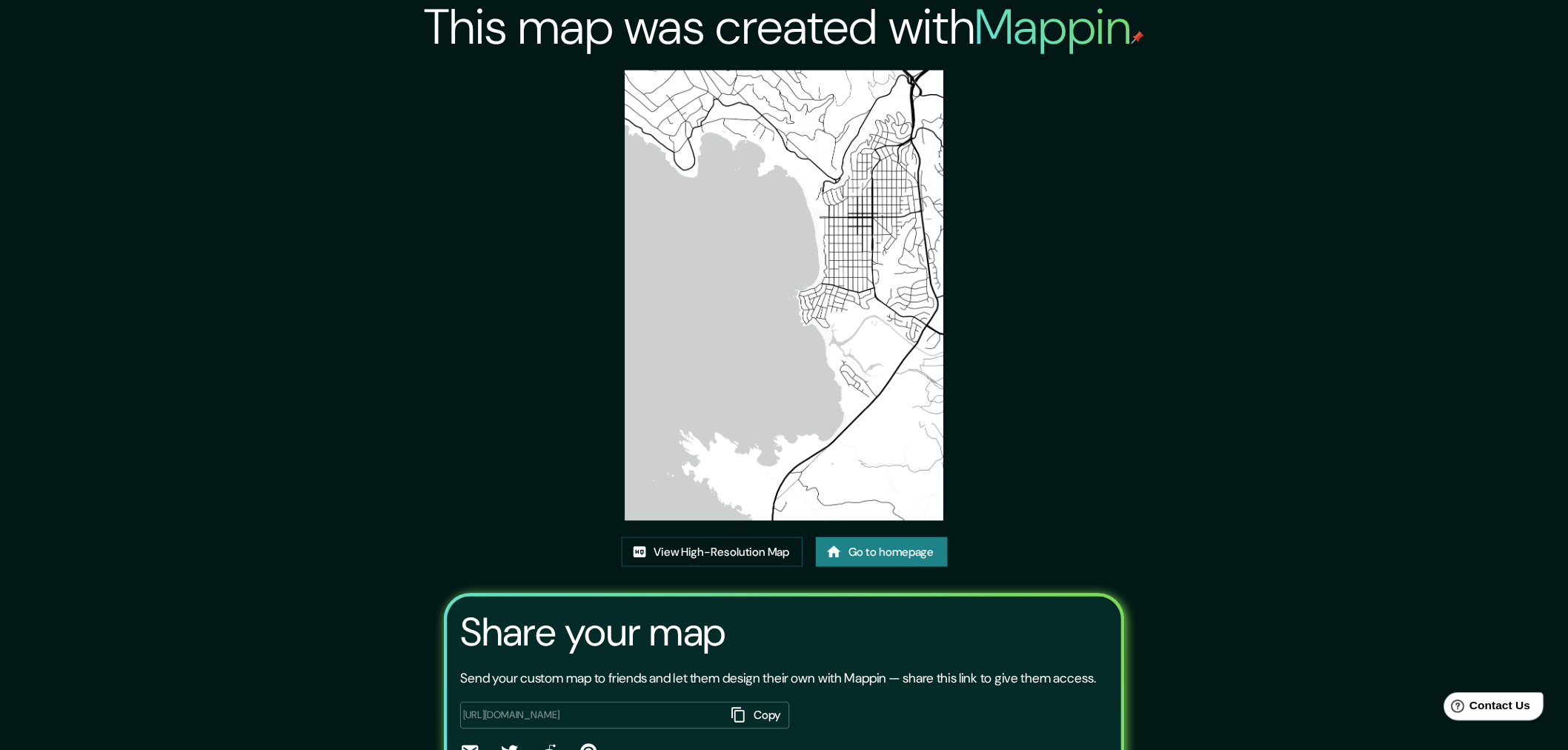
scroll to position [0, 0]
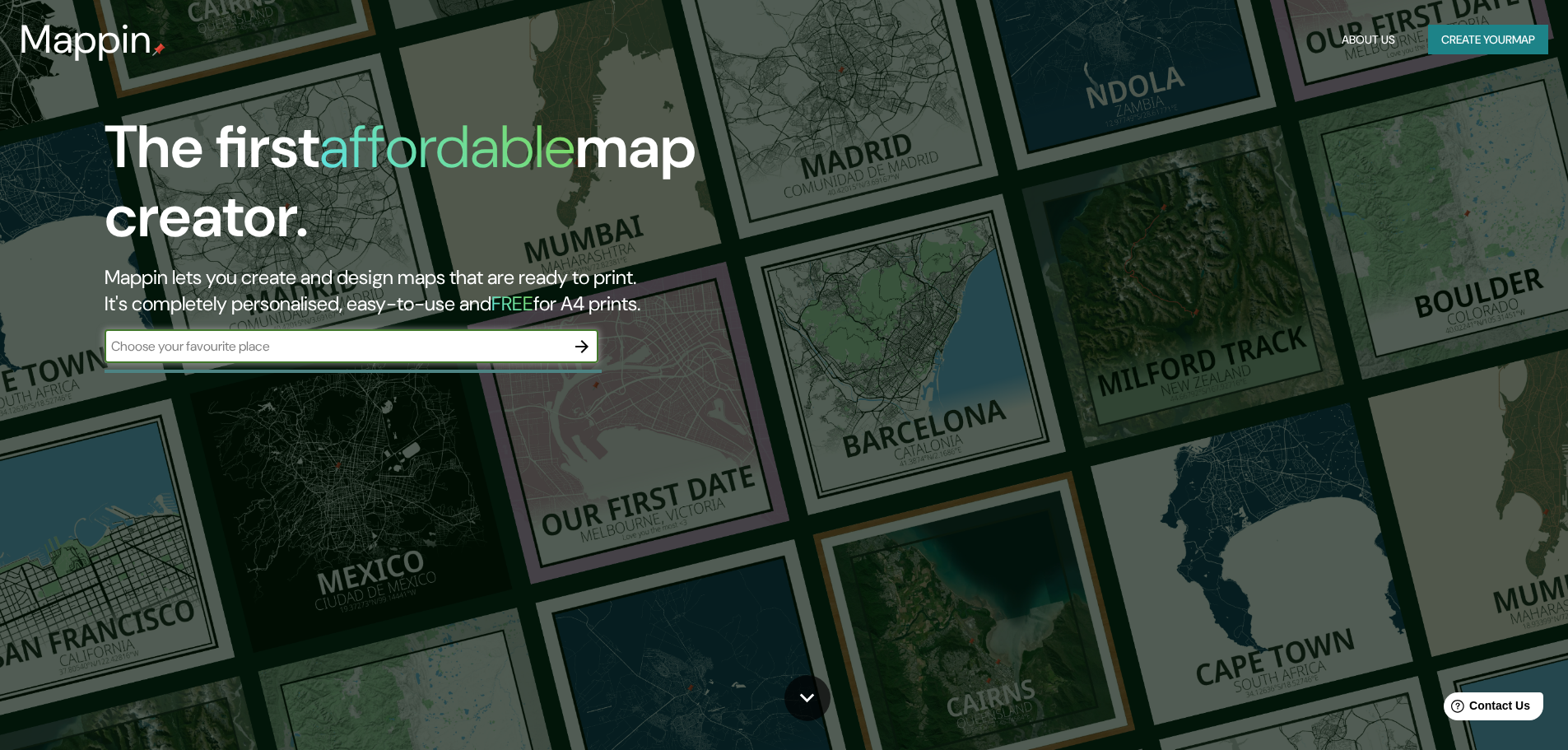
click at [578, 344] on icon "button" at bounding box center [582, 346] width 20 height 20
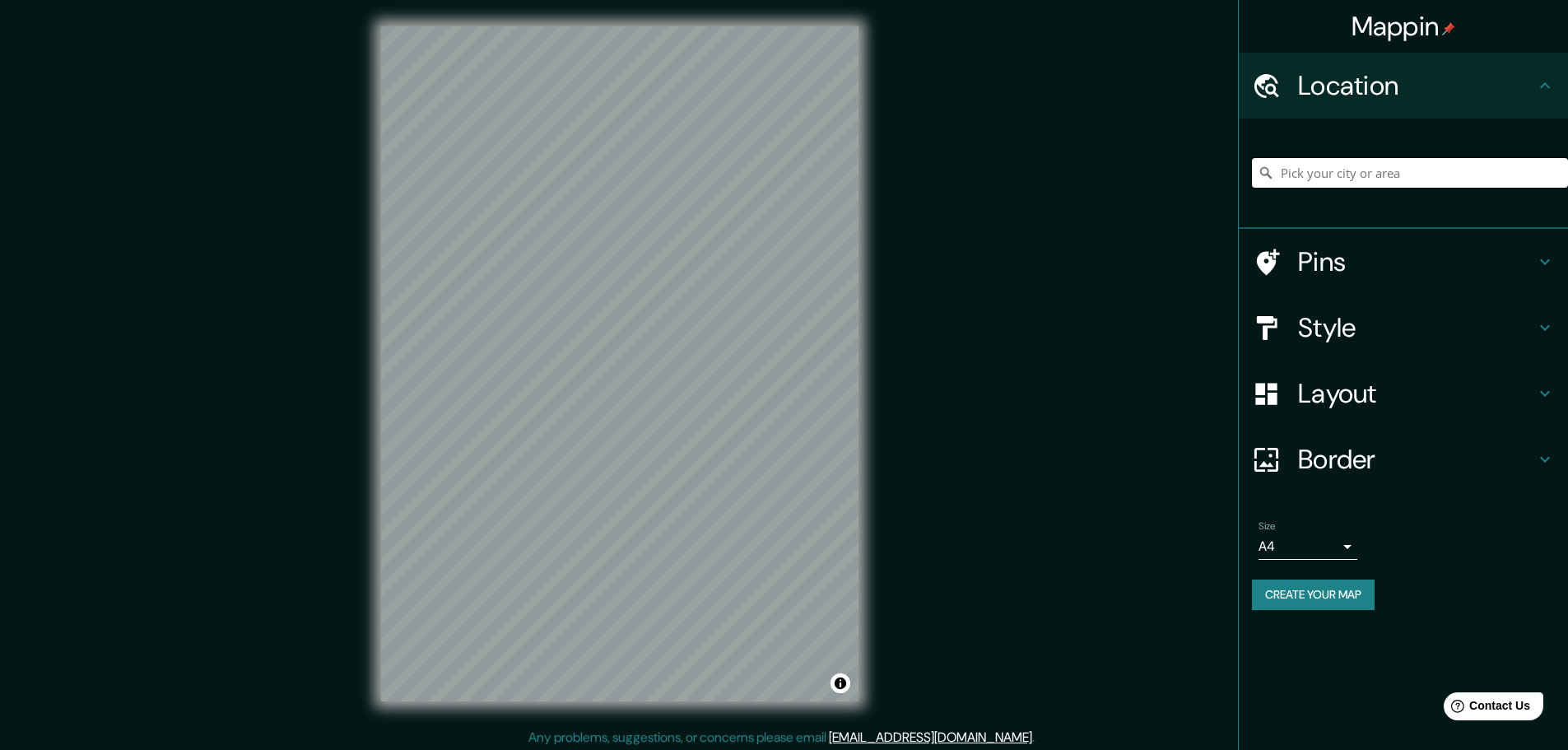
click at [1342, 179] on input "Pick your city or area" at bounding box center [1411, 173] width 317 height 30
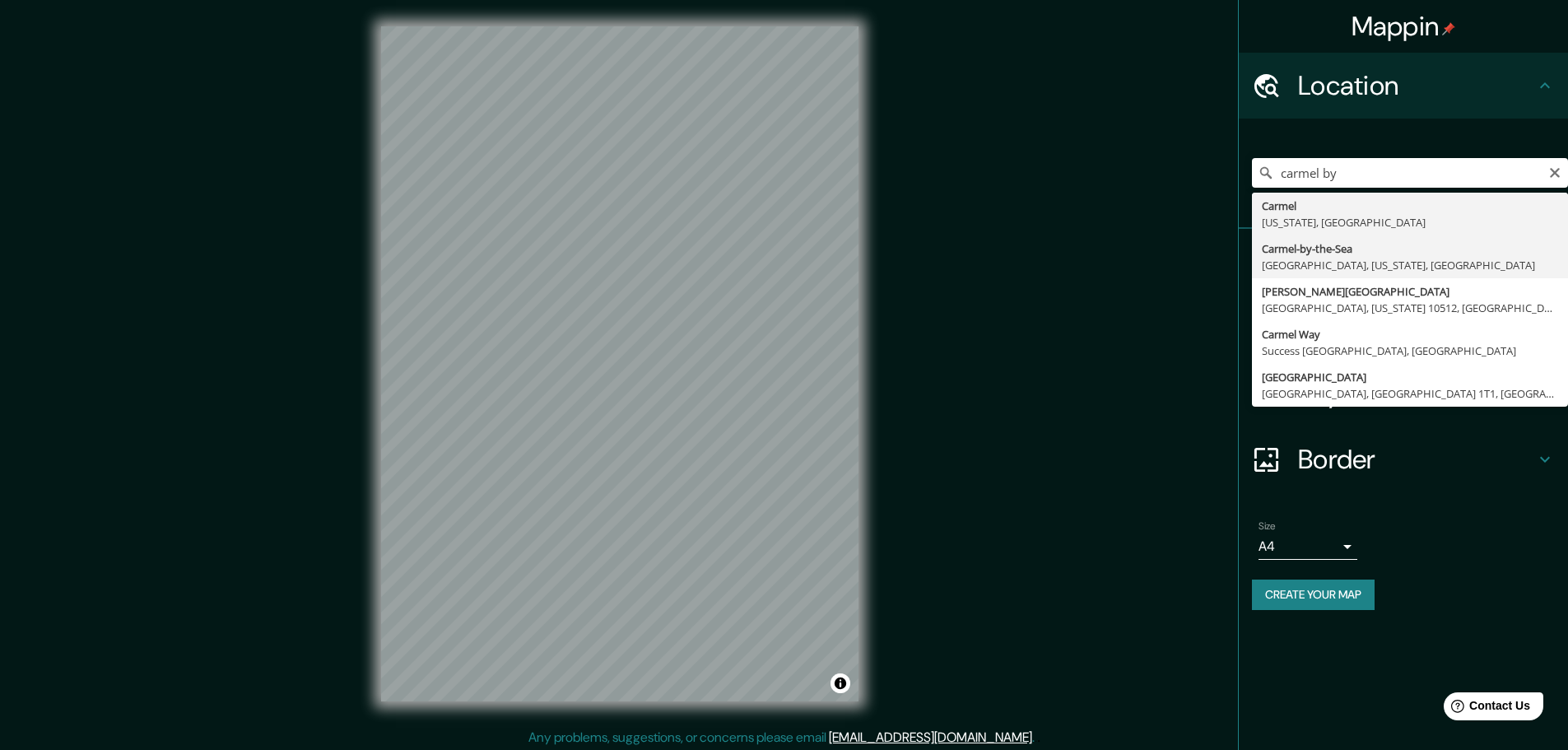
type input "Carmel-by-the-Sea, Carmel, California, United States"
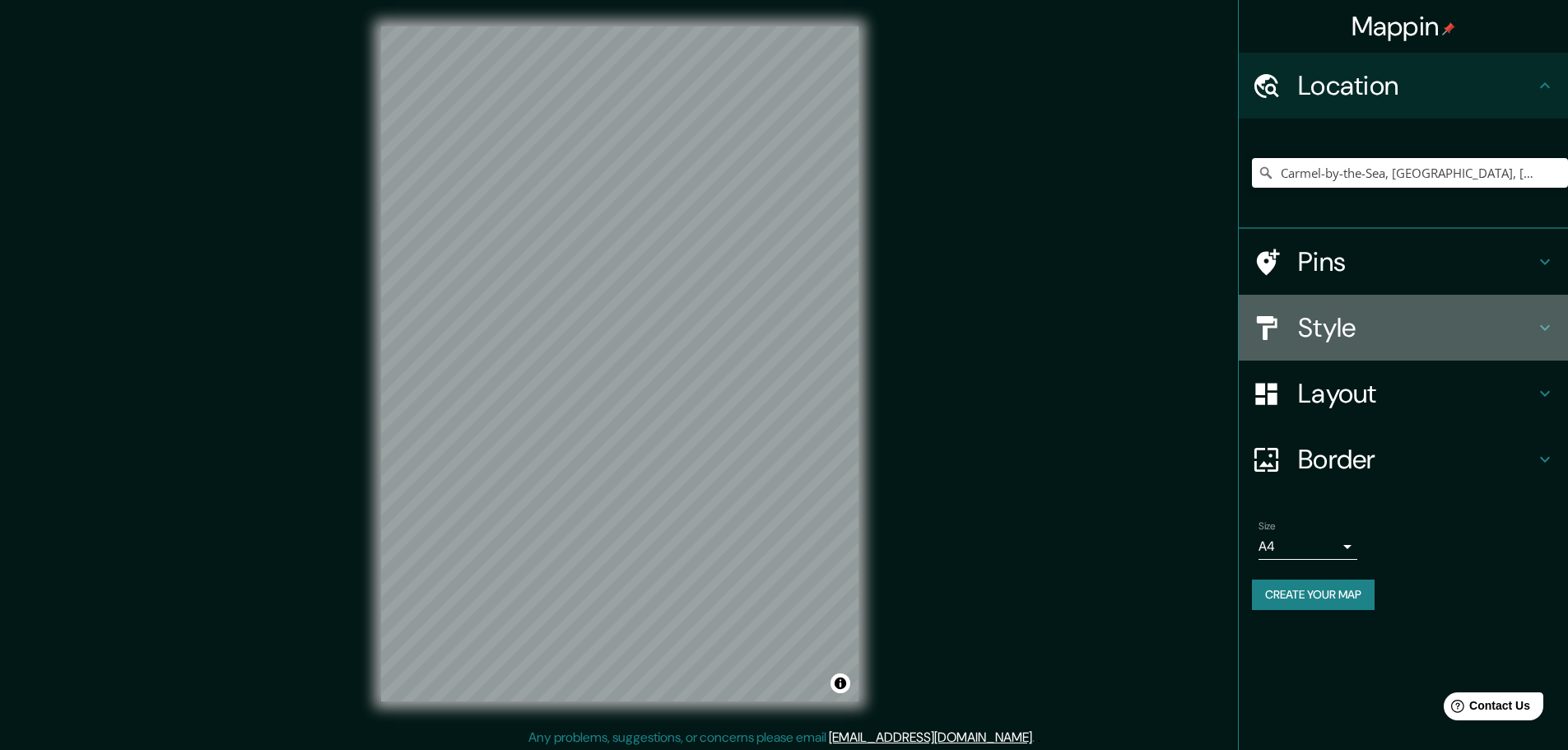
click at [1351, 346] on div "Style" at bounding box center [1404, 328] width 330 height 66
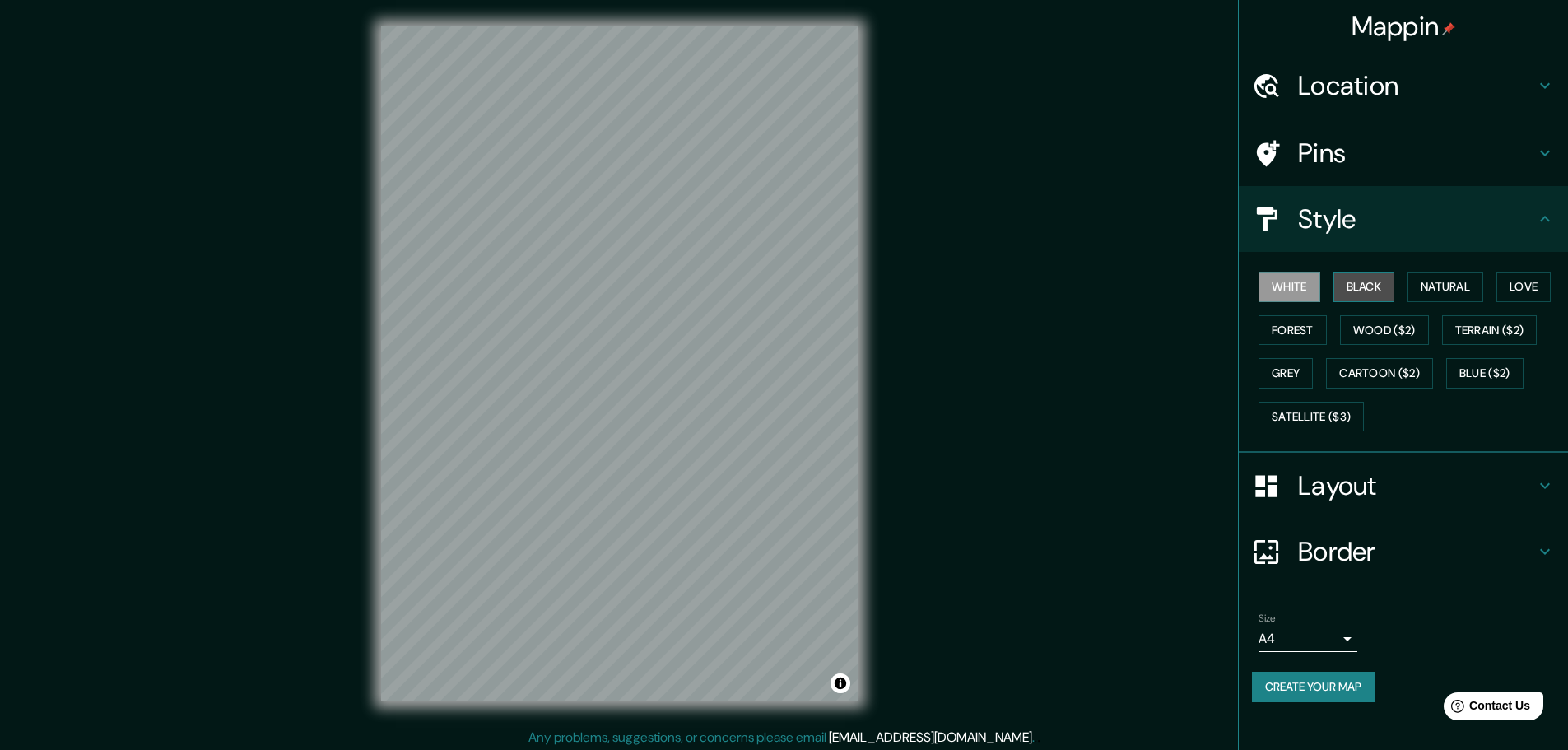
click at [1352, 298] on button "Black" at bounding box center [1365, 287] width 62 height 31
click at [1431, 289] on button "Natural" at bounding box center [1445, 287] width 76 height 31
click at [1521, 283] on button "Love" at bounding box center [1524, 287] width 54 height 31
click at [1296, 323] on button "Forest" at bounding box center [1293, 331] width 68 height 31
click at [1293, 371] on button "Grey" at bounding box center [1286, 373] width 54 height 31
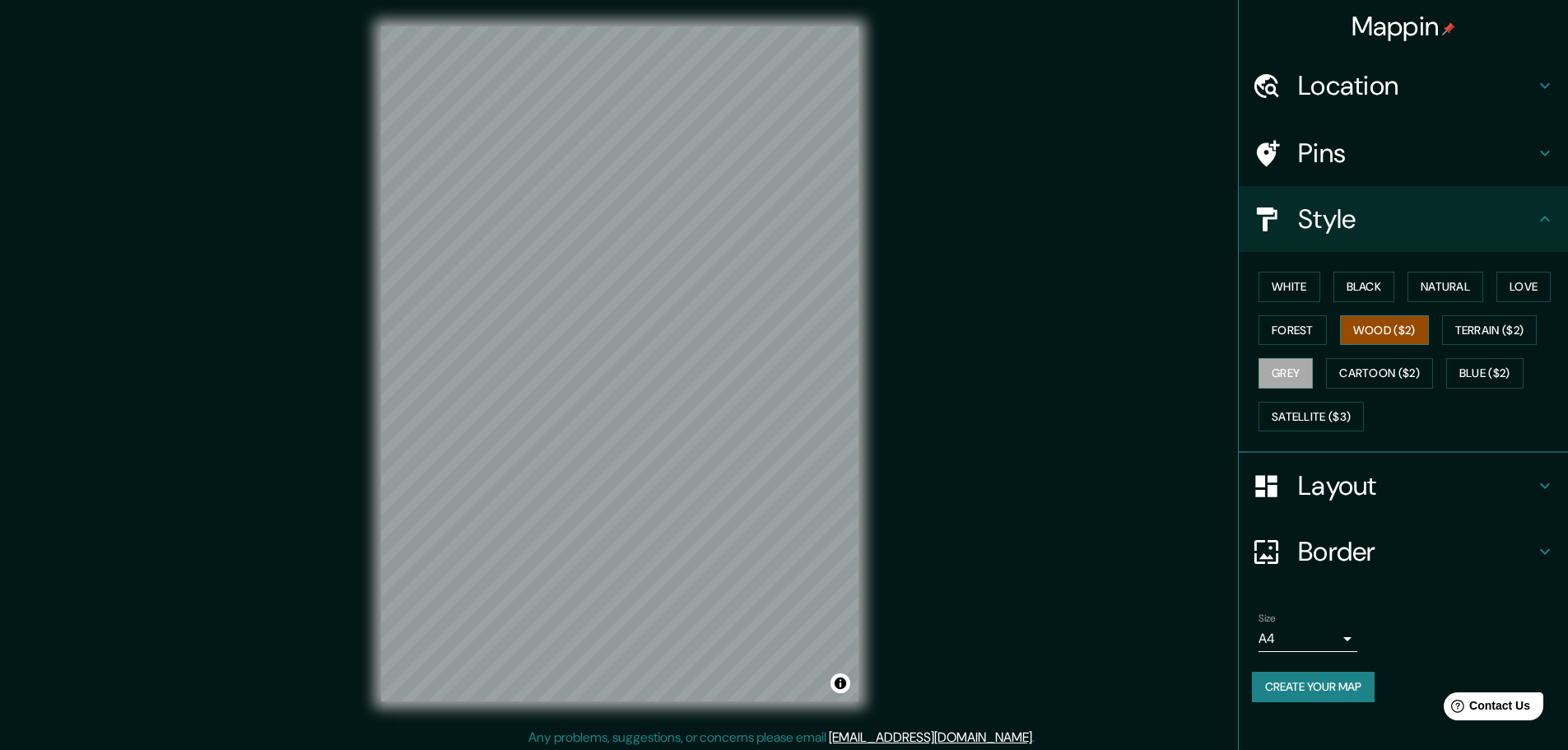
click at [1391, 325] on button "Wood ($2)" at bounding box center [1384, 331] width 89 height 31
click at [1478, 324] on button "Terrain ($2)" at bounding box center [1490, 331] width 96 height 31
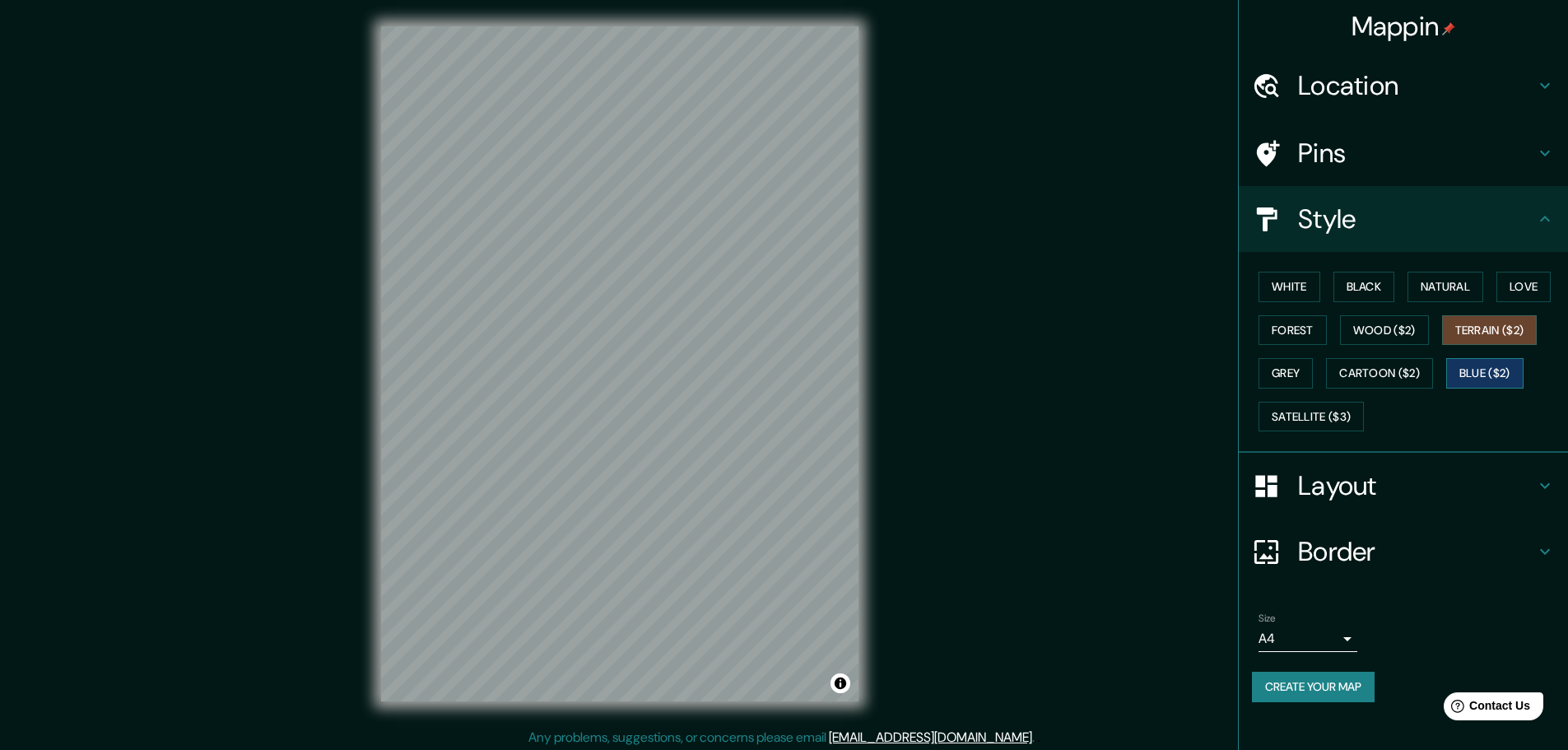
click at [1491, 370] on button "Blue ($2)" at bounding box center [1485, 373] width 78 height 31
click at [1381, 379] on button "Cartoon ($2)" at bounding box center [1380, 373] width 107 height 31
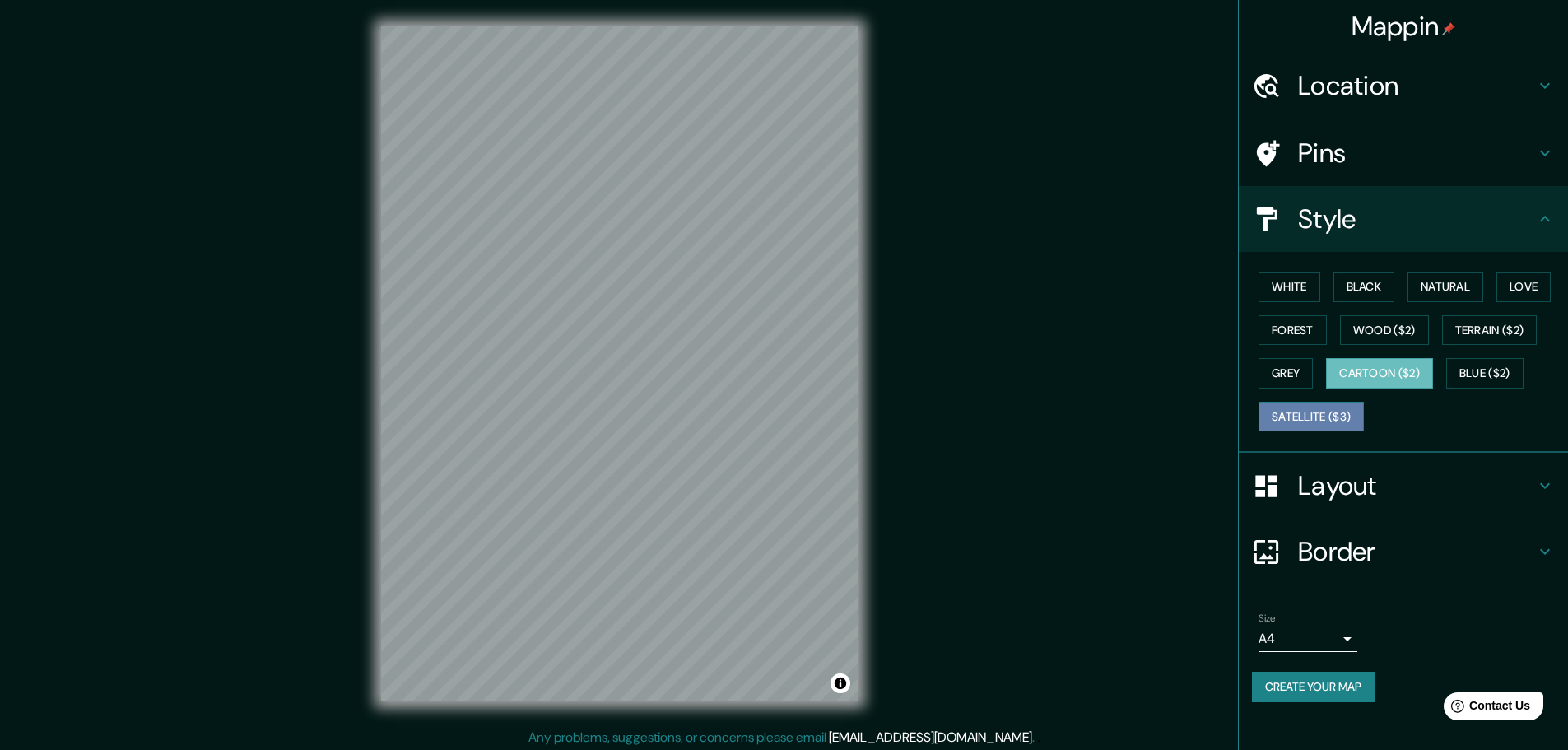
click at [1329, 419] on button "Satellite ($3)" at bounding box center [1311, 417] width 106 height 31
click at [1311, 291] on button "White" at bounding box center [1290, 287] width 62 height 31
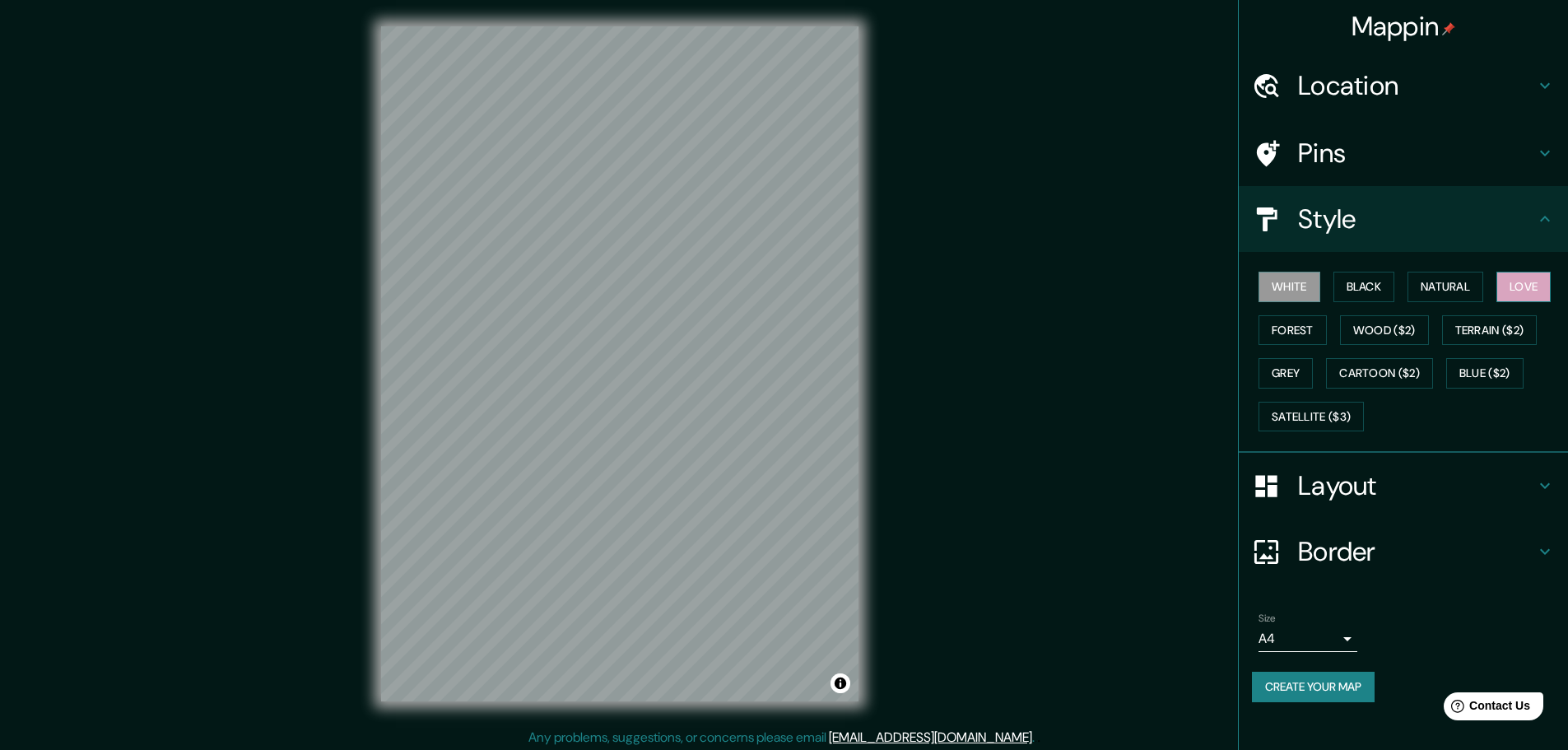
click at [1505, 292] on button "Love" at bounding box center [1524, 287] width 54 height 31
click at [1303, 291] on button "White" at bounding box center [1290, 287] width 62 height 31
click at [1365, 297] on button "Black" at bounding box center [1365, 287] width 62 height 31
click at [1296, 289] on button "White" at bounding box center [1290, 287] width 62 height 31
click at [1349, 539] on h4 "Border" at bounding box center [1416, 551] width 237 height 33
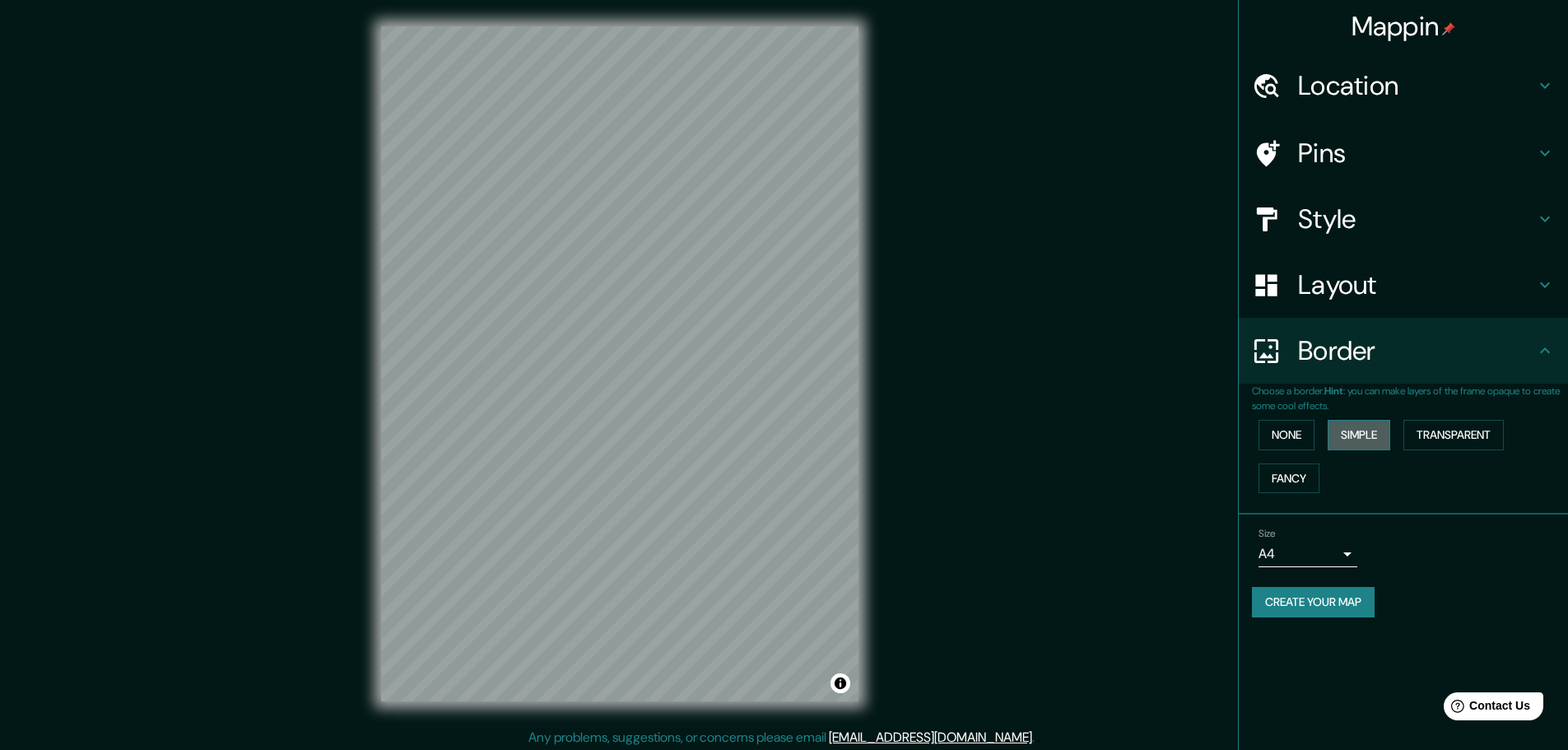
click at [1348, 431] on button "Simple" at bounding box center [1359, 434] width 63 height 31
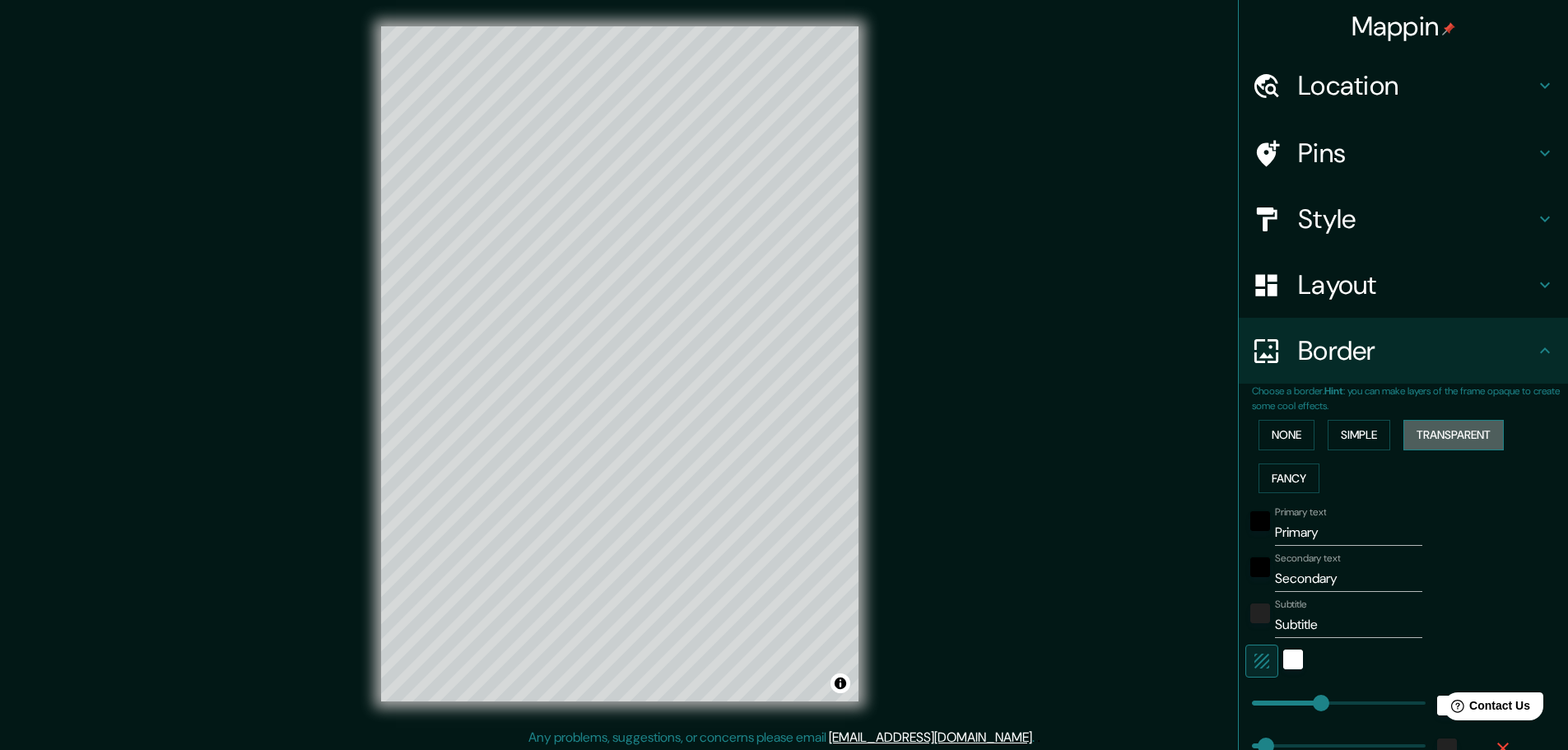
click at [1478, 435] on button "Transparent" at bounding box center [1454, 434] width 100 height 31
click at [1294, 478] on button "Fancy" at bounding box center [1289, 478] width 61 height 31
click at [1290, 432] on button "None" at bounding box center [1287, 434] width 56 height 31
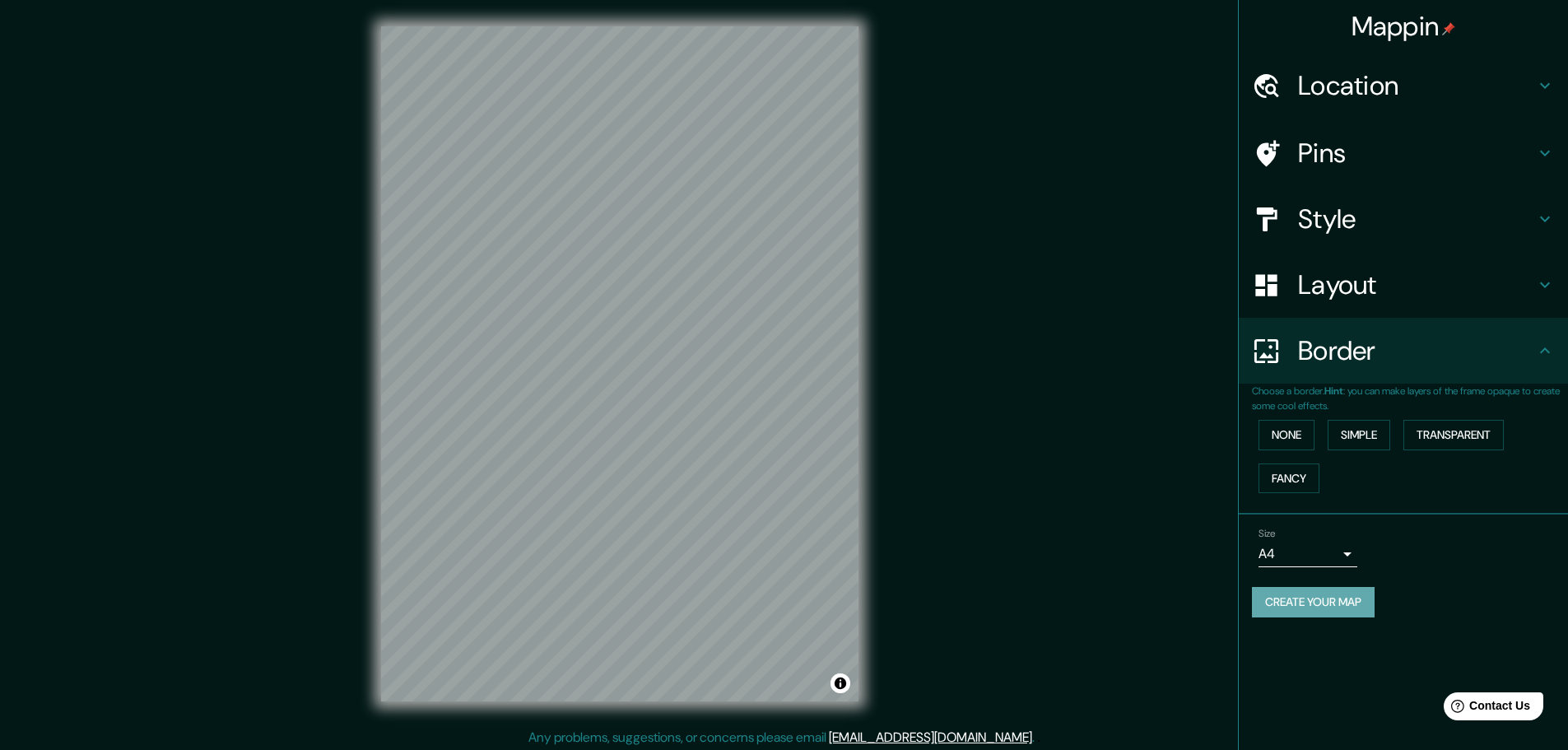
click at [1303, 593] on button "Create your map" at bounding box center [1313, 602] width 123 height 31
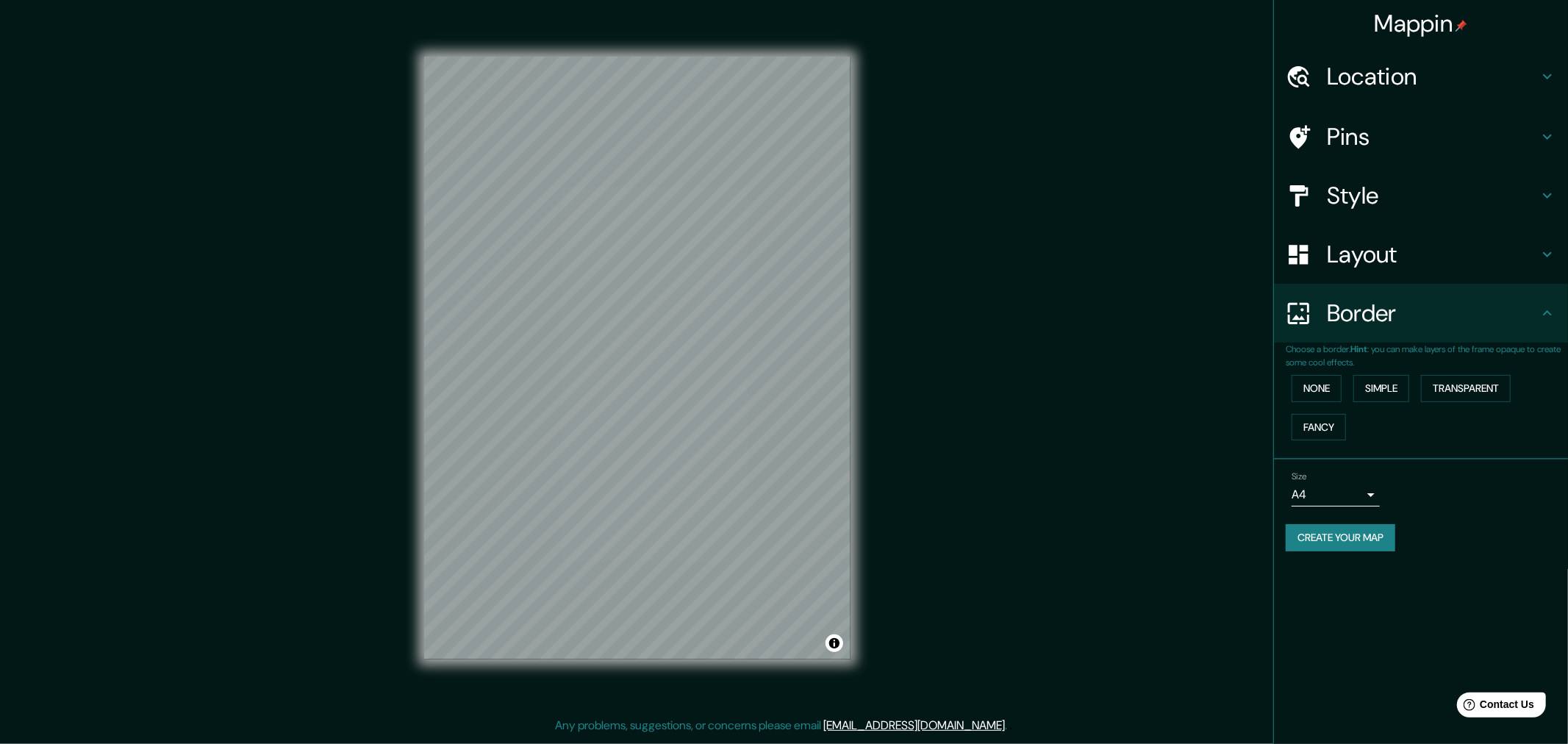
click at [1382, 197] on h4 "Style" at bounding box center [1433, 195] width 212 height 29
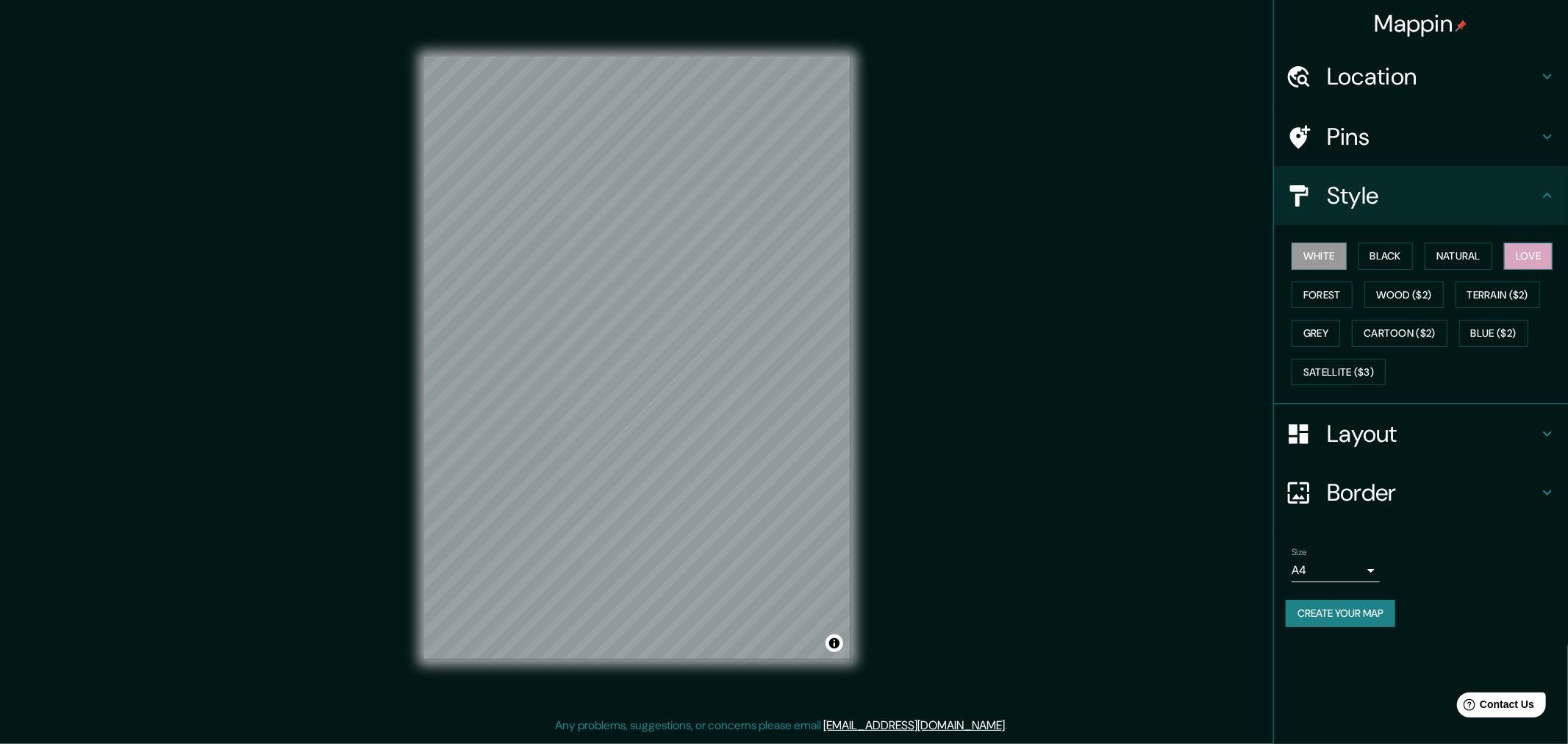
click at [1400, 253] on button "Love" at bounding box center [1528, 256] width 49 height 28
click at [1400, 246] on div "White Black Natural Love Forest Wood ($2) Terrain ($2) Grey Cartoon ($2) Blue (…" at bounding box center [1427, 313] width 283 height 155
click at [1400, 247] on button "Black" at bounding box center [1386, 256] width 55 height 28
click at [1400, 253] on button "Natural" at bounding box center [1458, 256] width 68 height 28
click at [1333, 288] on button "Forest" at bounding box center [1321, 295] width 61 height 28
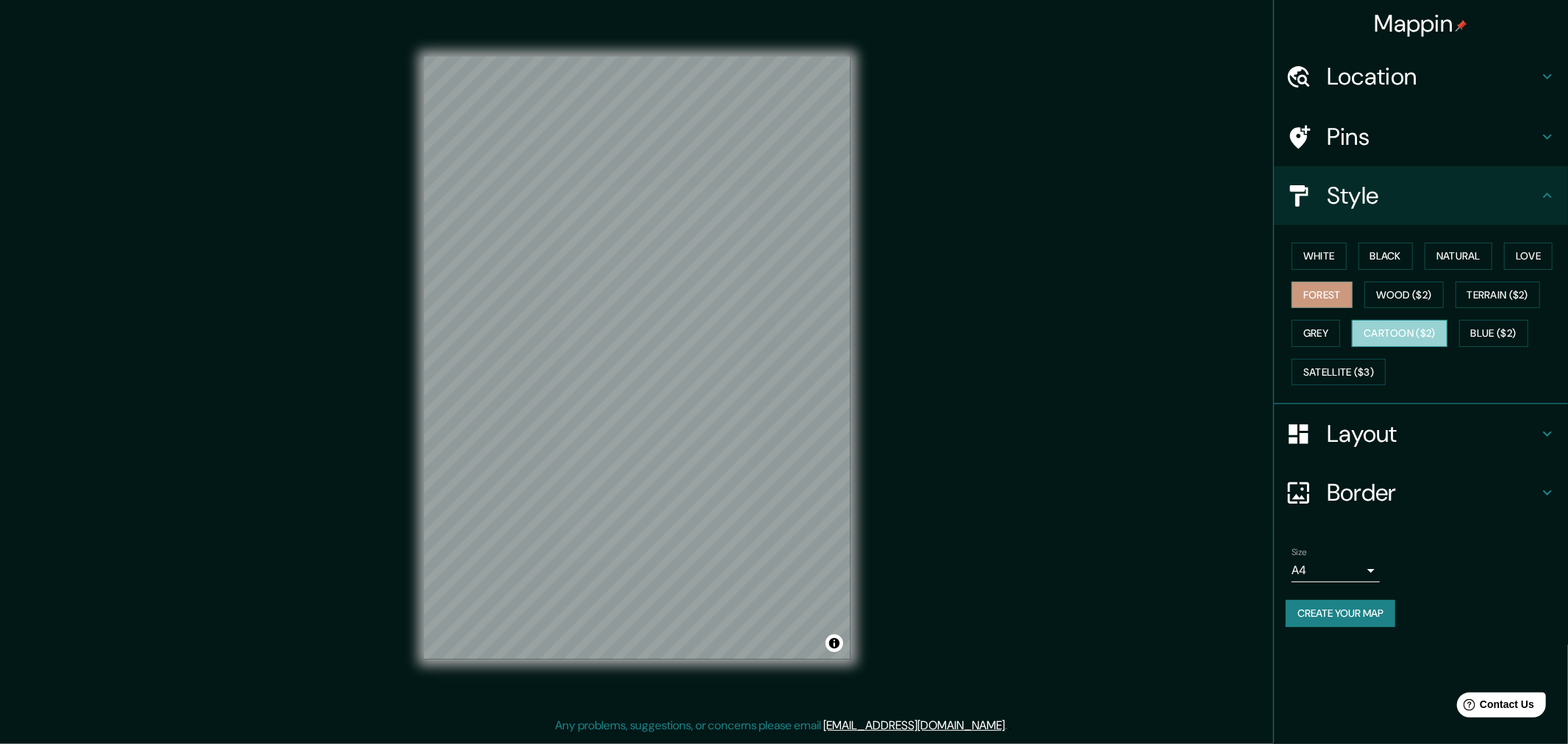
click at [1400, 331] on button "Cartoon ($2)" at bounding box center [1399, 333] width 95 height 28
click at [1400, 331] on button "Blue ($2)" at bounding box center [1494, 333] width 69 height 28
click at [1400, 289] on button "Wood ($2)" at bounding box center [1403, 295] width 79 height 28
click at [1400, 291] on button "Terrain ($2)" at bounding box center [1498, 295] width 85 height 28
click at [1327, 284] on button "Forest" at bounding box center [1321, 295] width 61 height 28
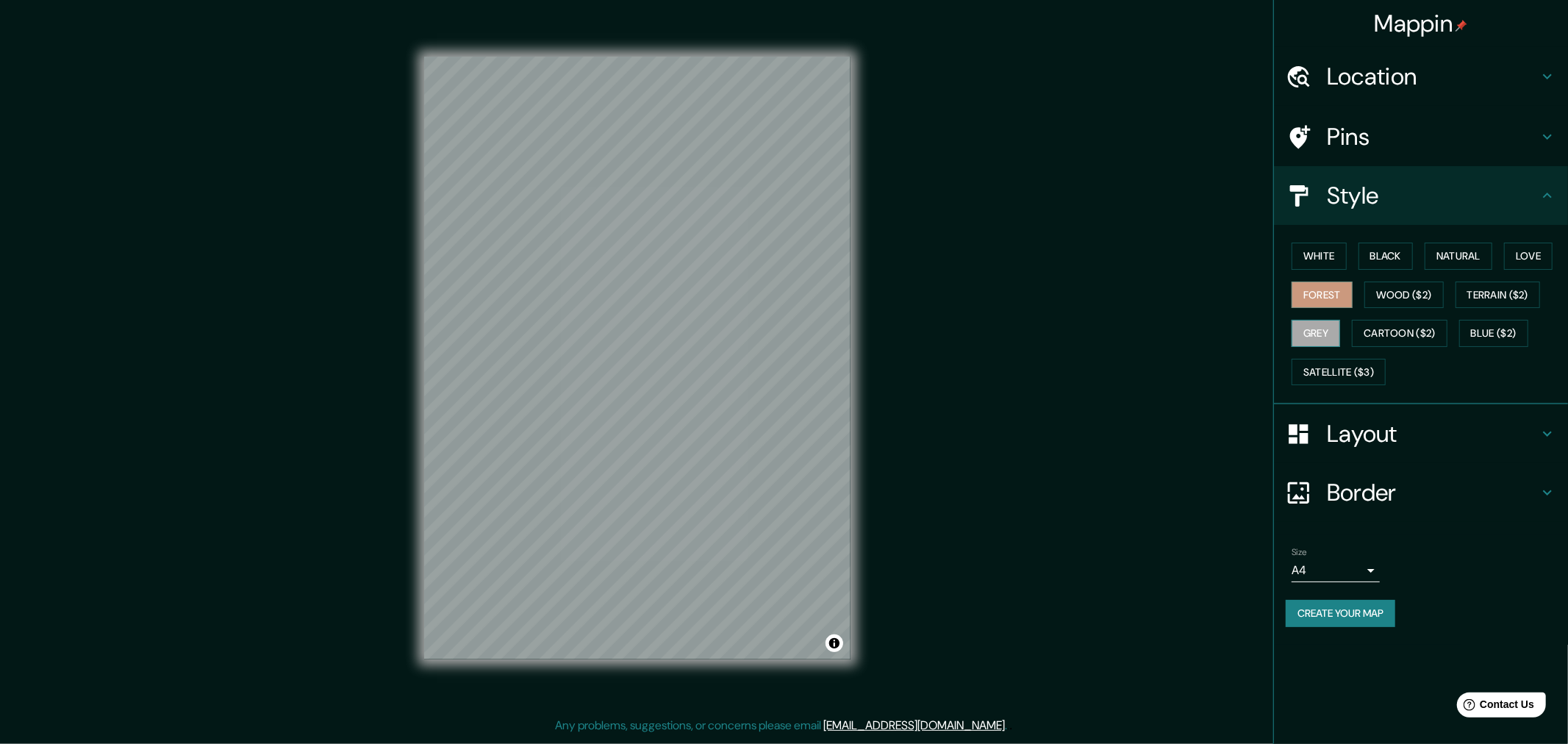
click at [1328, 332] on button "Grey" at bounding box center [1315, 333] width 49 height 28
click at [1336, 369] on button "Satellite ($3)" at bounding box center [1338, 372] width 94 height 28
click at [1320, 248] on button "White" at bounding box center [1319, 256] width 55 height 28
click at [1388, 246] on button "Black" at bounding box center [1386, 256] width 55 height 28
click at [1400, 252] on button "Natural" at bounding box center [1458, 256] width 68 height 28
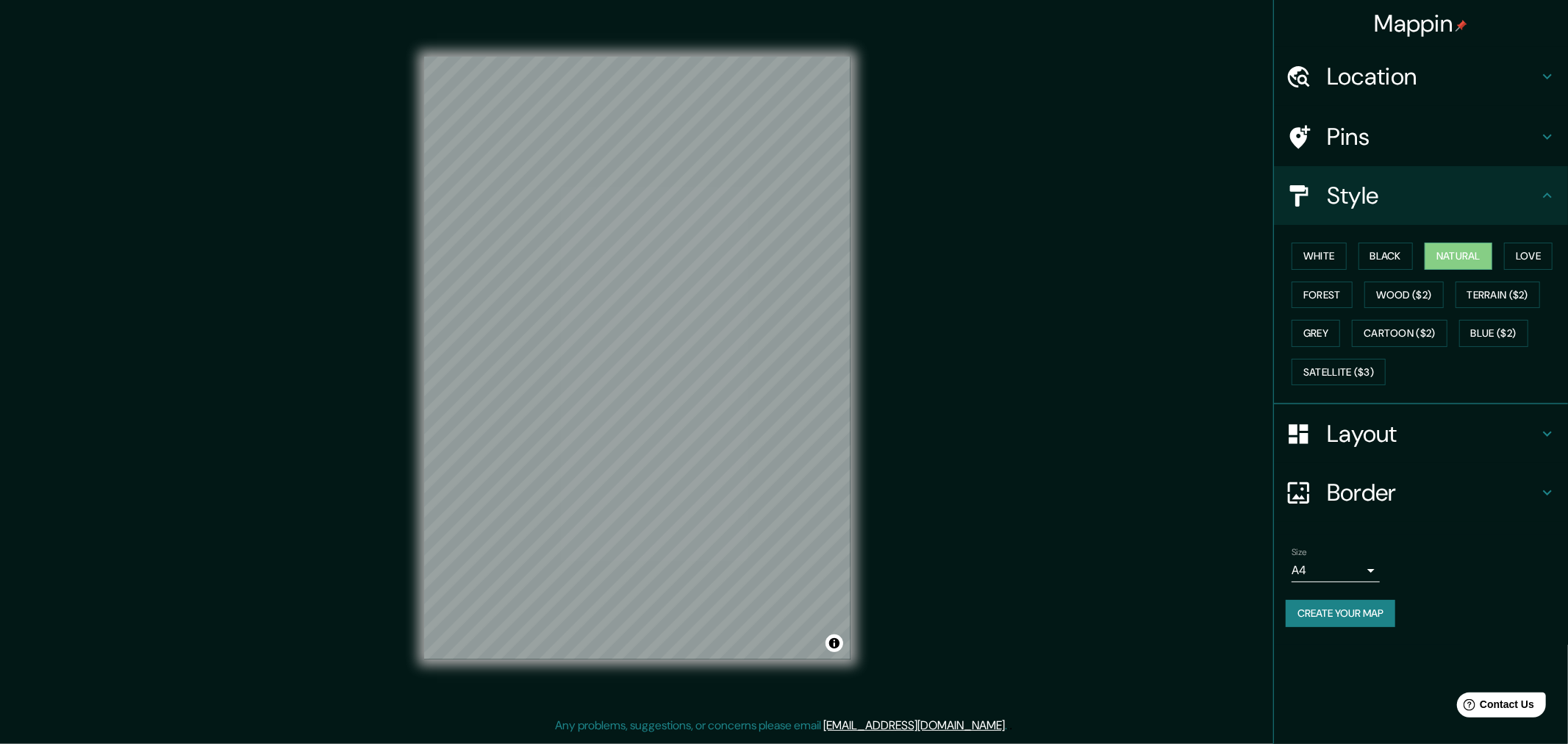
click at [1400, 253] on div "White Black Natural Love Forest Wood ($2) Terrain ($2) Grey Cartoon ($2) Blue (…" at bounding box center [1427, 313] width 283 height 155
click at [1400, 252] on button "Love" at bounding box center [1528, 256] width 49 height 28
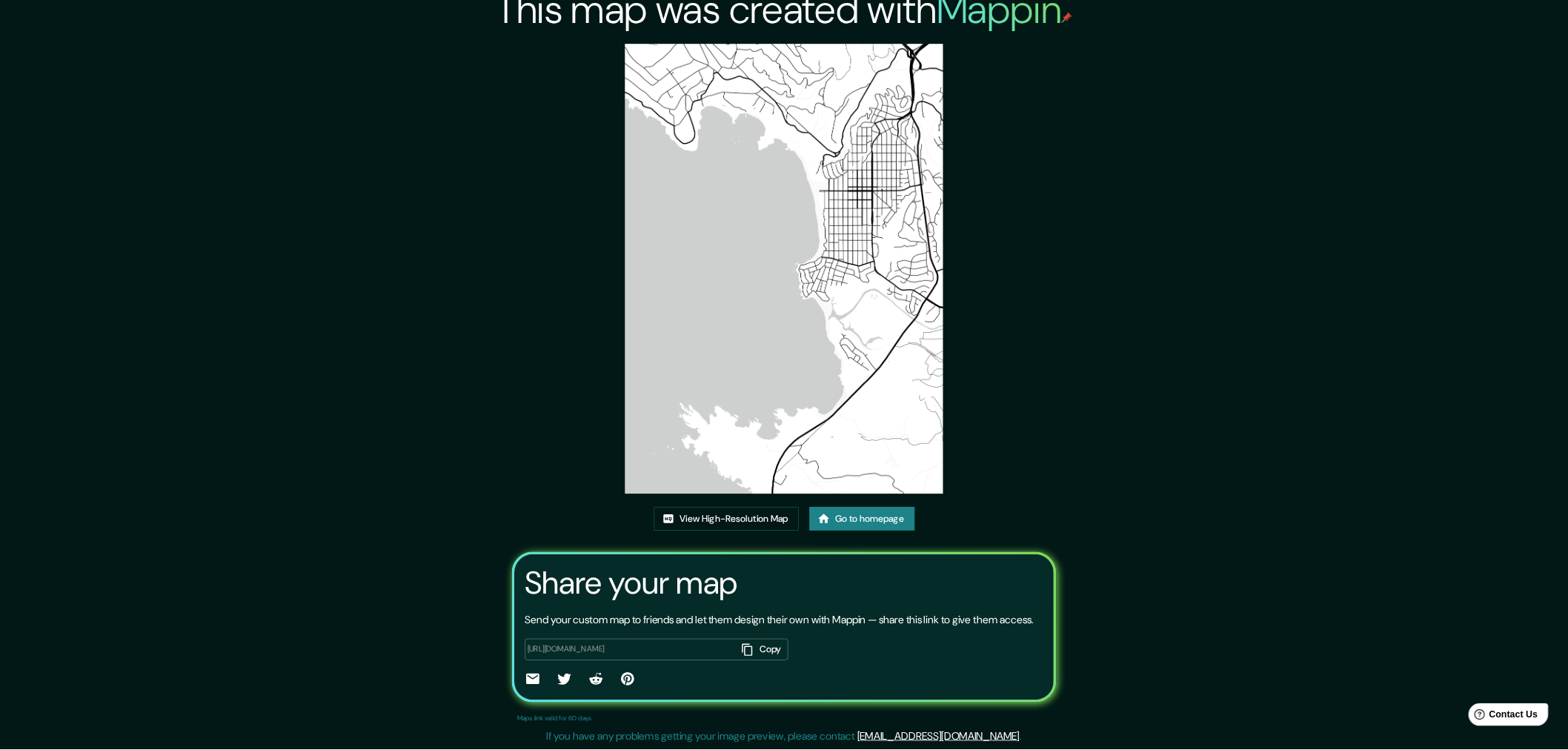
scroll to position [34, 0]
